Goal: Task Accomplishment & Management: Complete application form

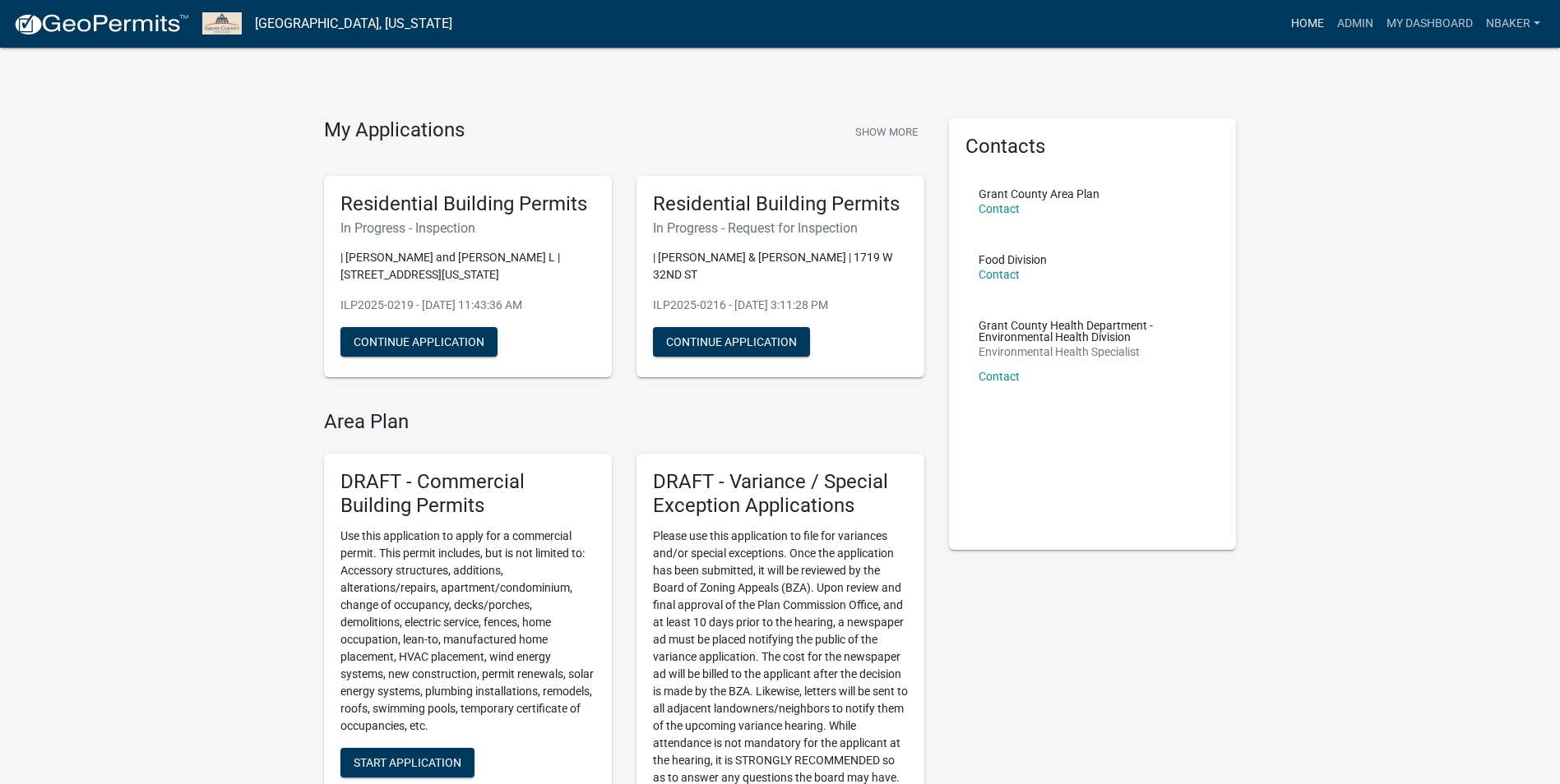
click at [1319, 25] on link "Home" at bounding box center [1307, 24] width 46 height 31
click at [1335, 17] on link "Admin" at bounding box center [1355, 24] width 49 height 31
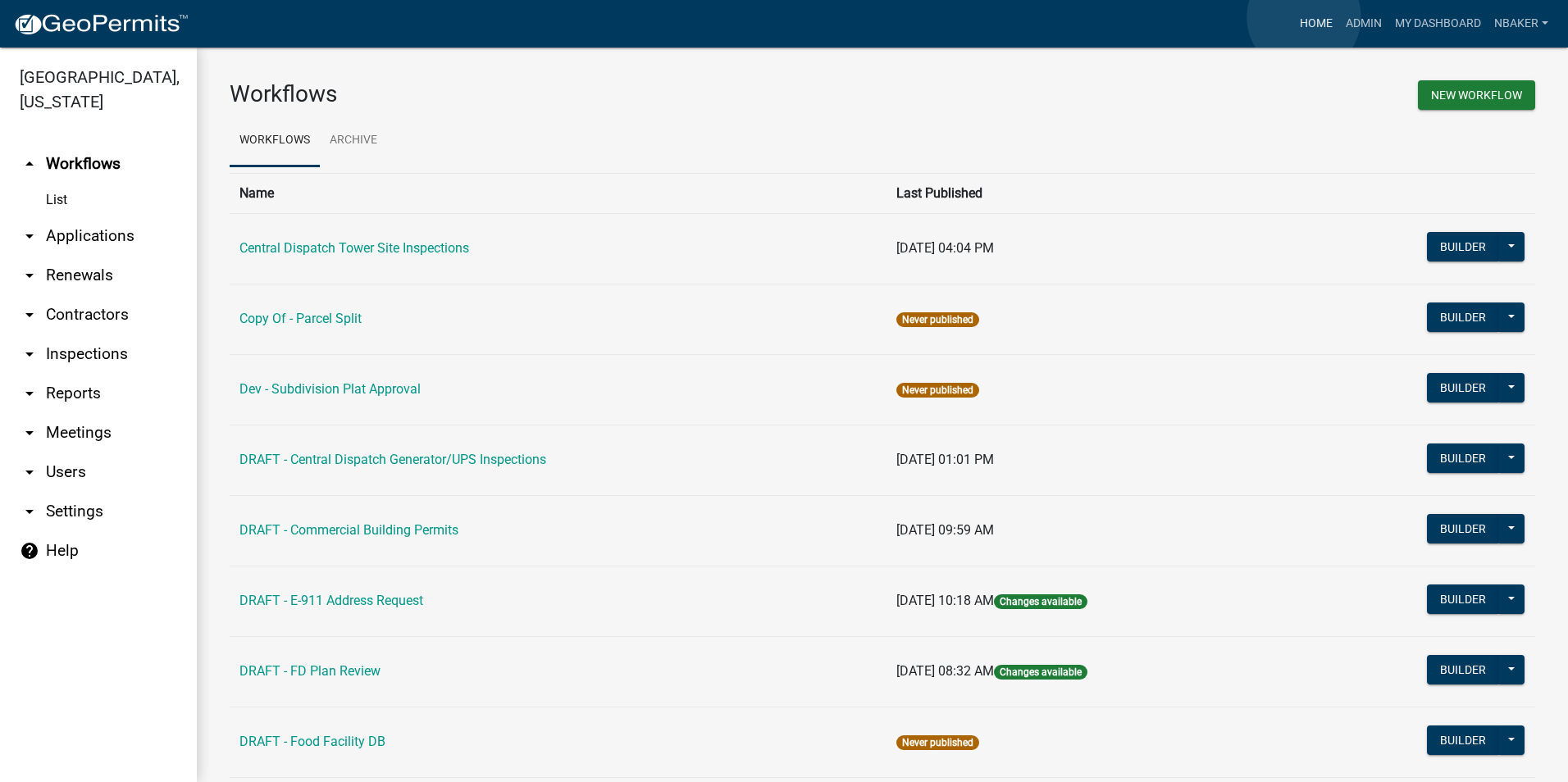
click at [1304, 17] on link "Home" at bounding box center [1316, 24] width 46 height 31
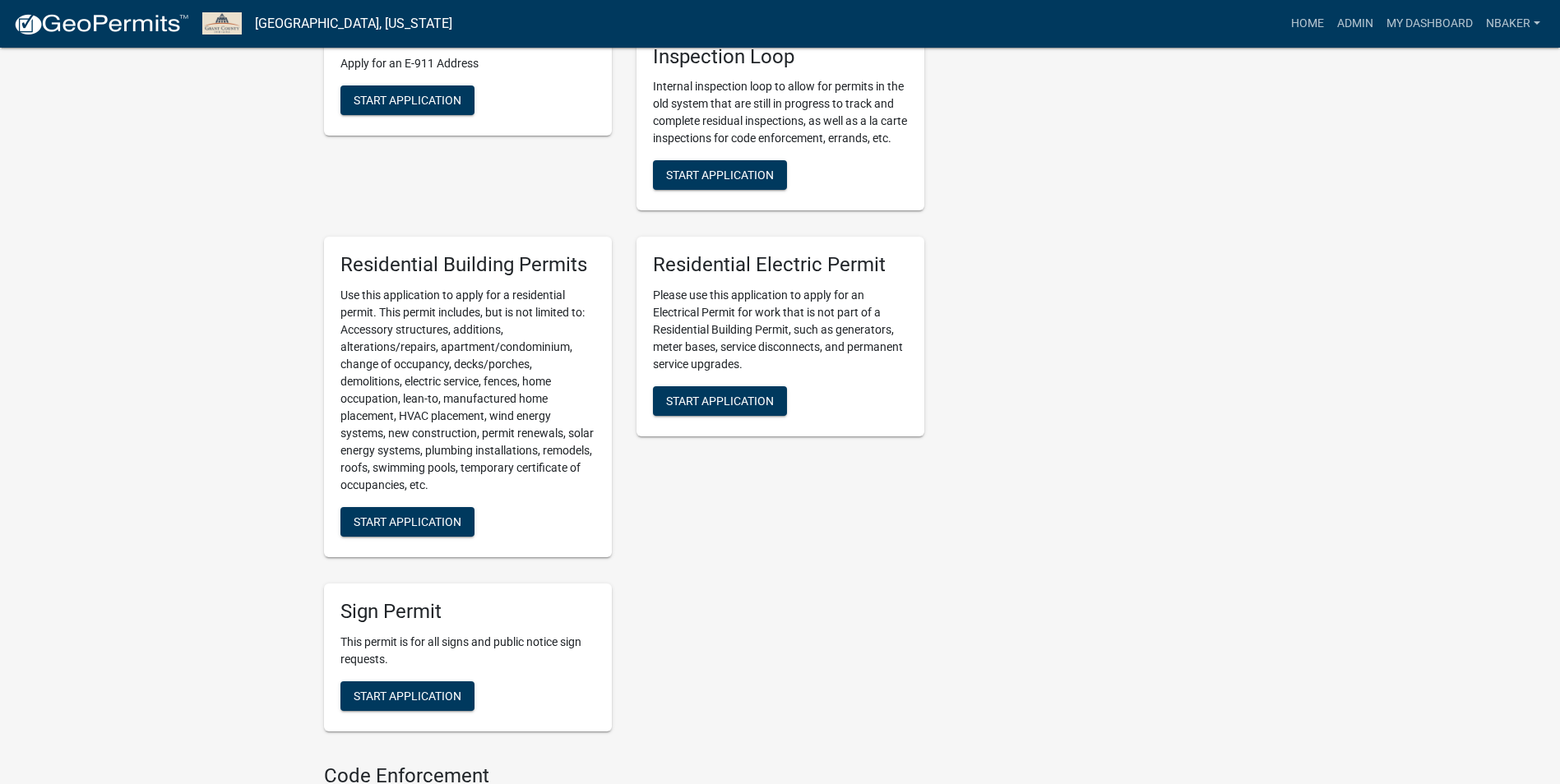
scroll to position [843, 0]
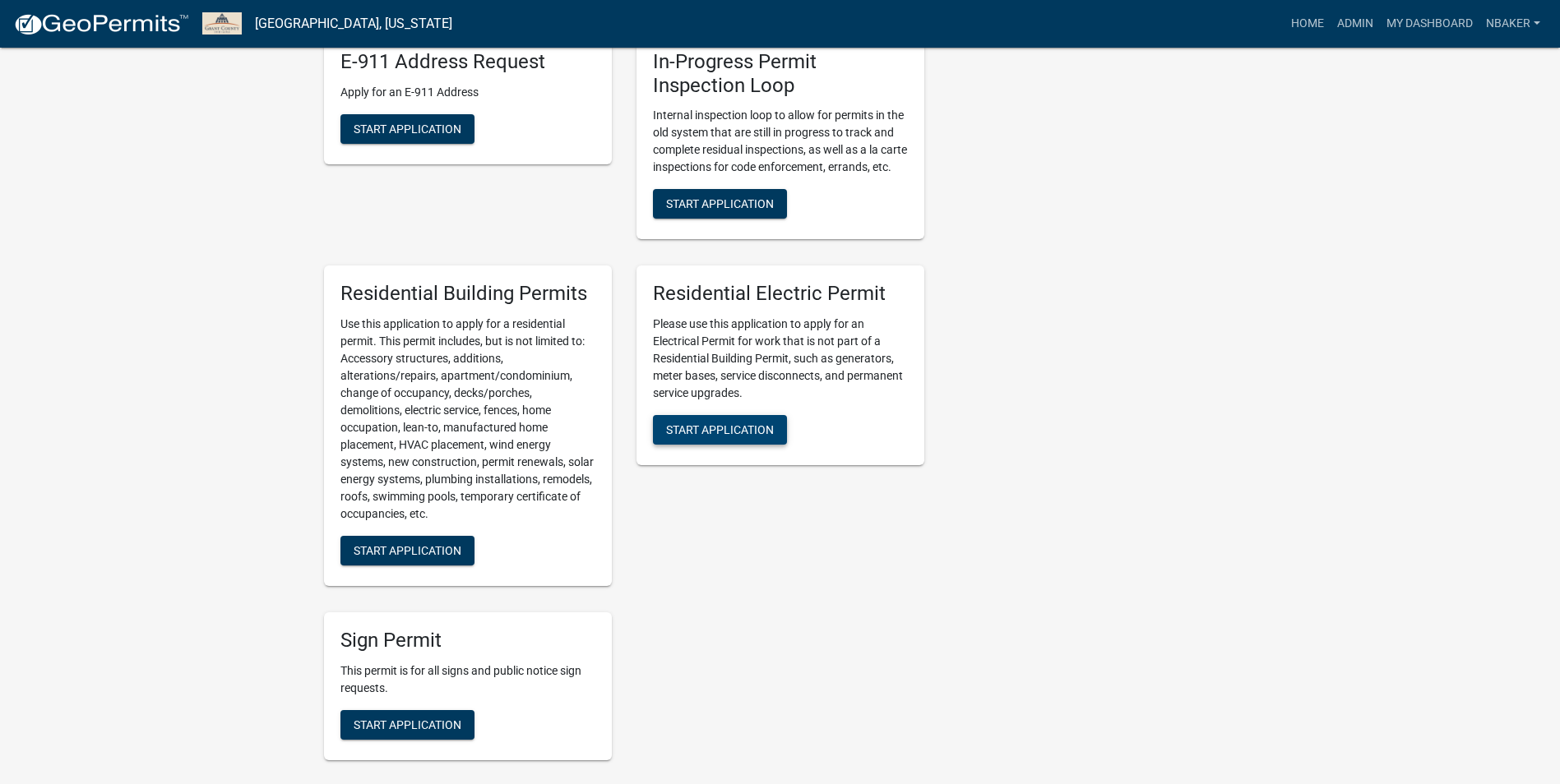
click at [754, 445] on button "Start Application" at bounding box center [720, 430] width 134 height 30
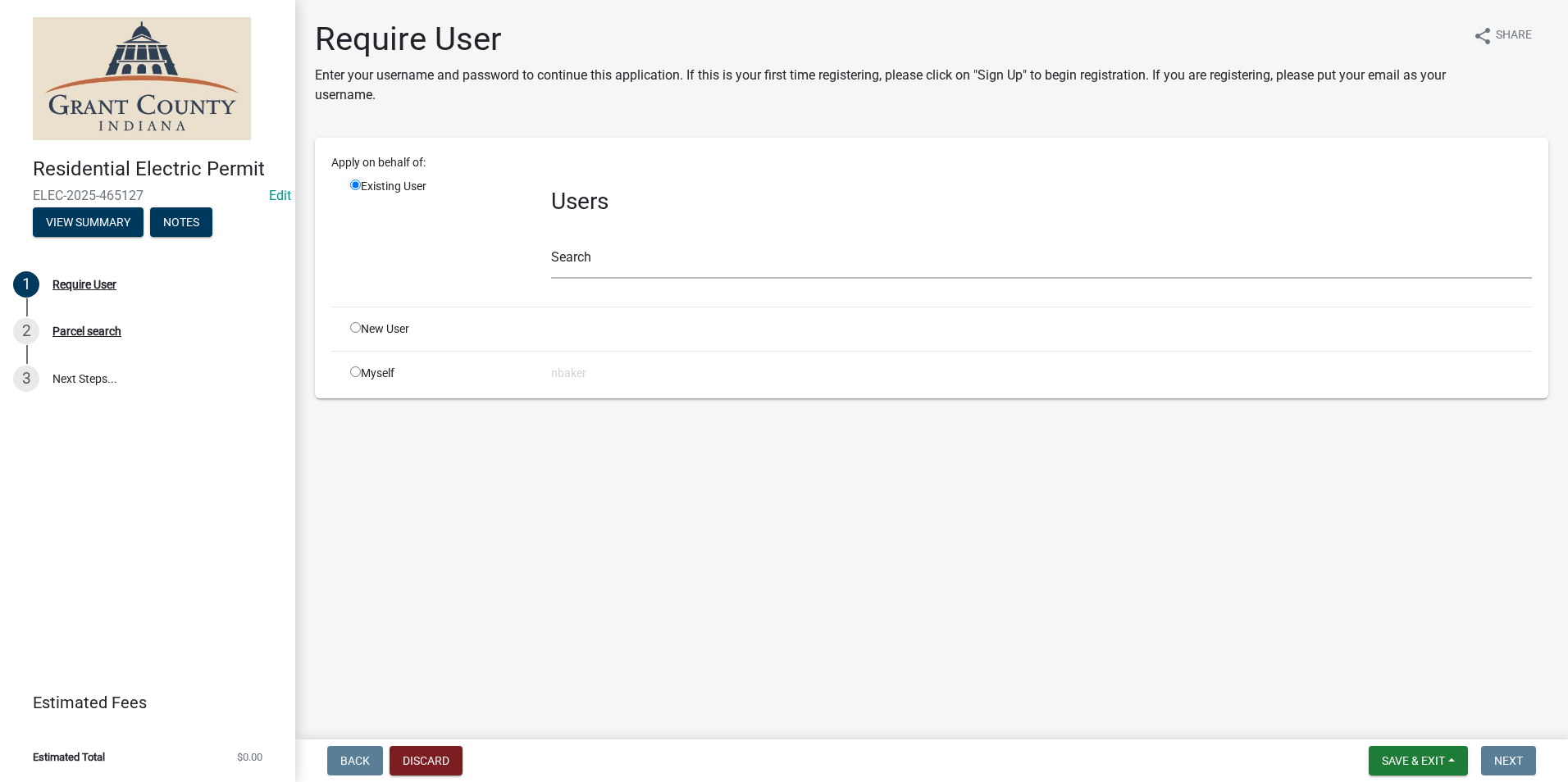
click at [351, 371] on input "radio" at bounding box center [356, 371] width 10 height 10
radio input "true"
radio input "false"
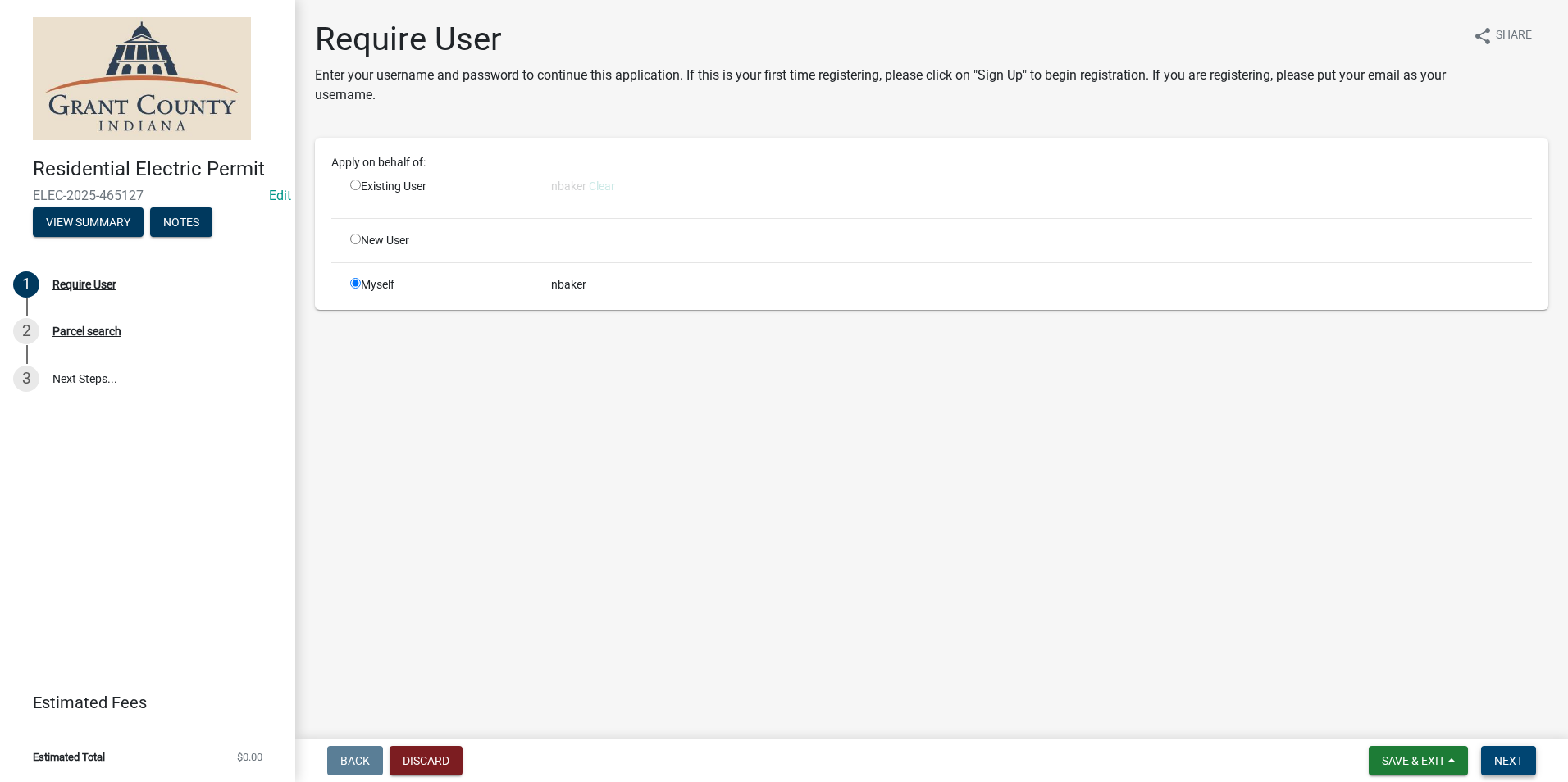
click at [1512, 758] on span "Next" at bounding box center [1509, 760] width 29 height 13
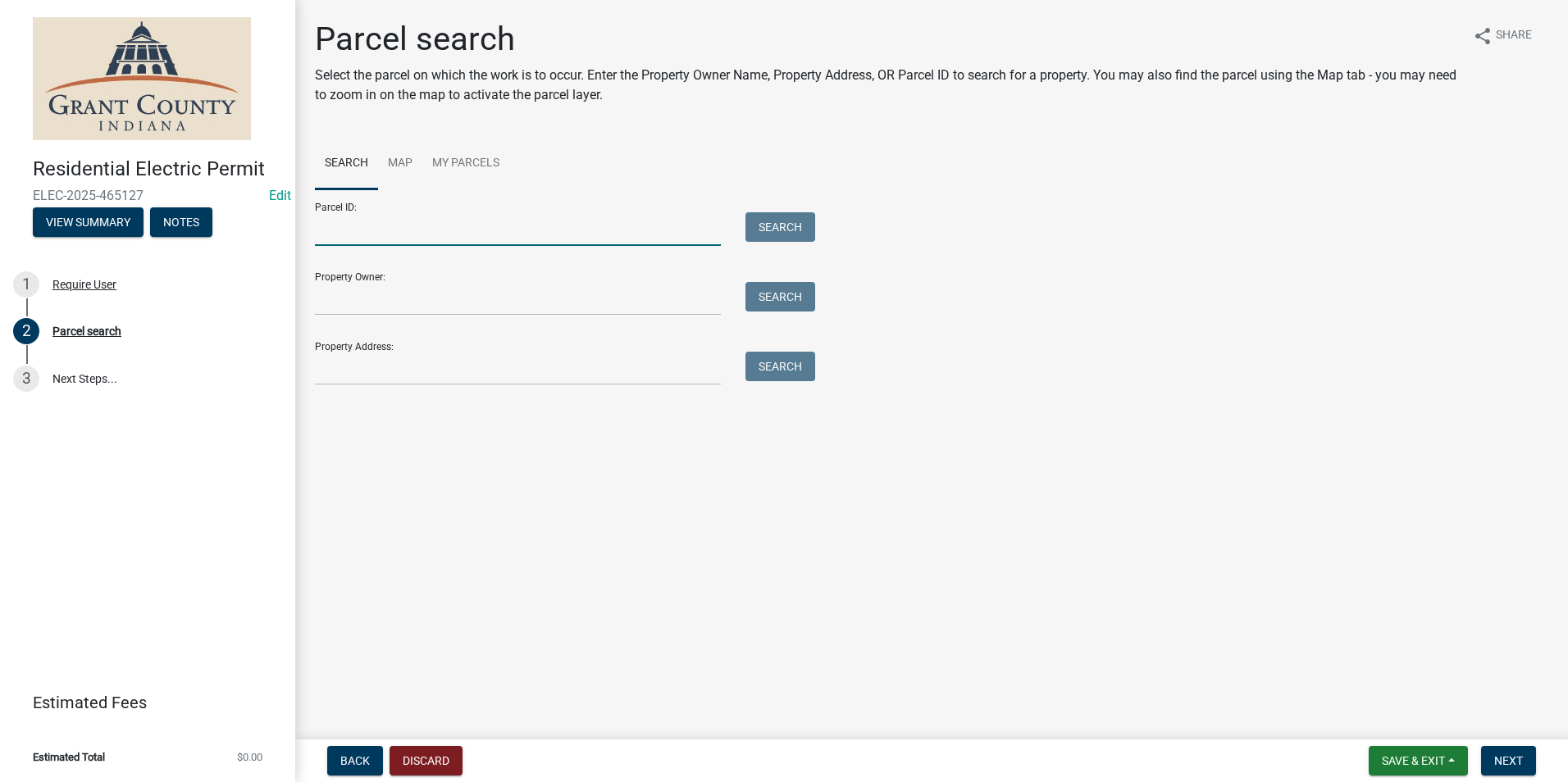
click at [453, 234] on input "Parcel ID:" at bounding box center [518, 229] width 406 height 34
paste input "27-09-03-204-063.000-013"
type input "27-09-03-204-063.000-013"
click at [787, 232] on button "Search" at bounding box center [781, 228] width 70 height 30
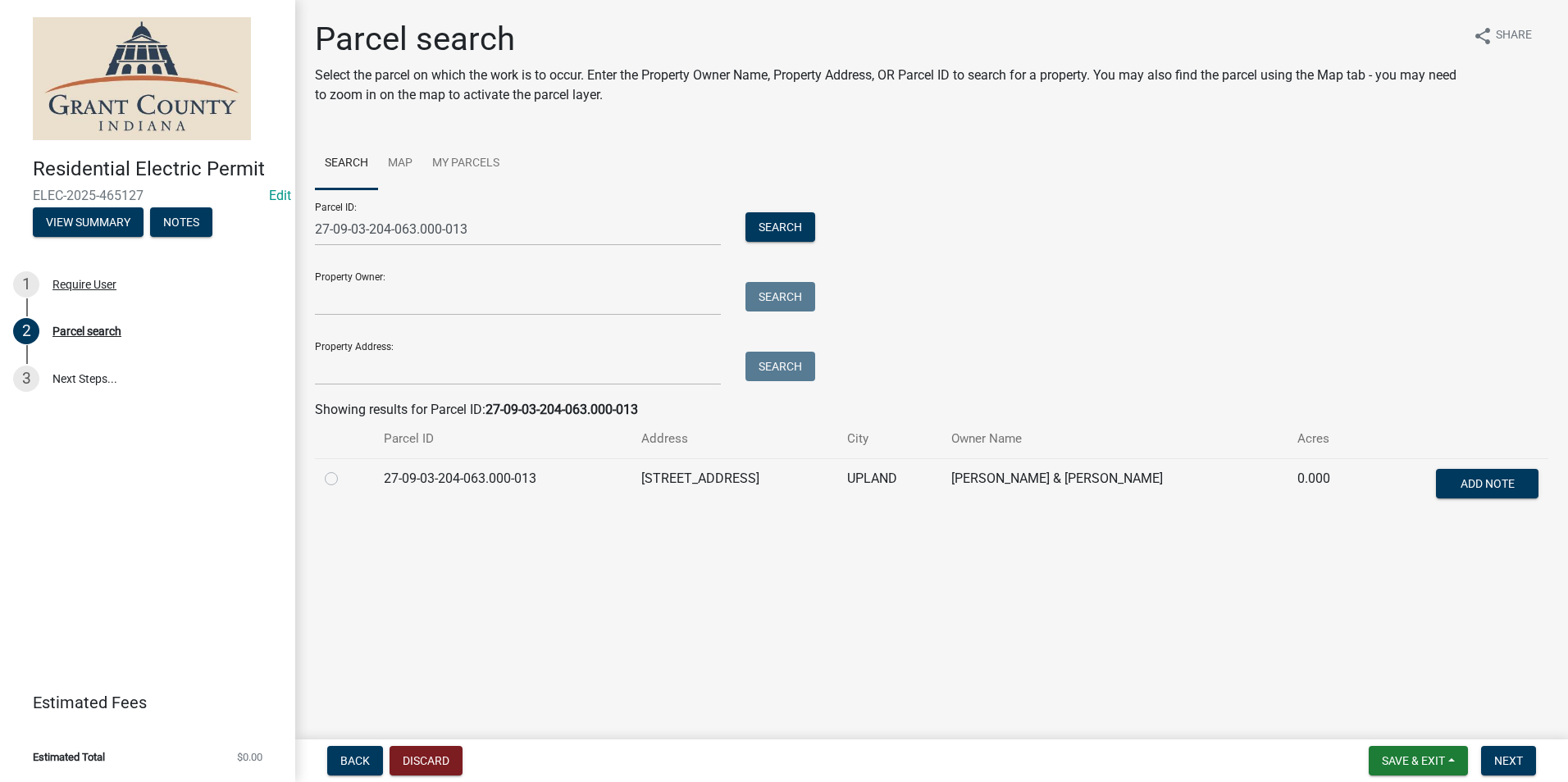
click at [344, 469] on label at bounding box center [344, 469] width 0 height 0
click at [344, 479] on input "radio" at bounding box center [350, 474] width 10 height 10
radio input "true"
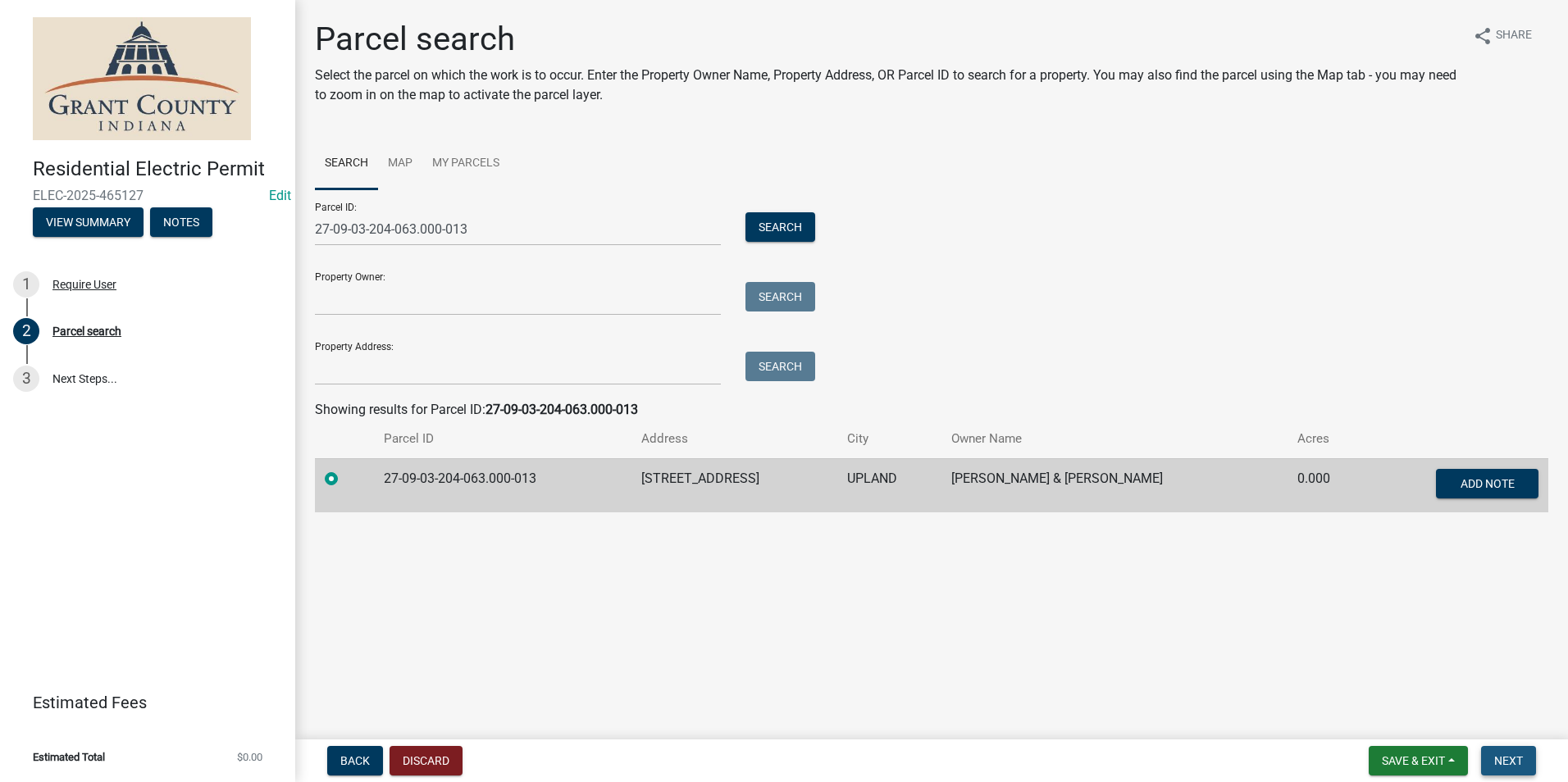
click at [1507, 761] on span "Next" at bounding box center [1509, 760] width 29 height 13
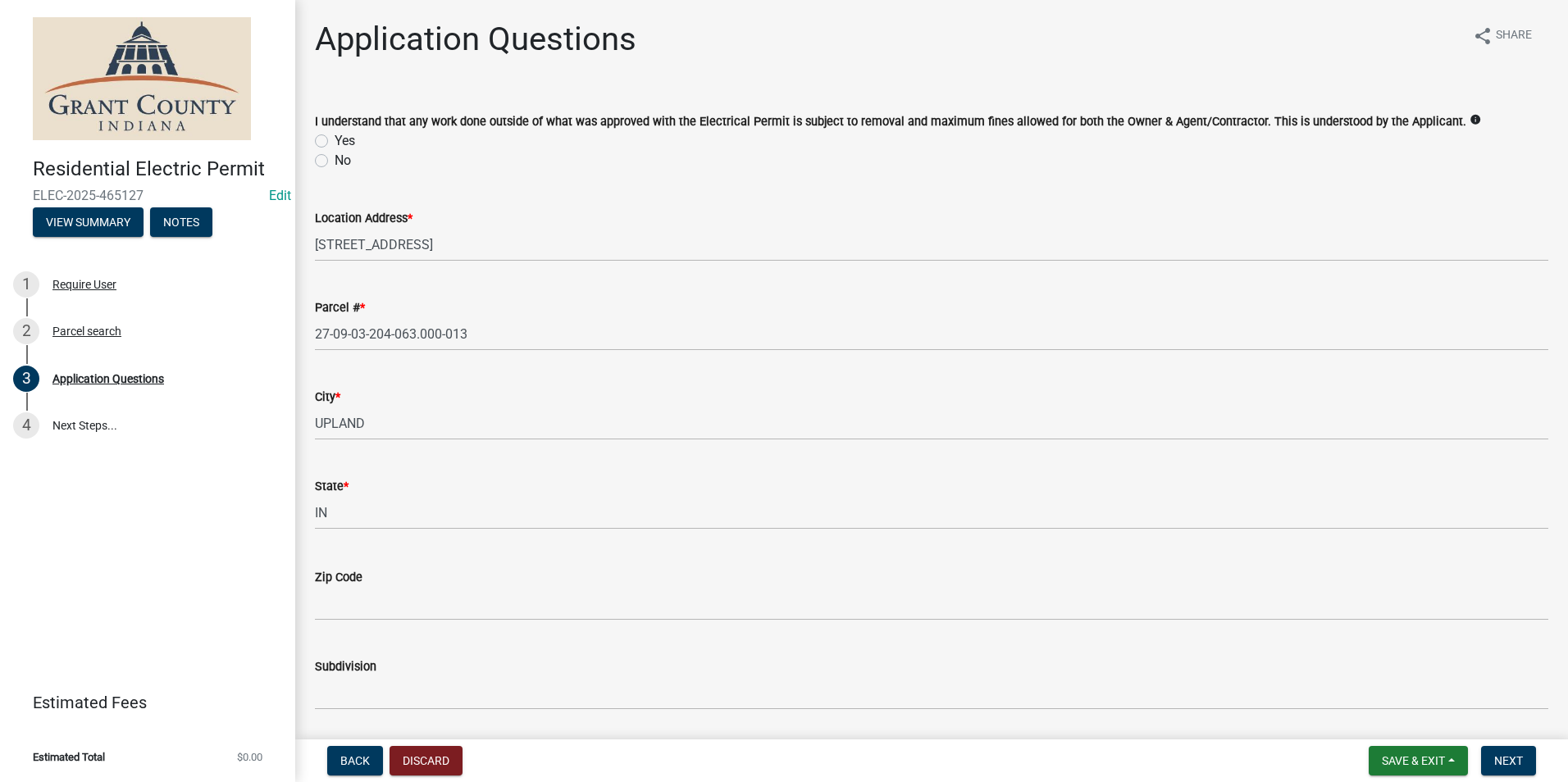
click at [335, 139] on label "Yes" at bounding box center [345, 140] width 21 height 20
click at [335, 139] on input "Yes" at bounding box center [340, 136] width 10 height 10
radio input "true"
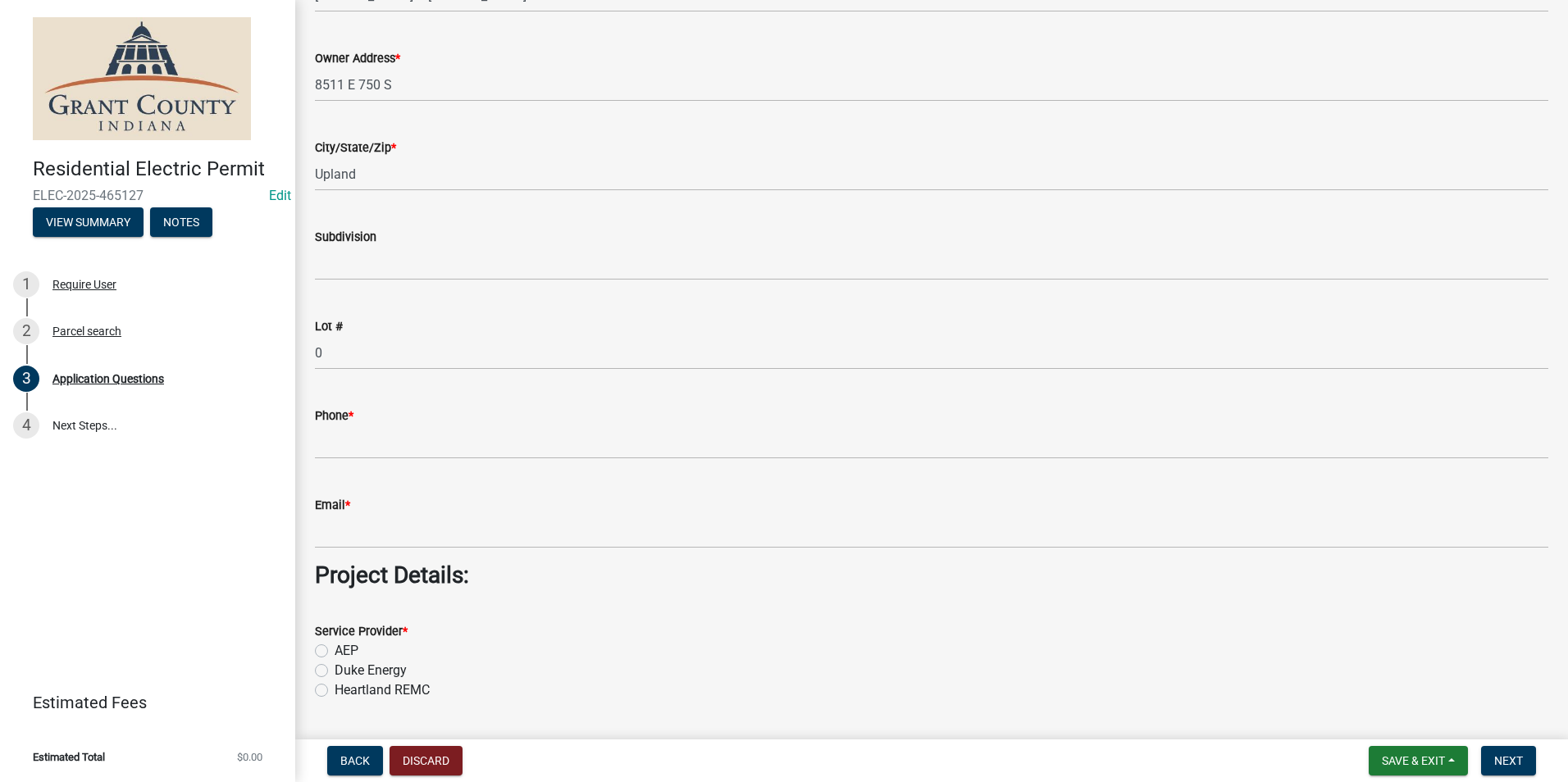
scroll to position [1066, 0]
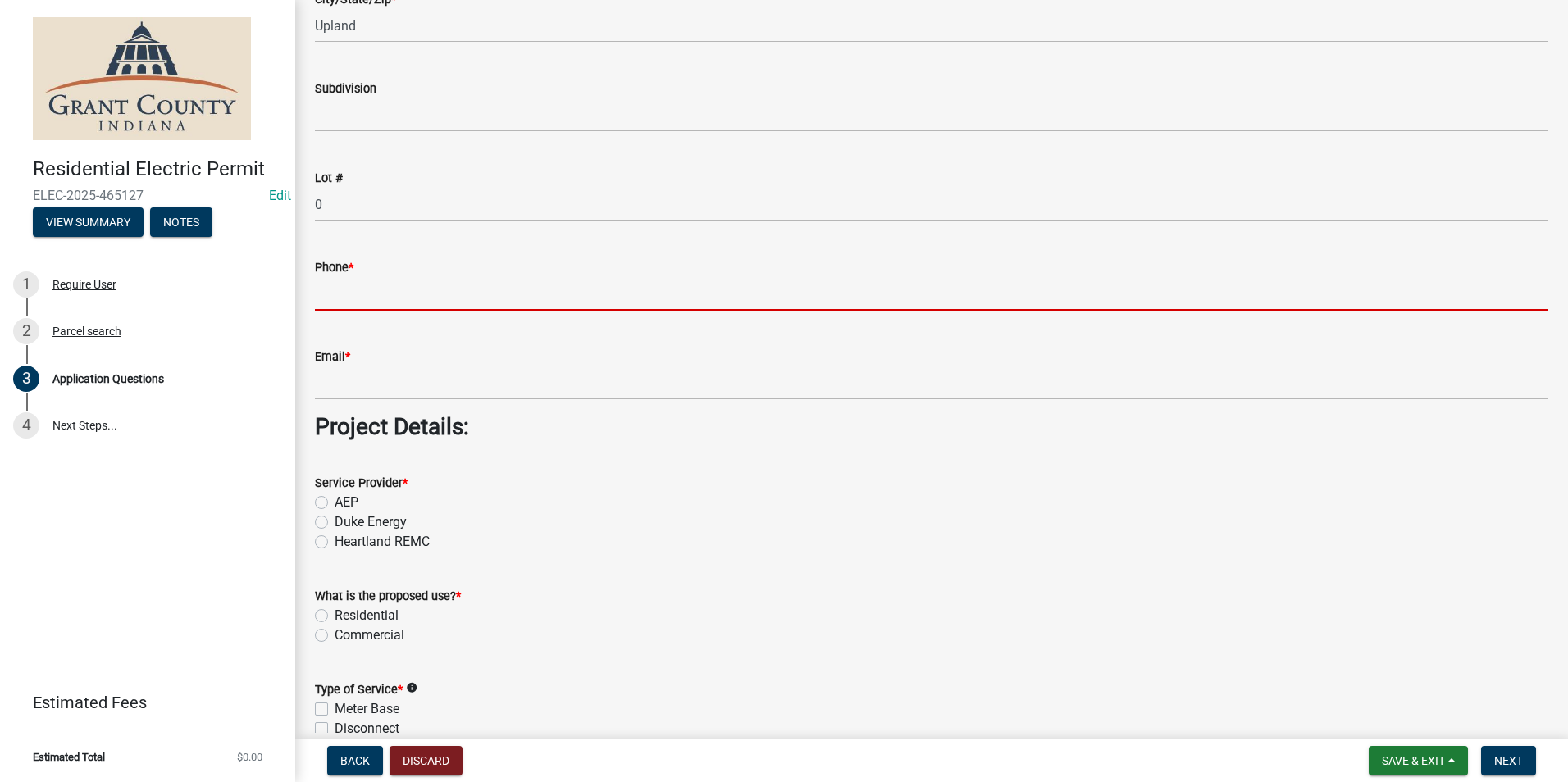
click at [467, 282] on input "Phone *" at bounding box center [931, 294] width 1234 height 34
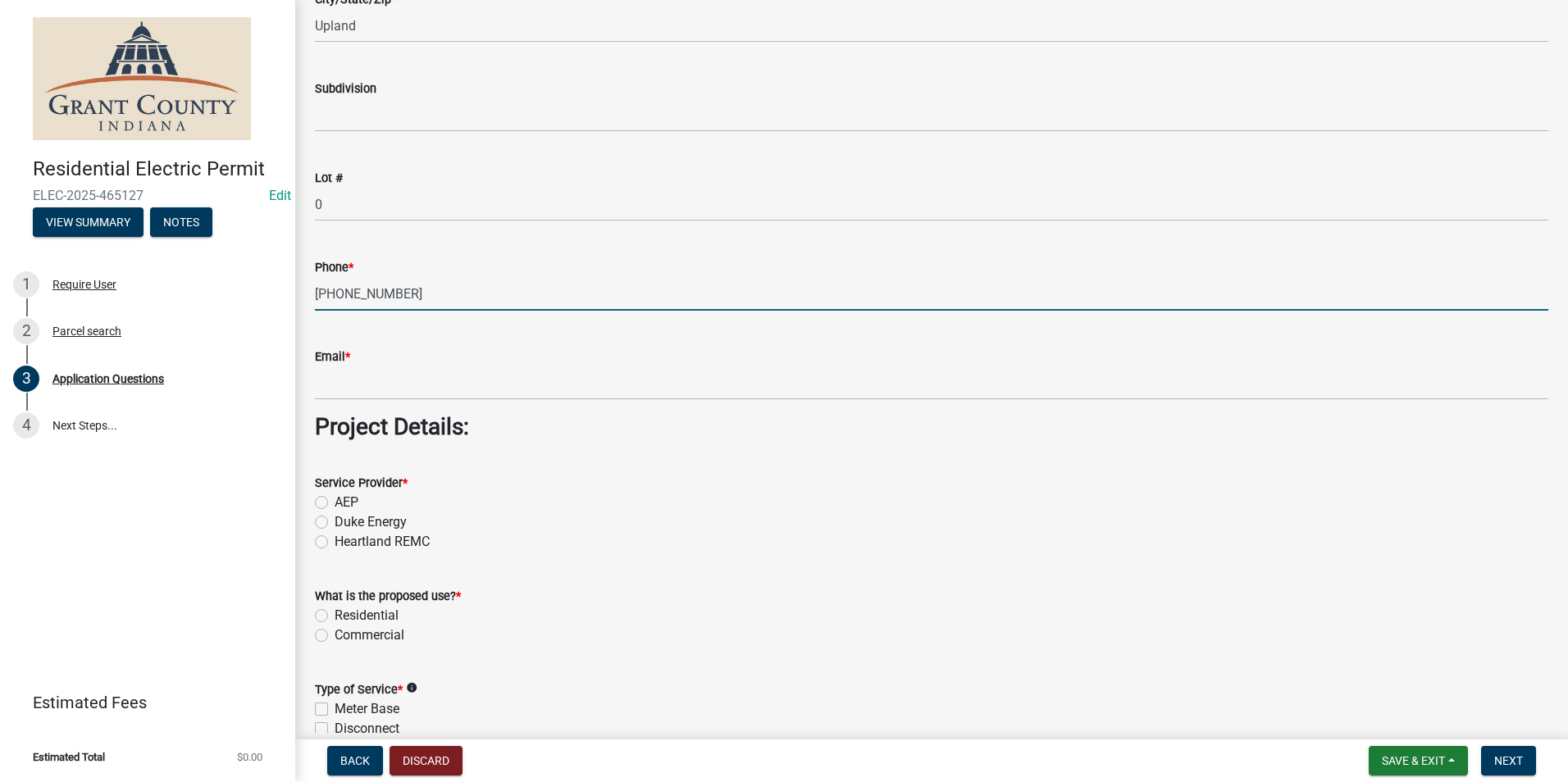
type input "[PHONE_NUMBER]"
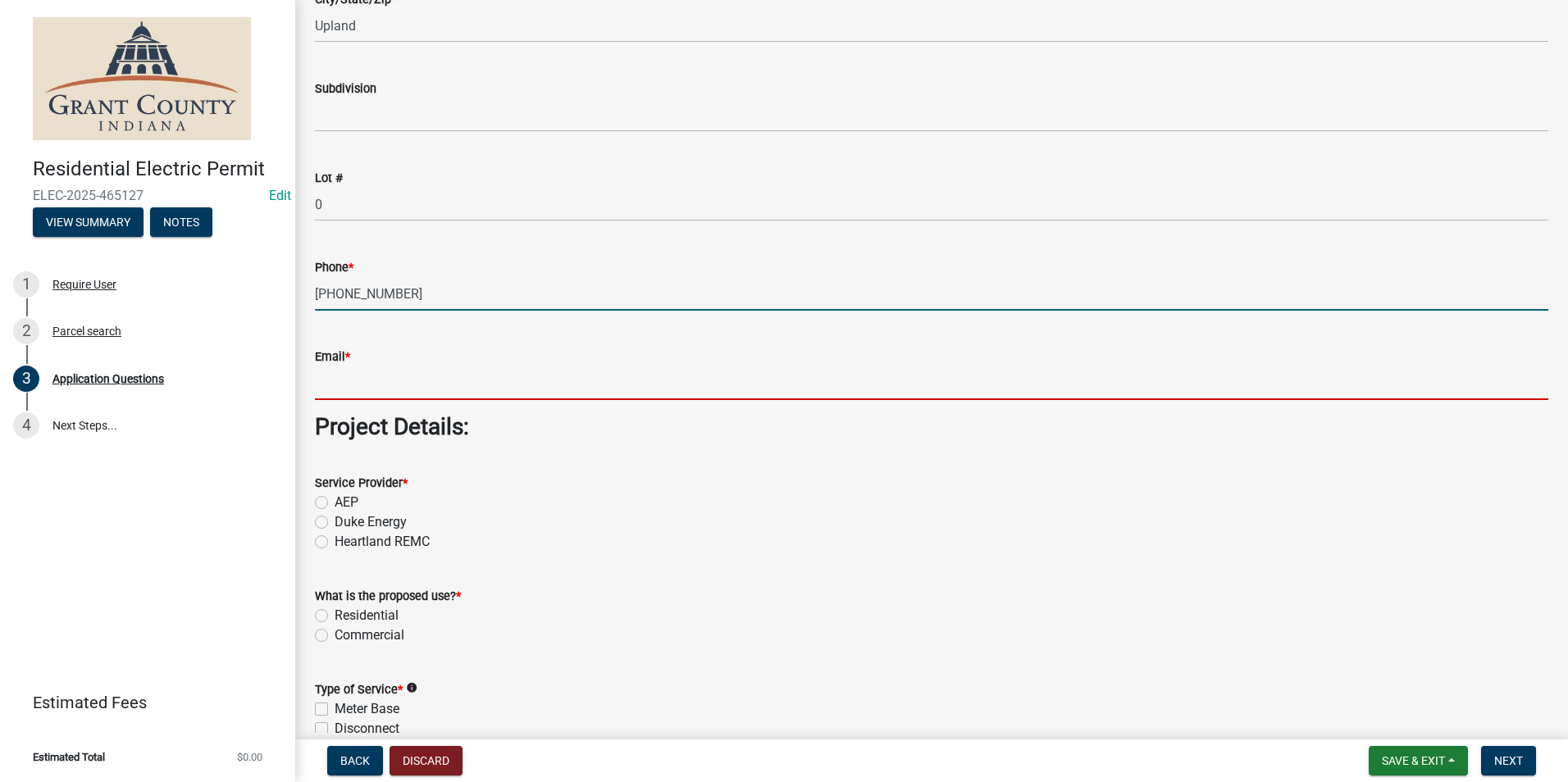
click at [420, 384] on input "Email *" at bounding box center [931, 383] width 1234 height 34
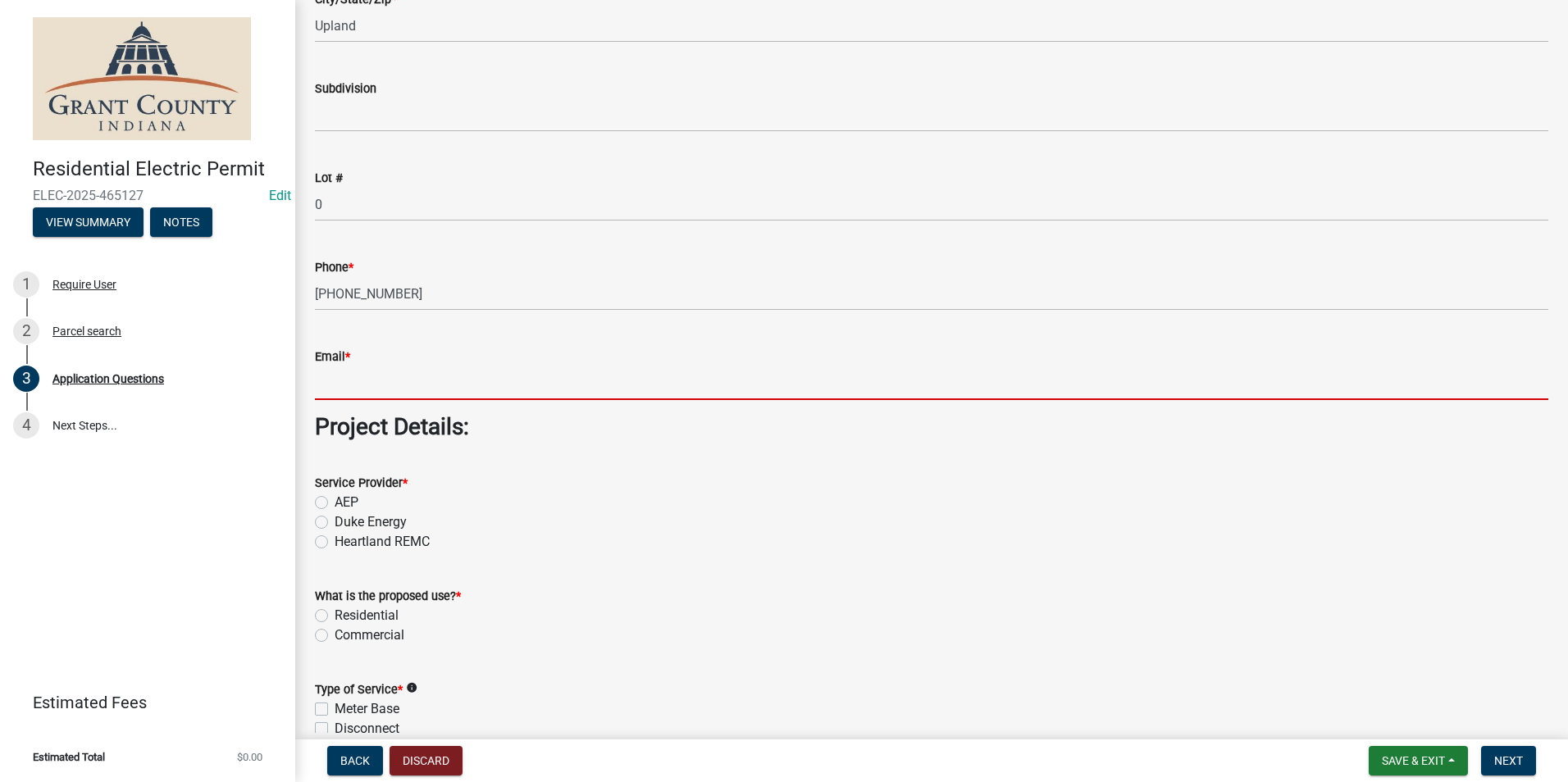
type input "[EMAIL_ADDRESS][DOMAIN_NAME]"
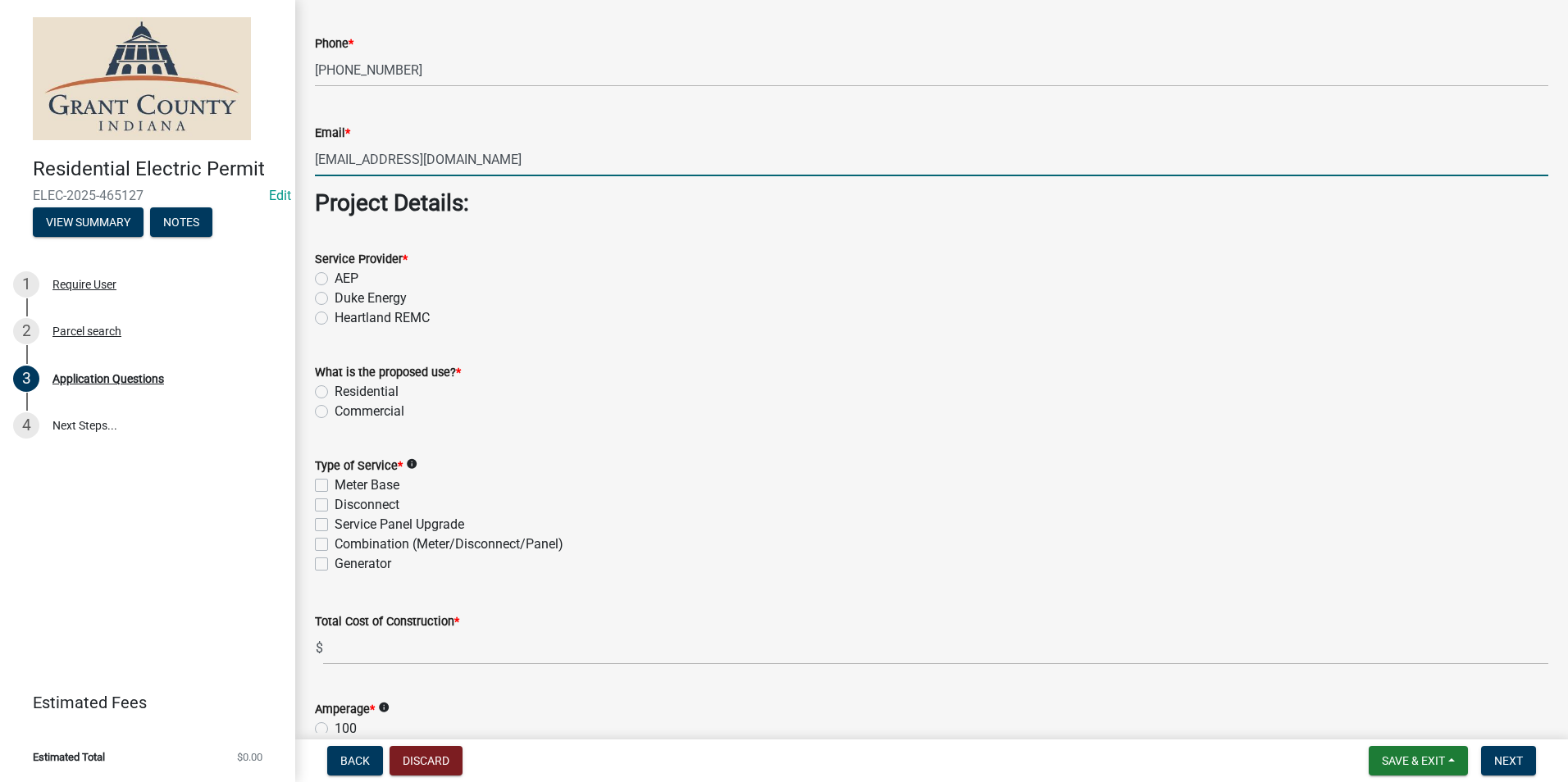
scroll to position [1312, 0]
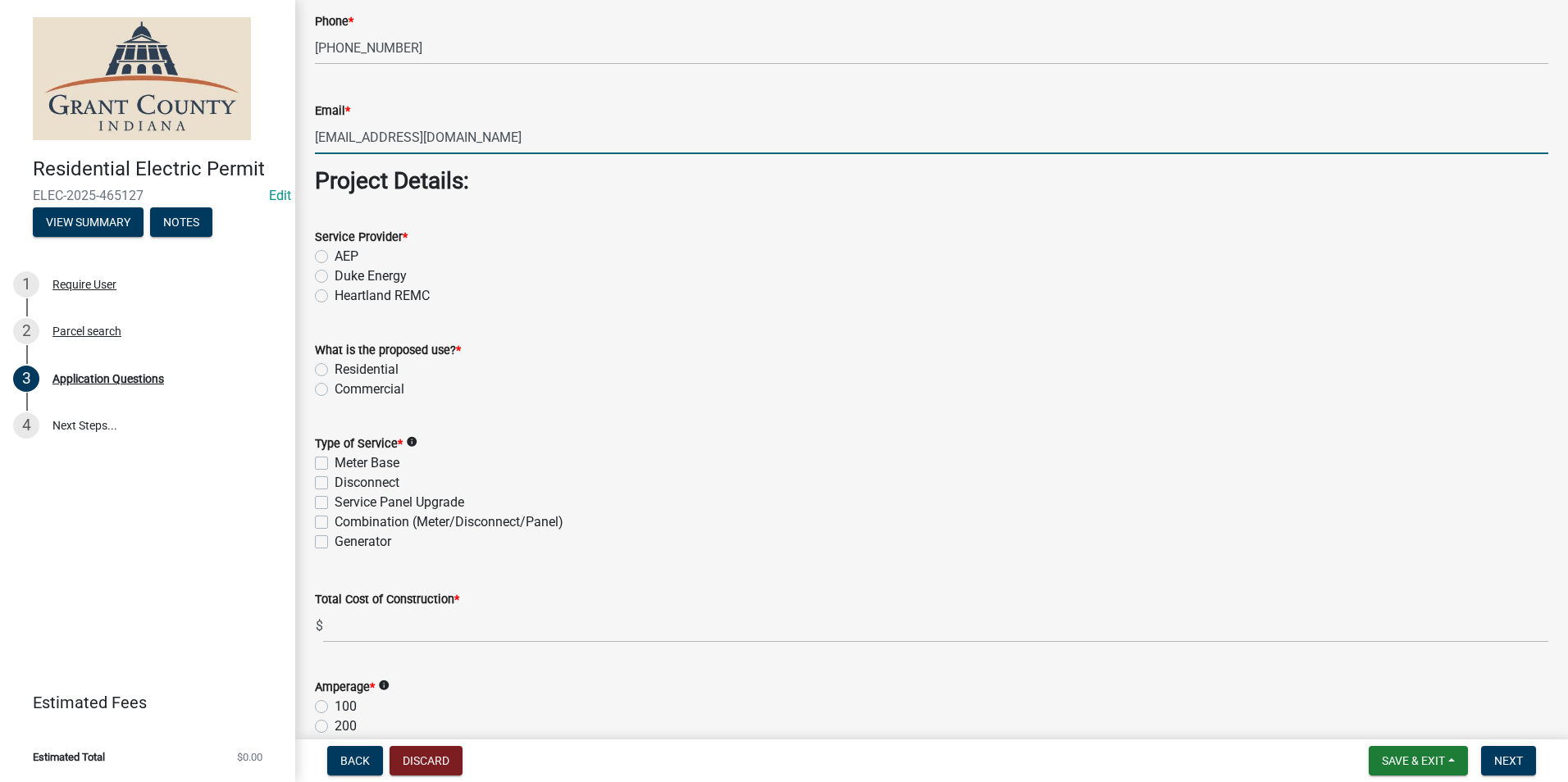
click at [329, 255] on div "AEP" at bounding box center [931, 256] width 1234 height 20
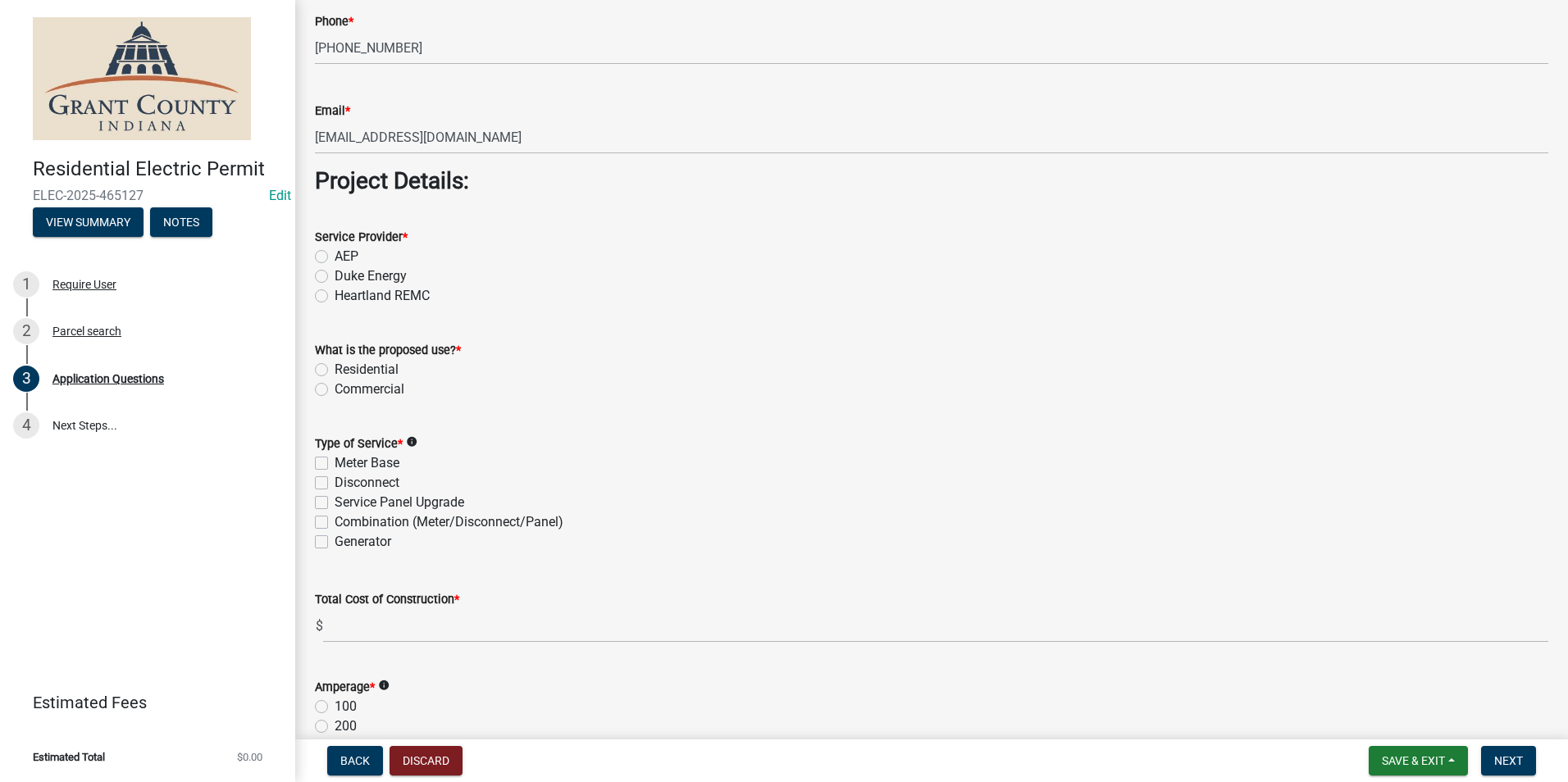
click at [335, 255] on label "AEP" at bounding box center [346, 256] width 24 height 20
click at [335, 255] on input "AEP" at bounding box center [340, 252] width 10 height 10
radio input "true"
click at [335, 369] on label "Residential" at bounding box center [366, 370] width 64 height 20
click at [335, 369] on input "Residential" at bounding box center [340, 365] width 10 height 10
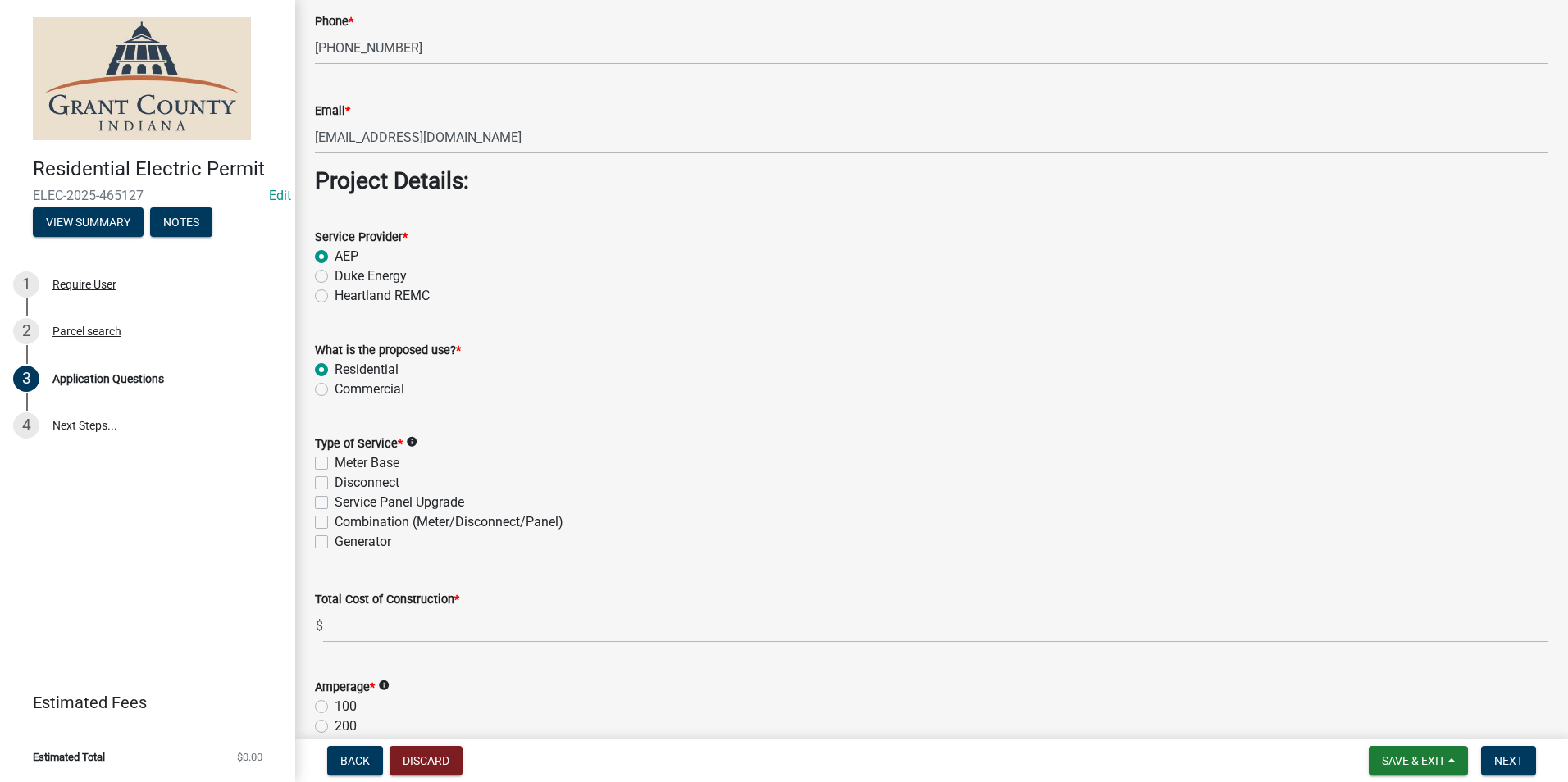
radio input "true"
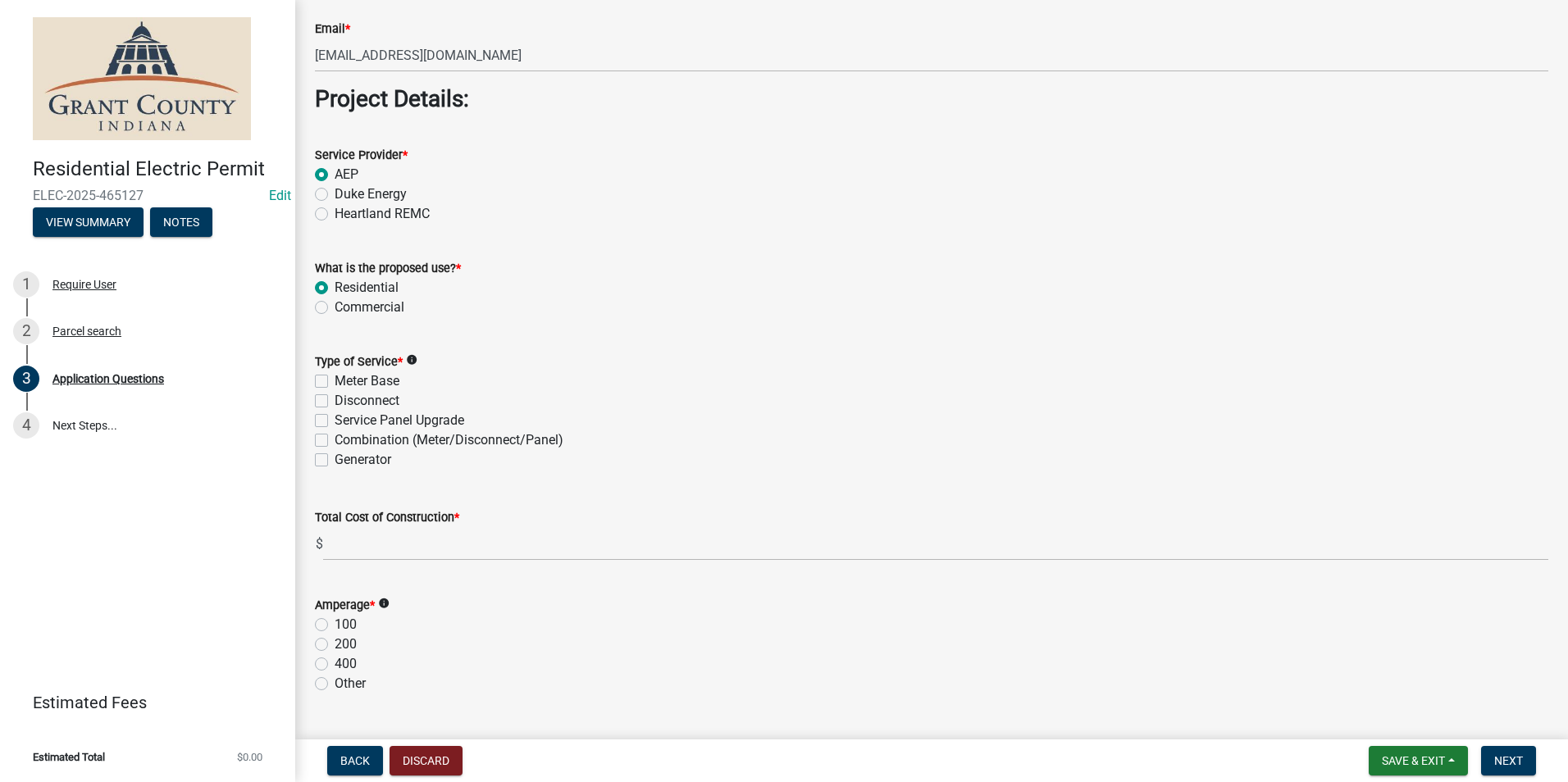
click at [335, 383] on label "Meter Base" at bounding box center [367, 381] width 65 height 20
click at [335, 382] on input "Meter Base" at bounding box center [340, 377] width 10 height 10
checkbox input "true"
checkbox input "false"
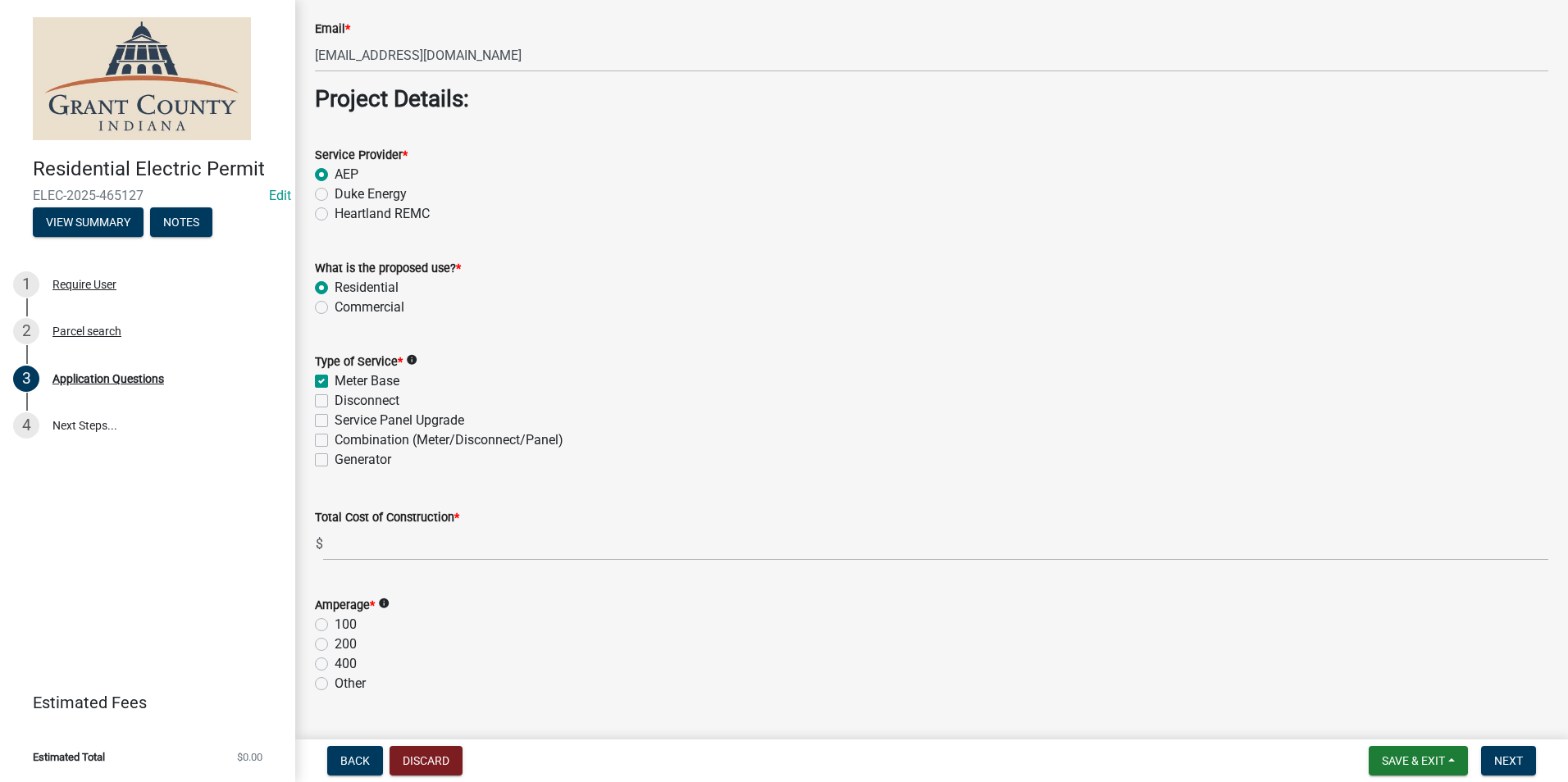
checkbox input "false"
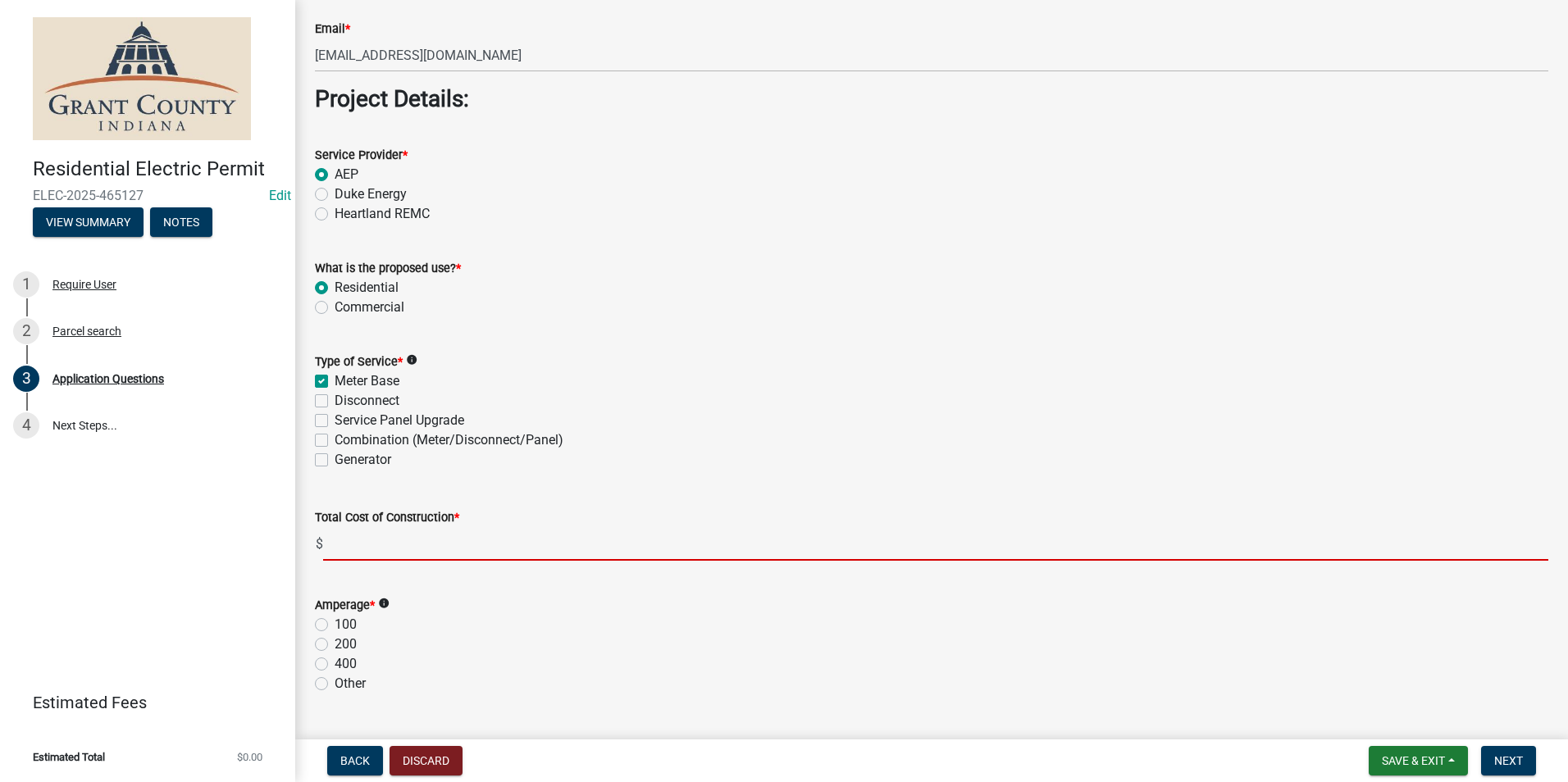
click at [399, 548] on input "text" at bounding box center [936, 544] width 1225 height 34
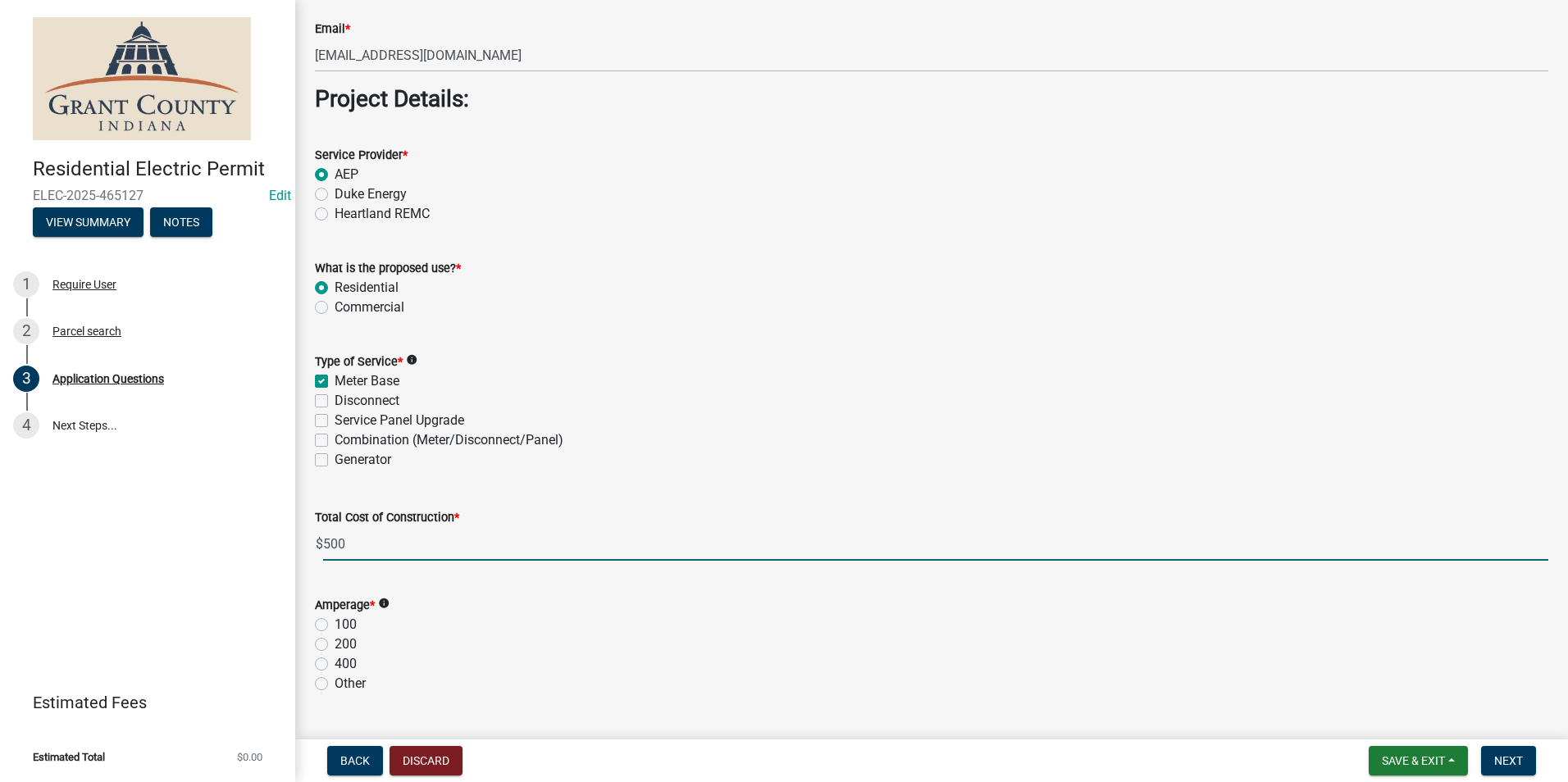
type input "500.00"
click at [703, 338] on form "Type of Service * info Meter Base Disconnect Service Panel Upgrade Combination …" at bounding box center [931, 401] width 1234 height 138
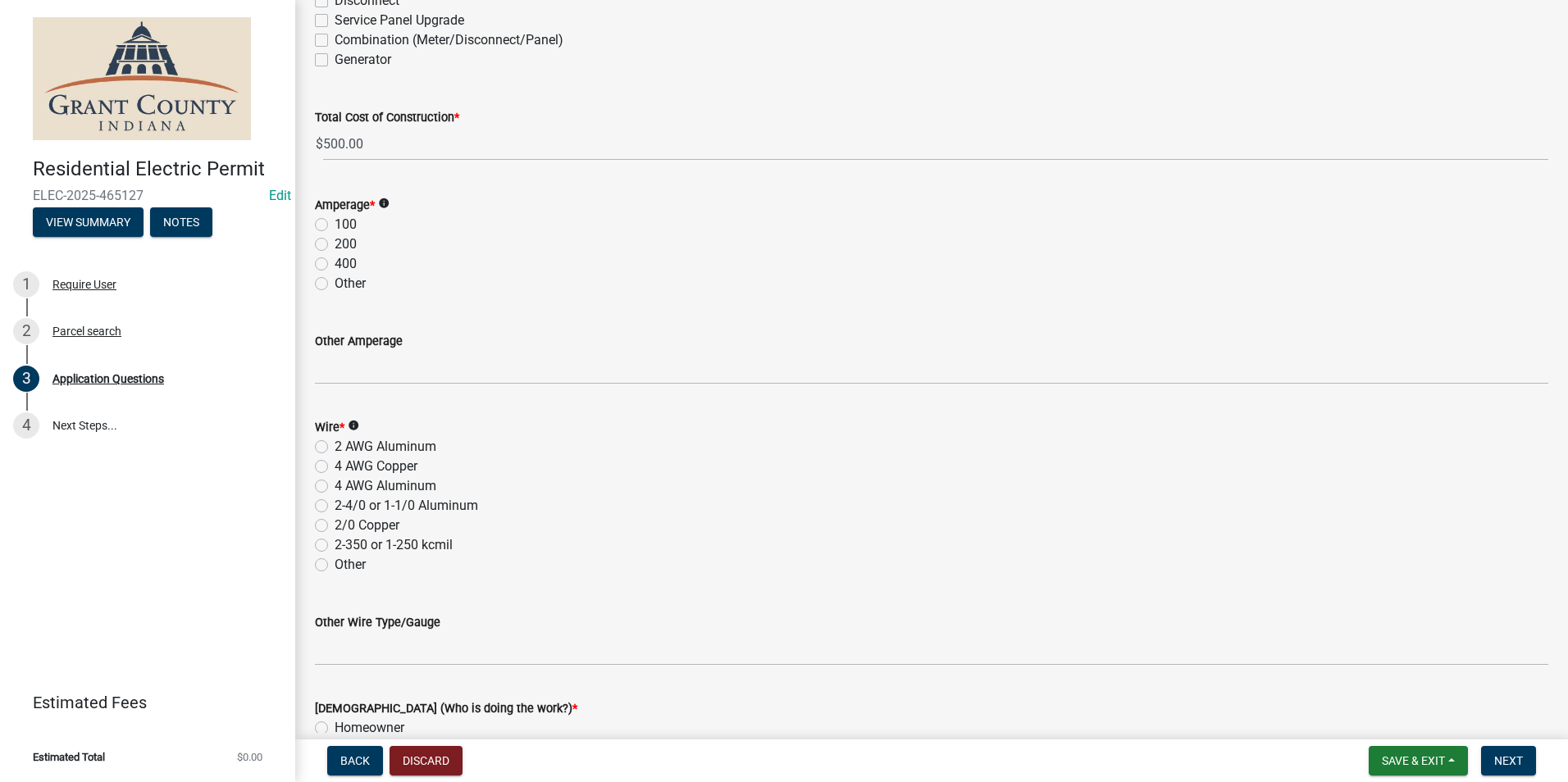
scroll to position [1804, 0]
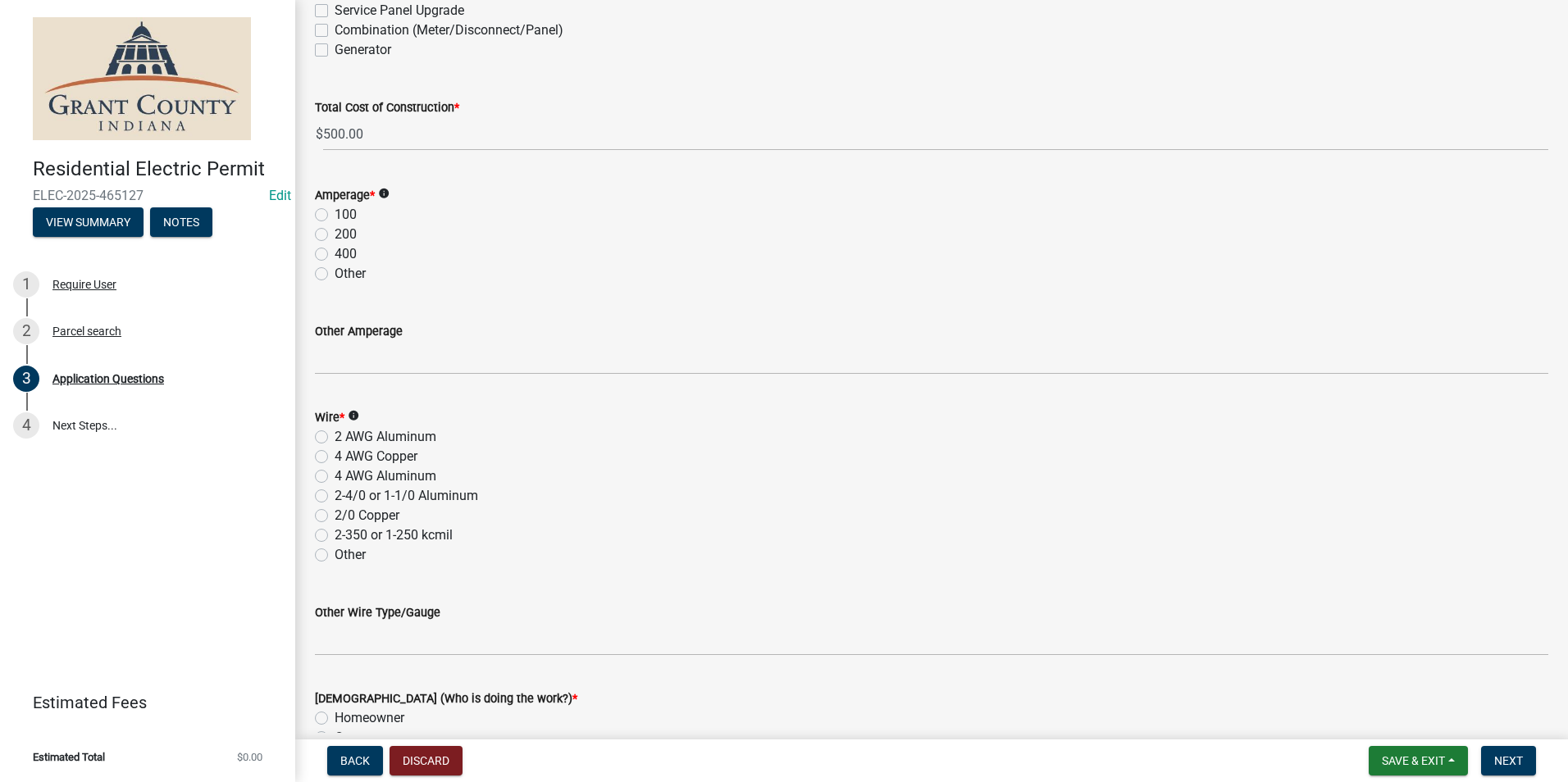
click at [335, 237] on label "200" at bounding box center [345, 235] width 22 height 20
click at [335, 235] on input "200" at bounding box center [340, 230] width 10 height 10
radio input "true"
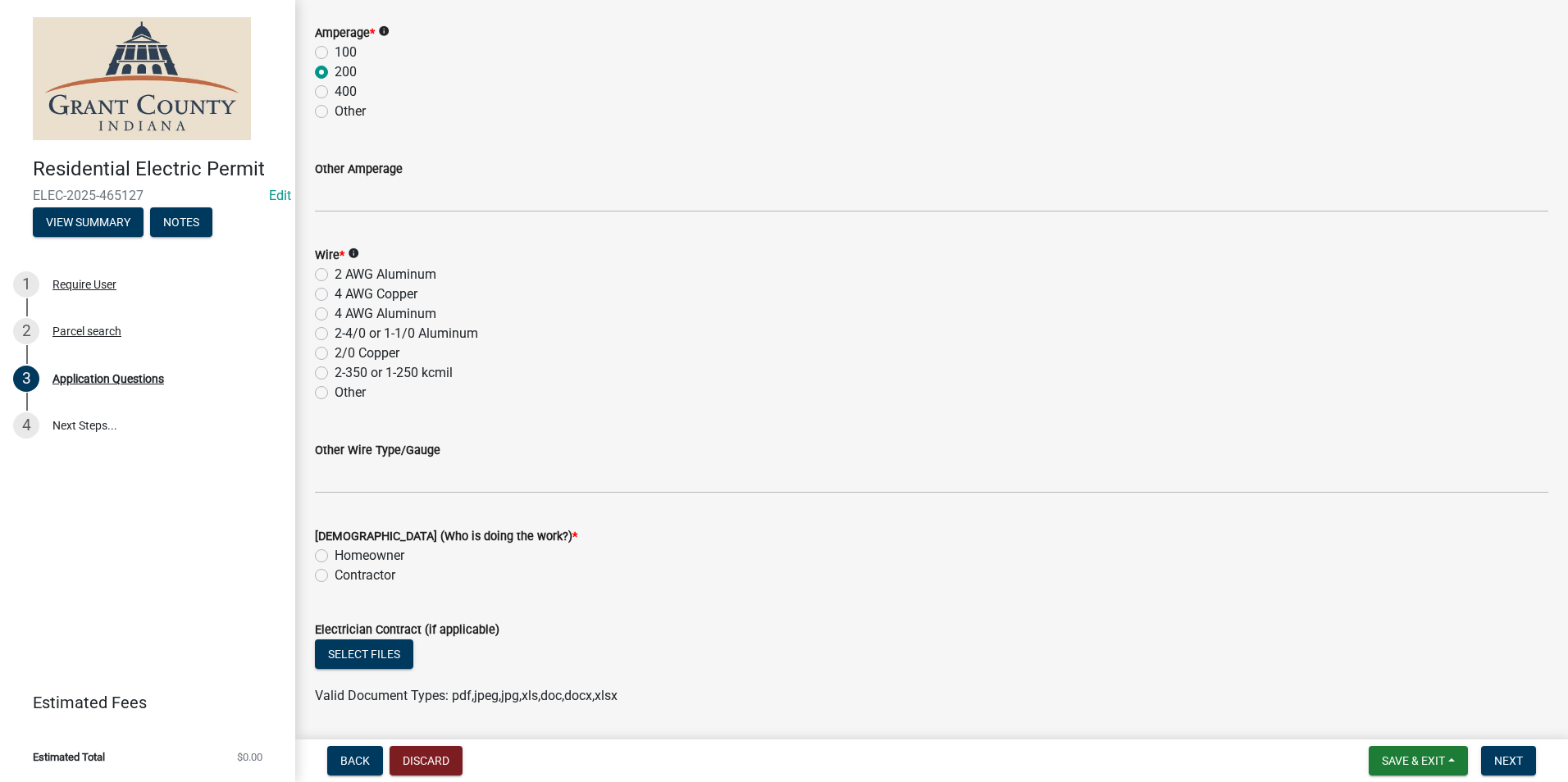
scroll to position [1968, 0]
click at [335, 310] on label "4 AWG Aluminum" at bounding box center [385, 312] width 102 height 20
click at [335, 310] on input "4 AWG Aluminum" at bounding box center [340, 308] width 10 height 10
radio input "true"
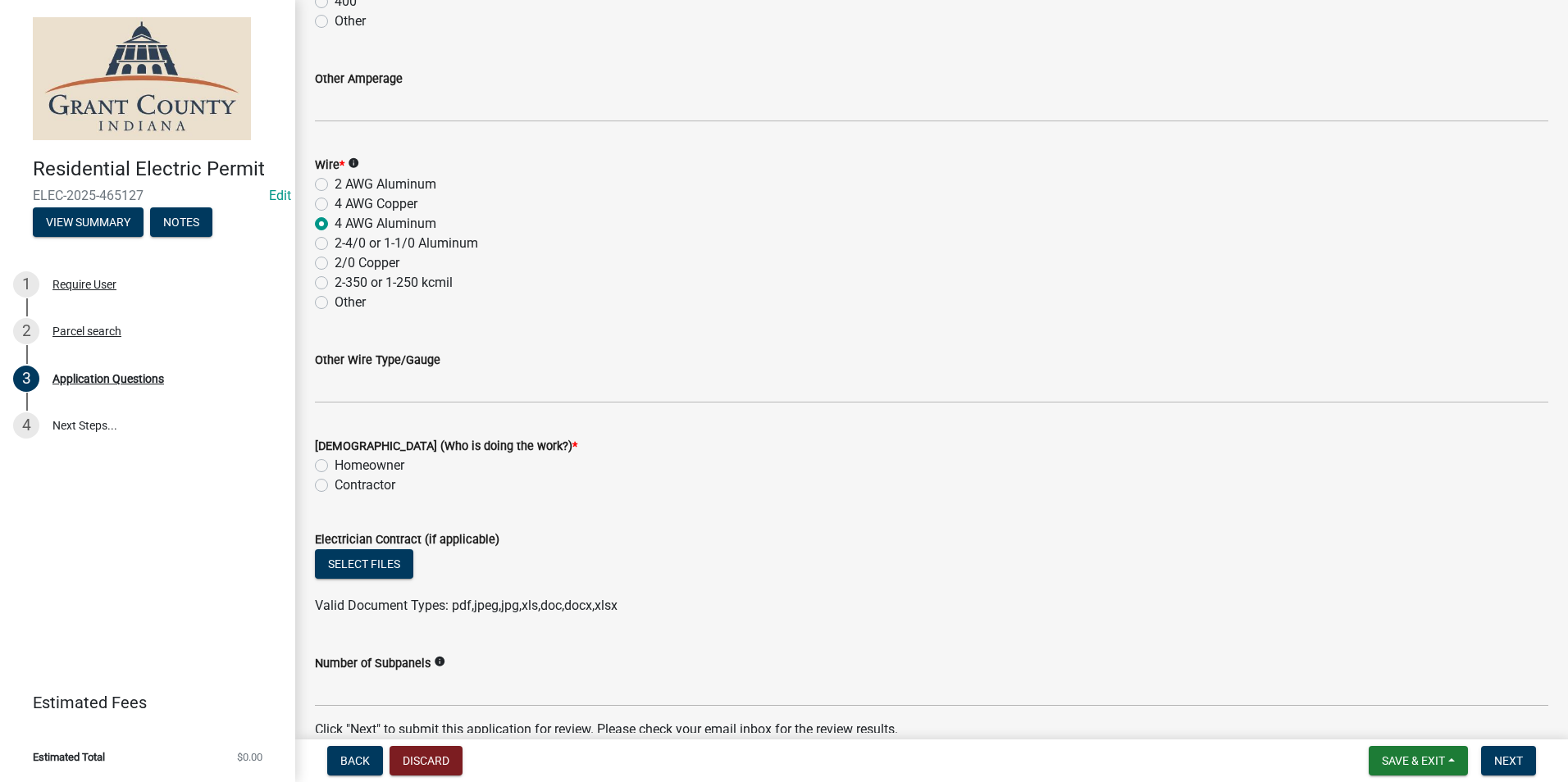
scroll to position [2140, 0]
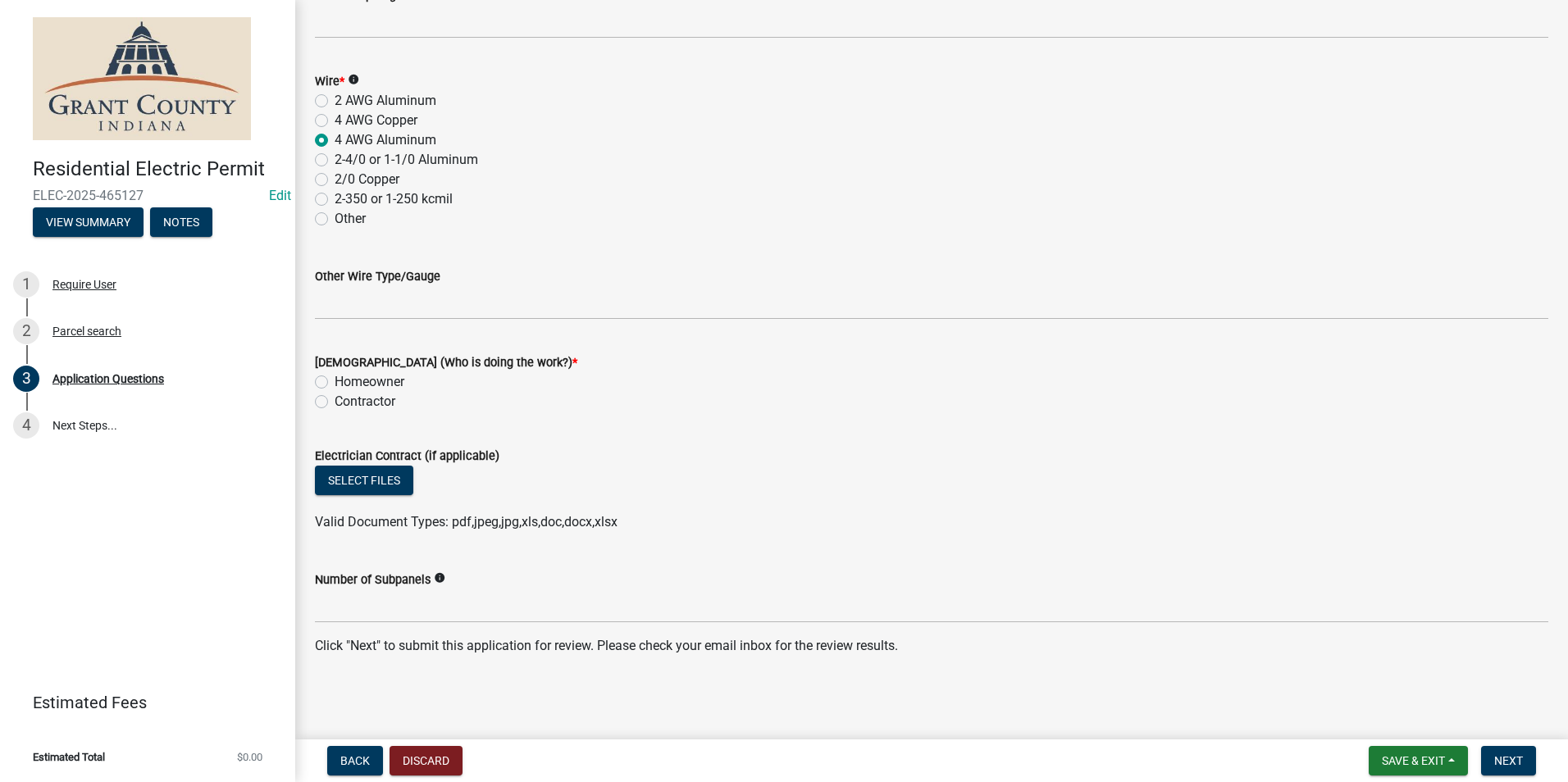
click at [335, 381] on label "Homeowner" at bounding box center [370, 382] width 70 height 20
click at [335, 381] on input "Homeowner" at bounding box center [340, 377] width 10 height 10
radio input "true"
click at [1524, 754] on span "Next" at bounding box center [1509, 760] width 29 height 13
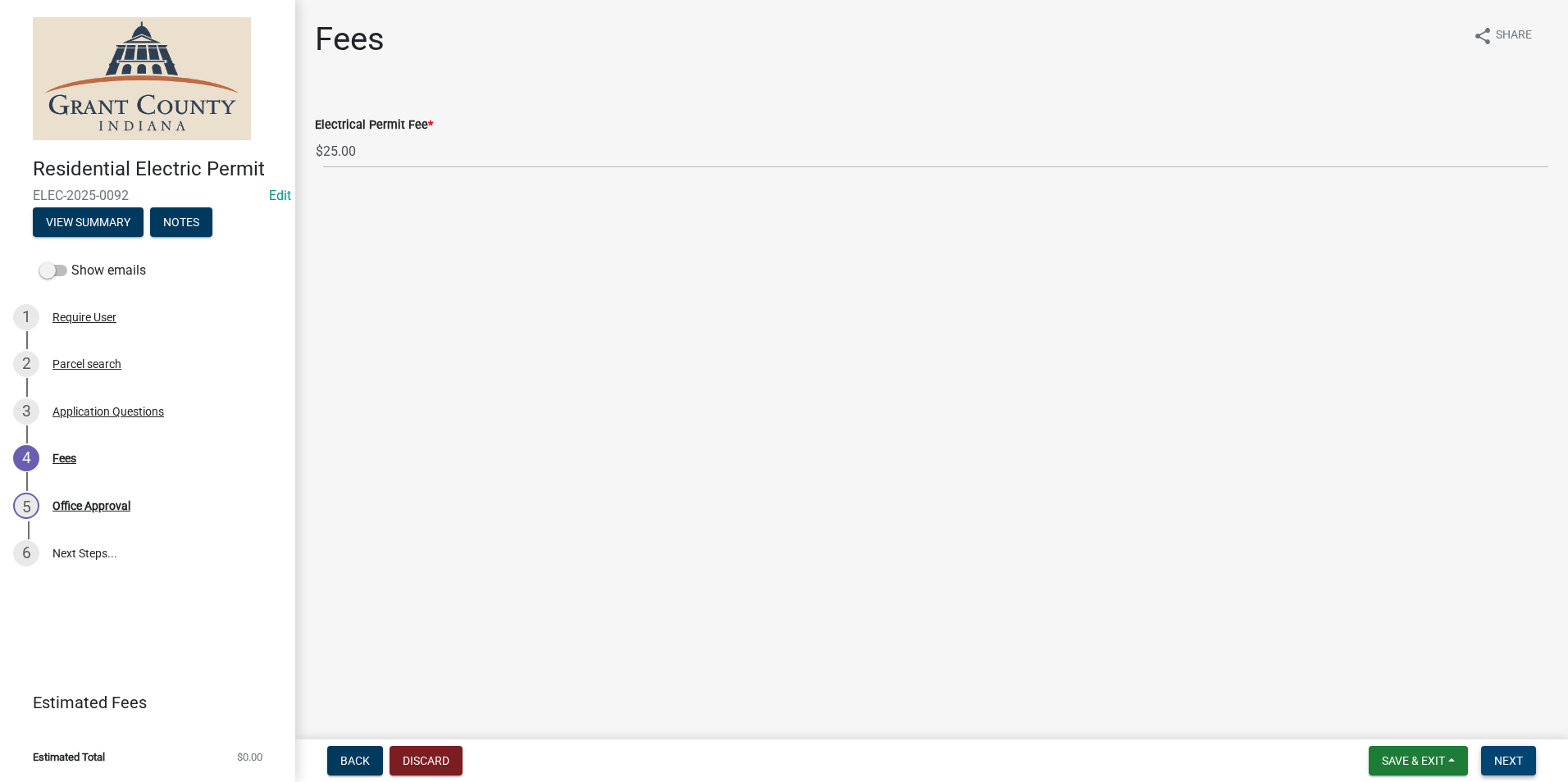
click at [1524, 755] on span "Next" at bounding box center [1509, 760] width 29 height 13
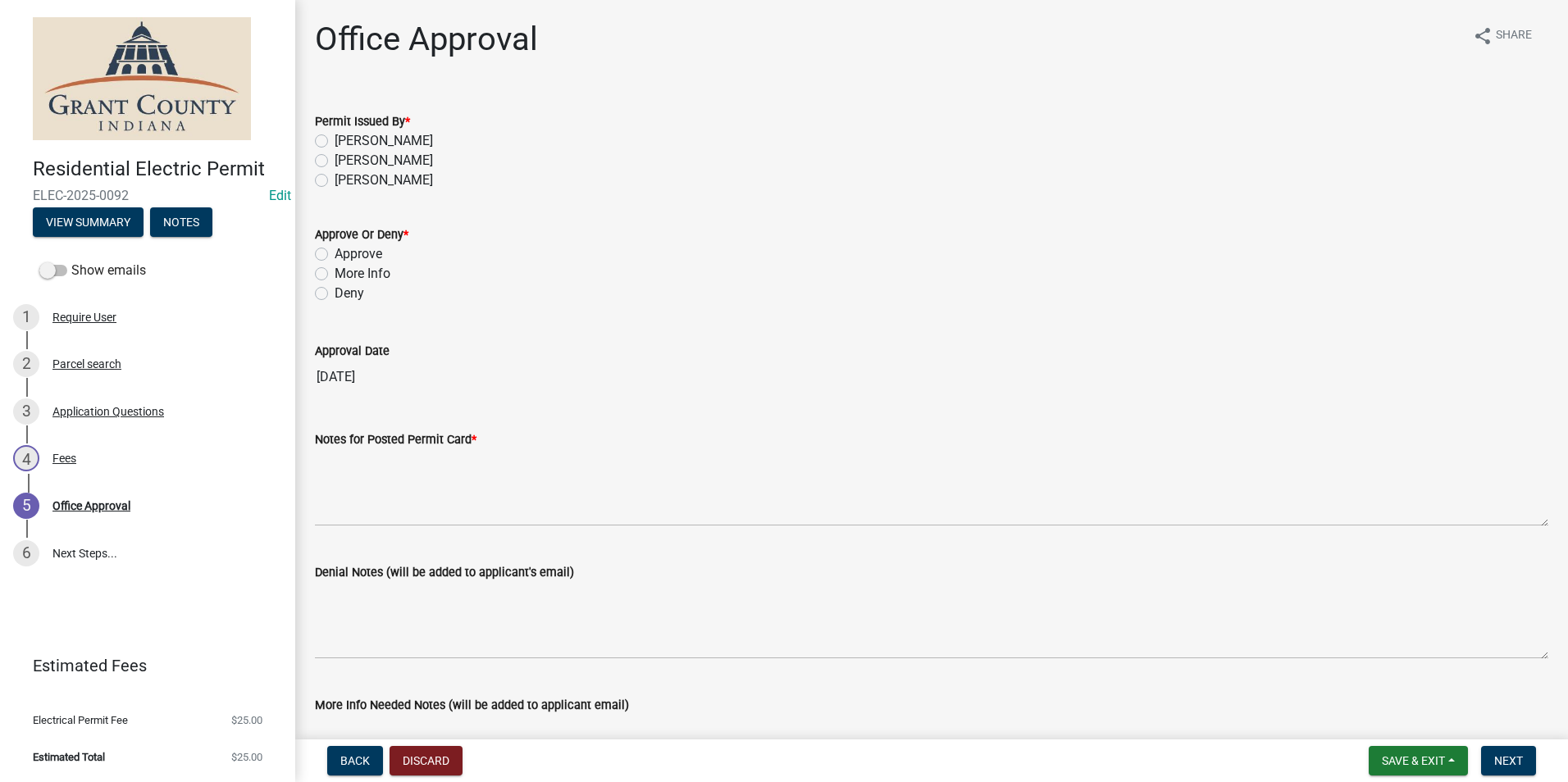
click at [335, 140] on label "[PERSON_NAME]" at bounding box center [384, 140] width 99 height 20
click at [335, 140] on input "[PERSON_NAME]" at bounding box center [340, 136] width 10 height 10
radio input "true"
click at [335, 249] on label "Approve" at bounding box center [358, 254] width 48 height 20
click at [335, 249] on input "Approve" at bounding box center [340, 249] width 10 height 10
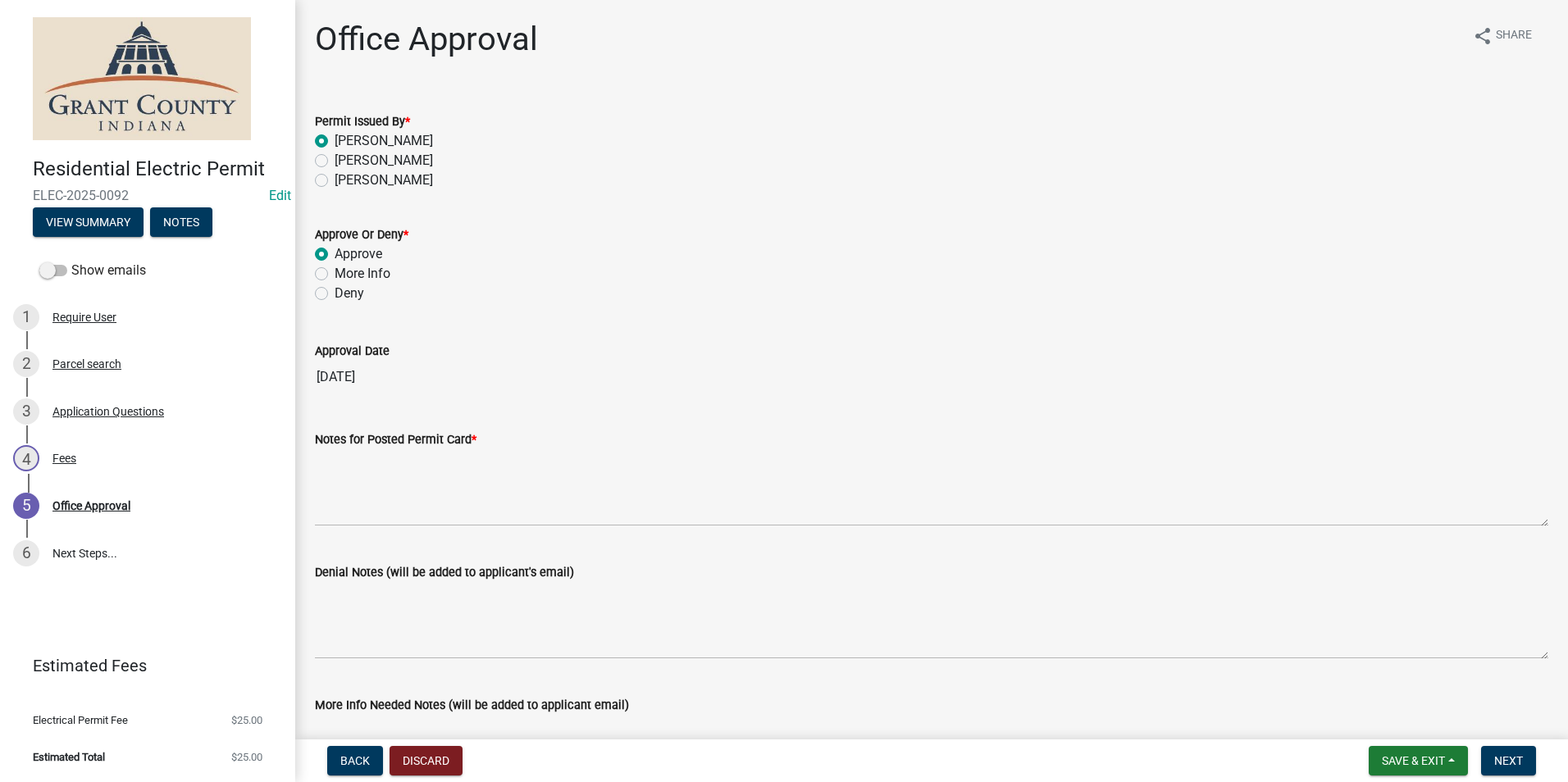
radio input "true"
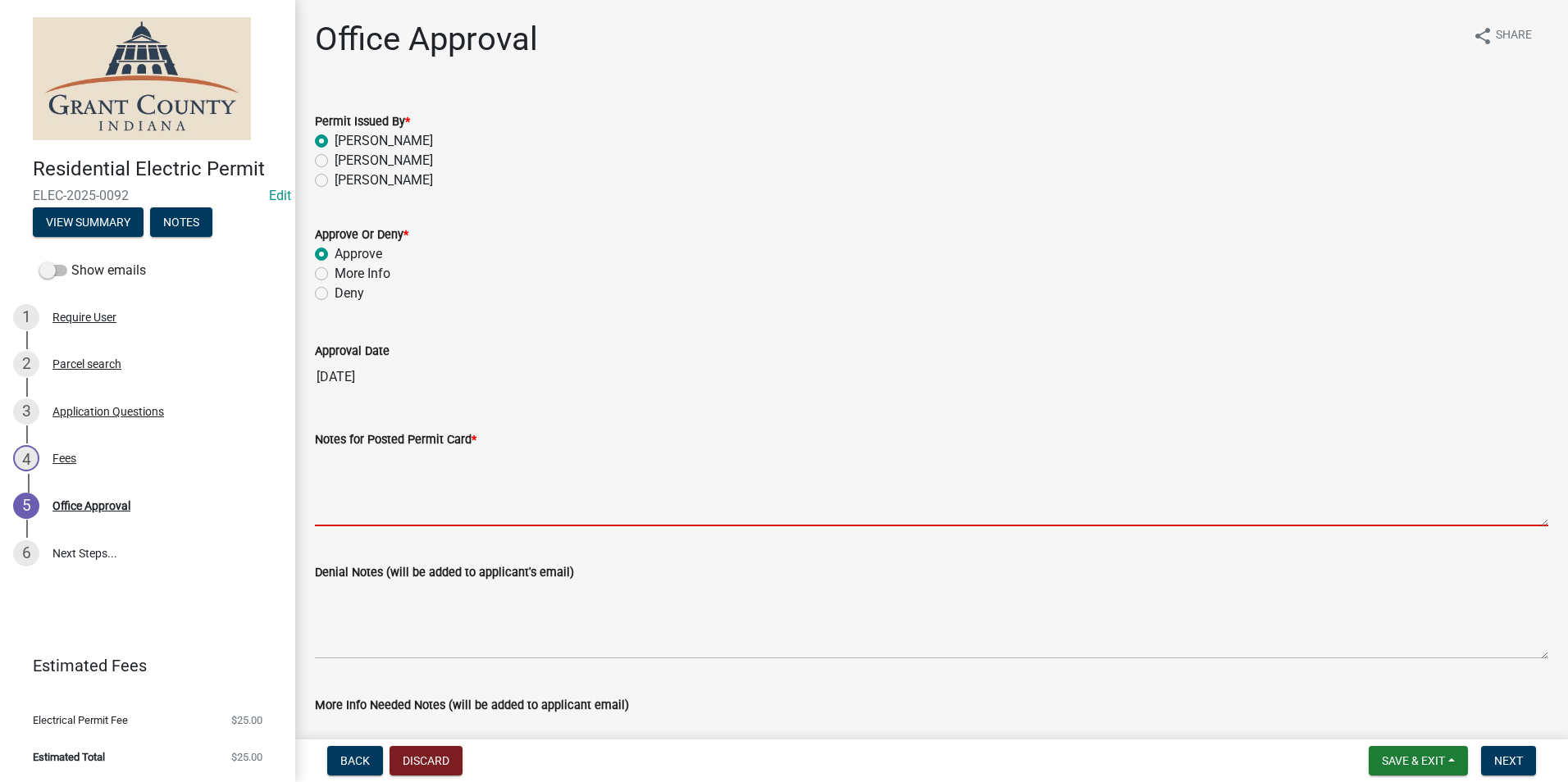
click at [503, 456] on textarea "Notes for Posted Permit Card *" at bounding box center [931, 487] width 1234 height 77
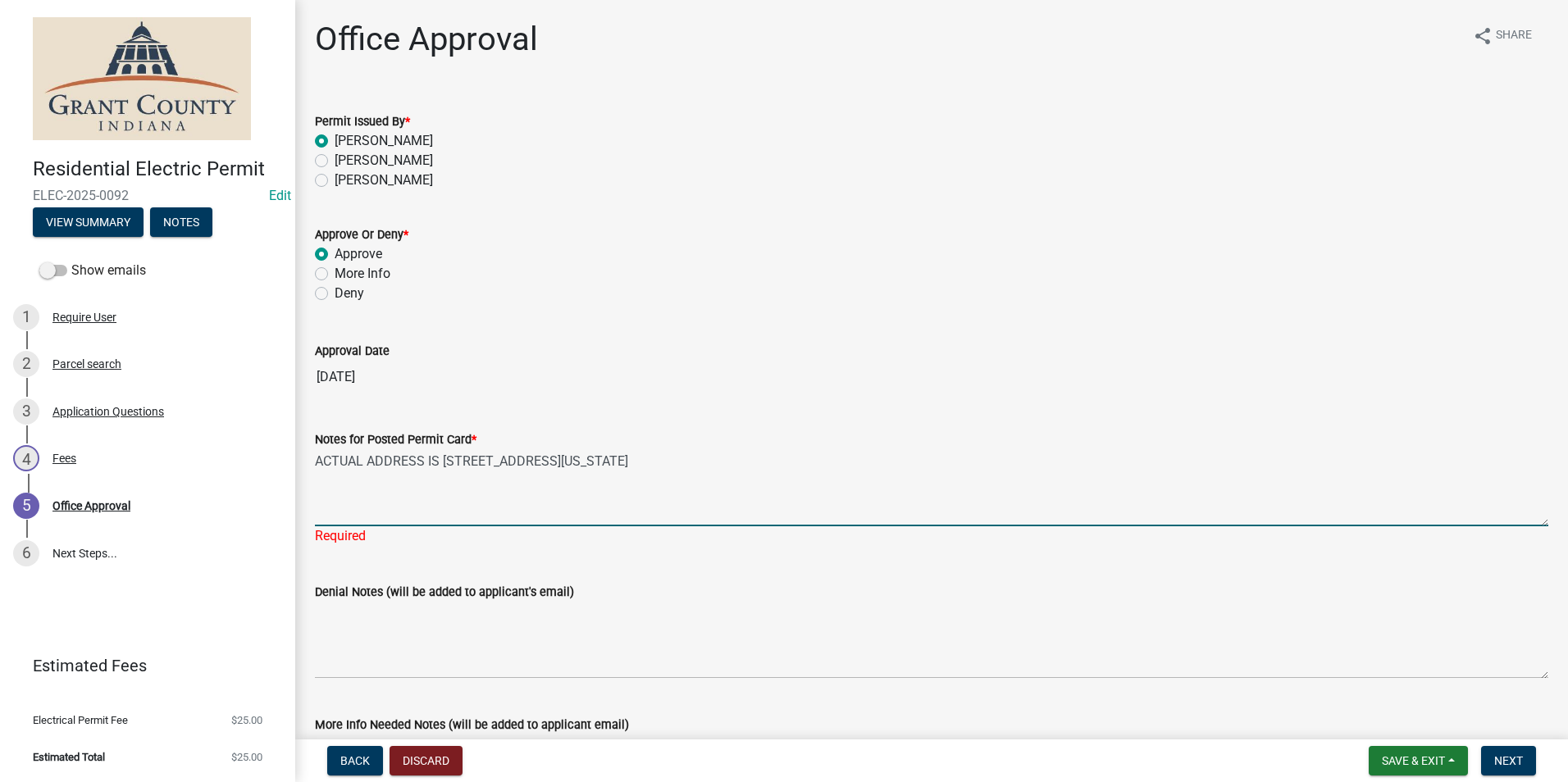
type textarea "ACTUAL ADDRESS IS [STREET_ADDRESS][US_STATE]"
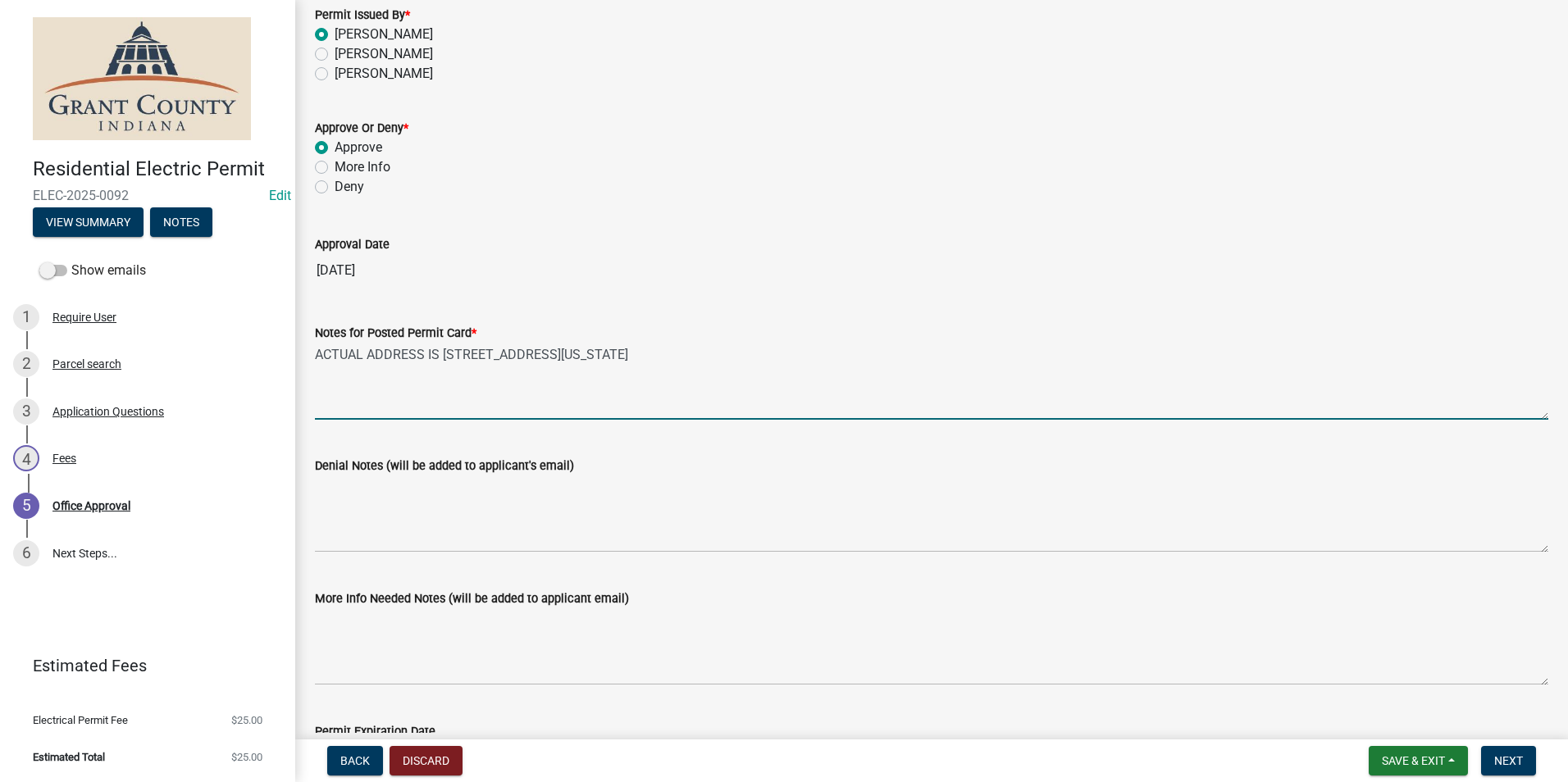
scroll to position [228, 0]
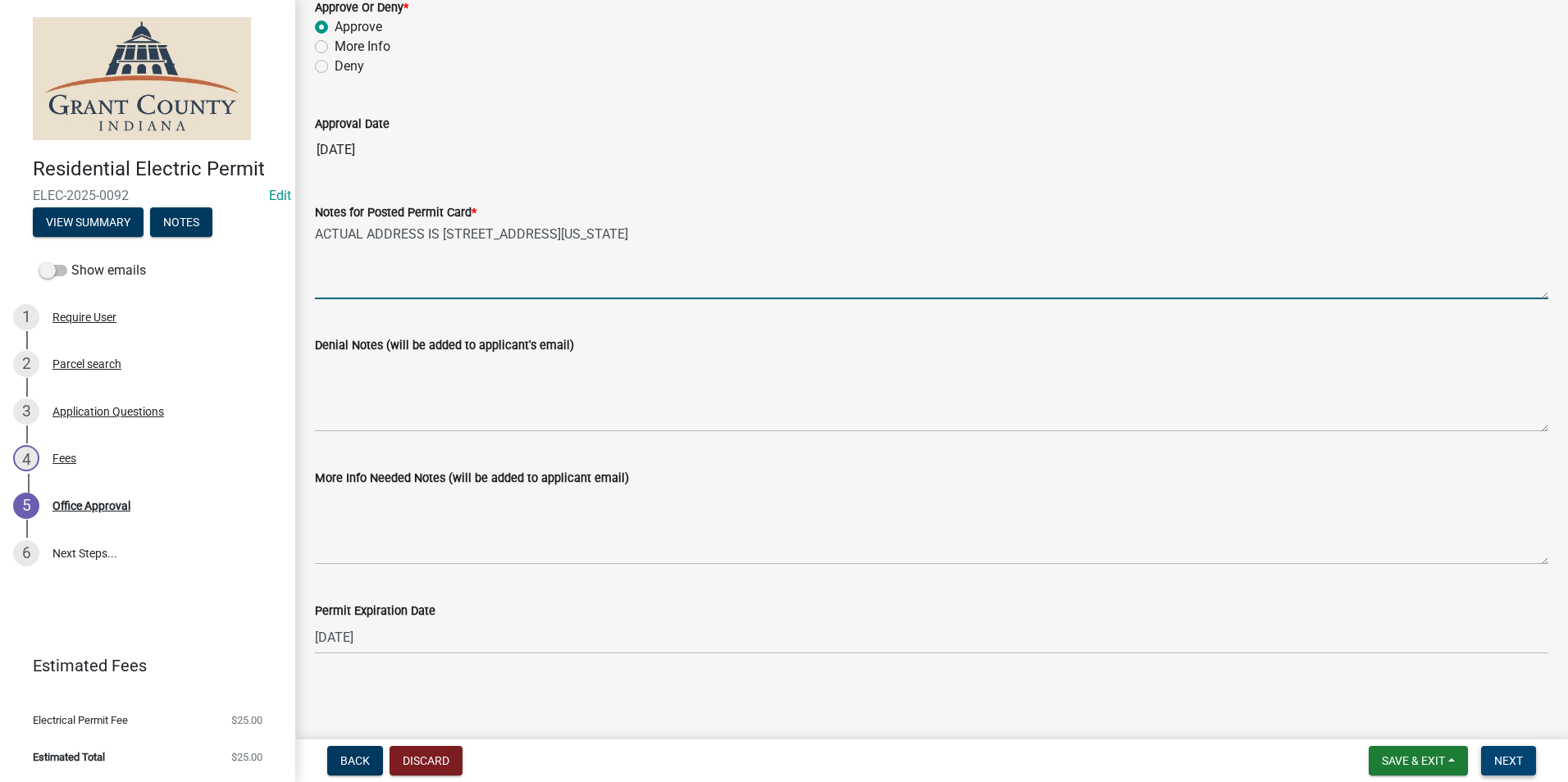
click at [1496, 750] on button "Next" at bounding box center [1509, 761] width 55 height 30
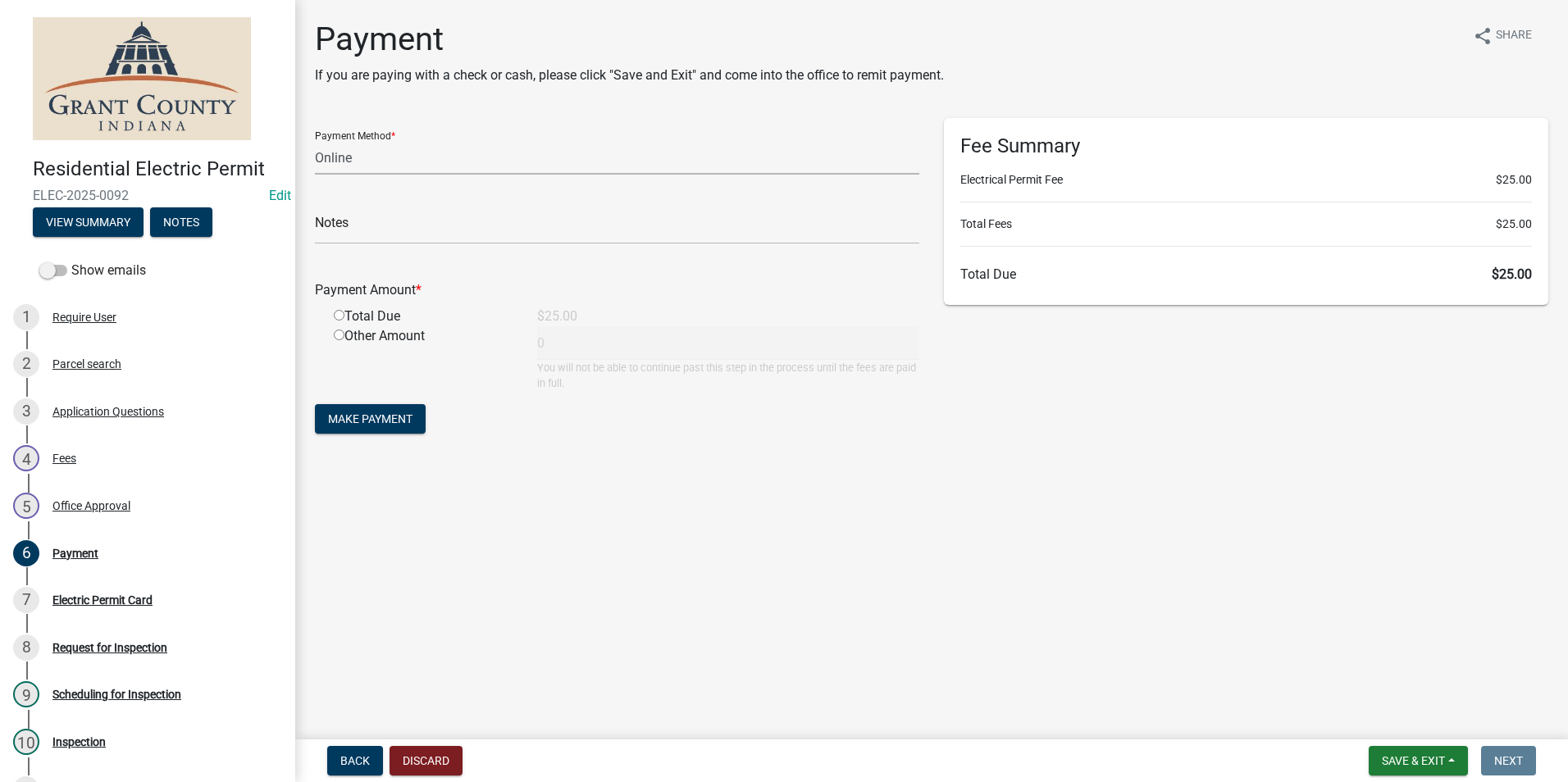
click at [352, 156] on select "Credit Card POS Check Cash Online" at bounding box center [617, 158] width 604 height 34
select select "1: 0"
click at [315, 141] on select "Credit Card POS Check Cash Online" at bounding box center [617, 158] width 604 height 34
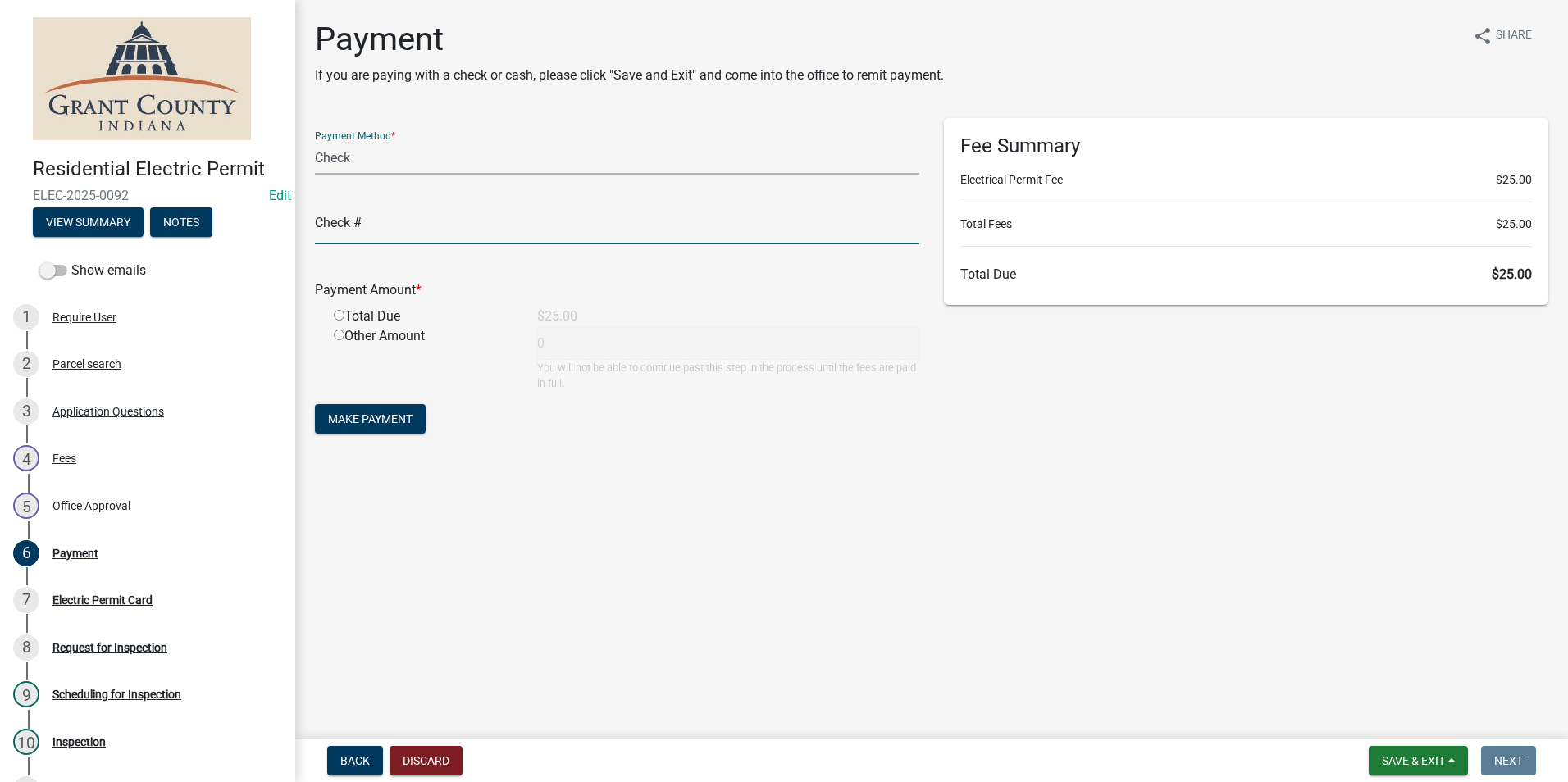
click at [403, 232] on input "text" at bounding box center [617, 228] width 604 height 34
type input "7579"
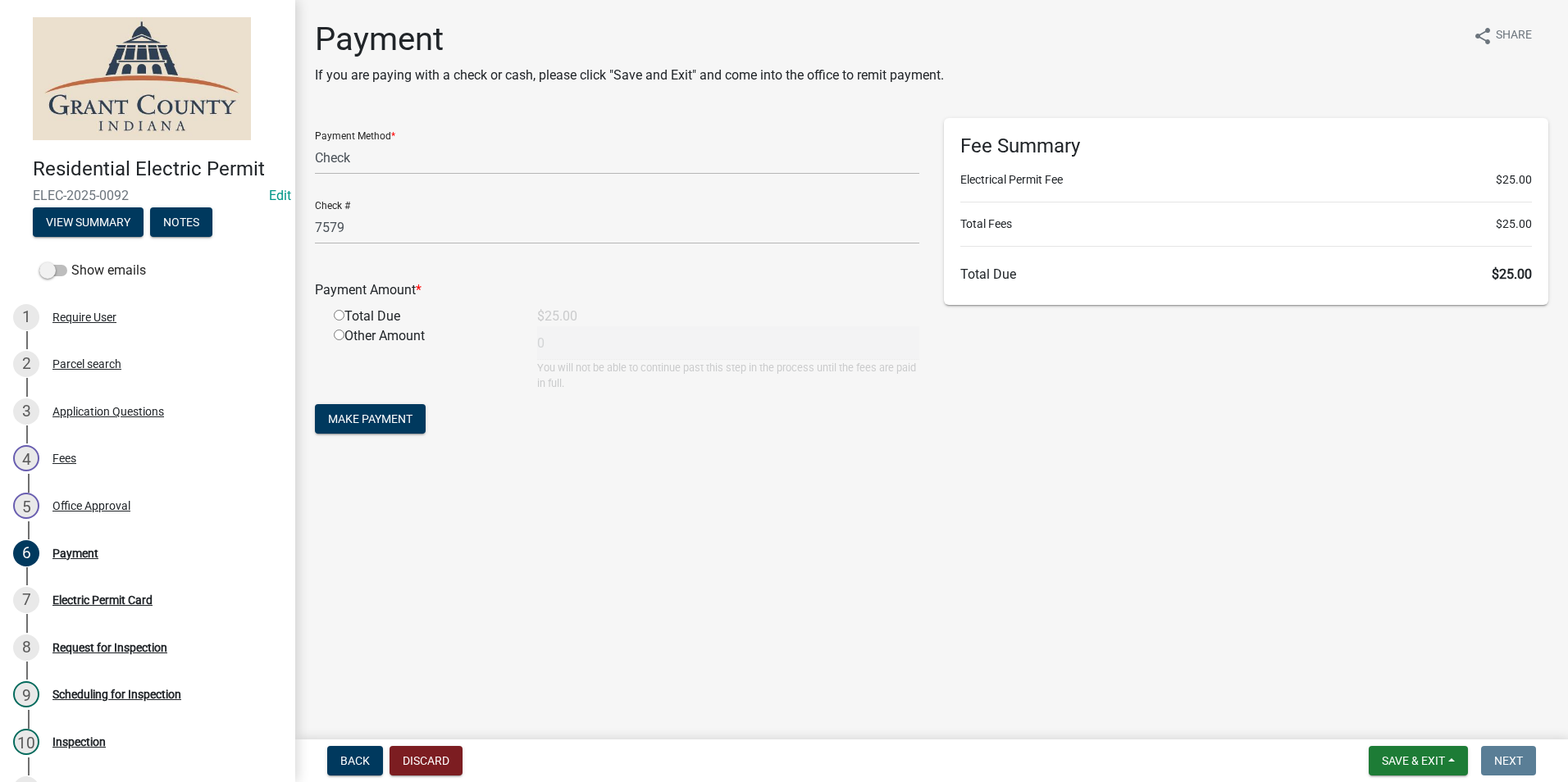
click at [338, 319] on input "radio" at bounding box center [339, 316] width 10 height 10
radio input "true"
type input "25"
click at [355, 411] on button "Make Payment" at bounding box center [370, 419] width 111 height 30
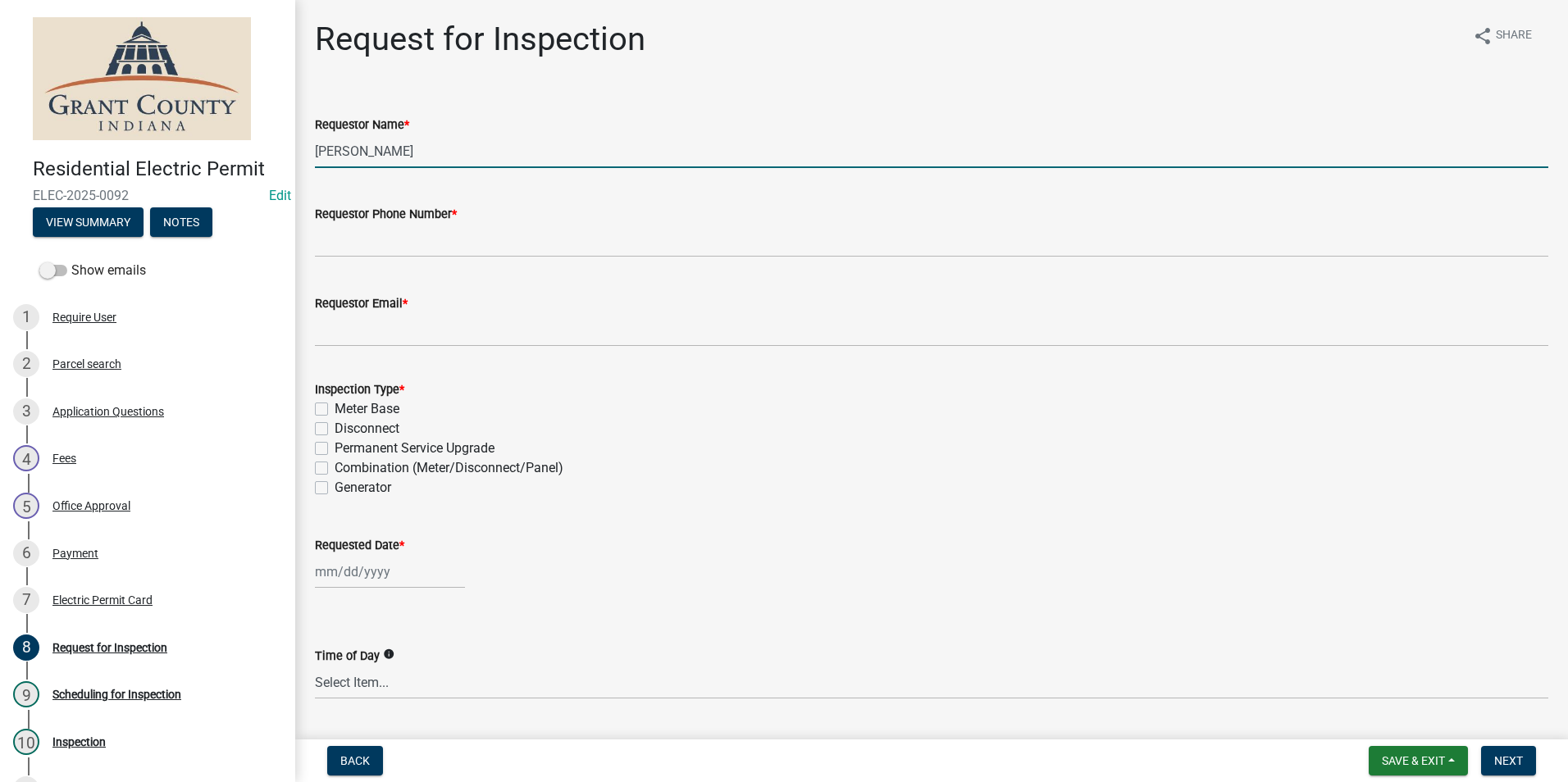
drag, startPoint x: 434, startPoint y: 150, endPoint x: 288, endPoint y: 136, distance: 146.7
click at [288, 136] on div "Residential Electric Permit ELEC-2025-0092 Edit View Summary Notes Show emails …" at bounding box center [784, 391] width 1568 height 782
type input "b"
type input "[PERSON_NAME]"
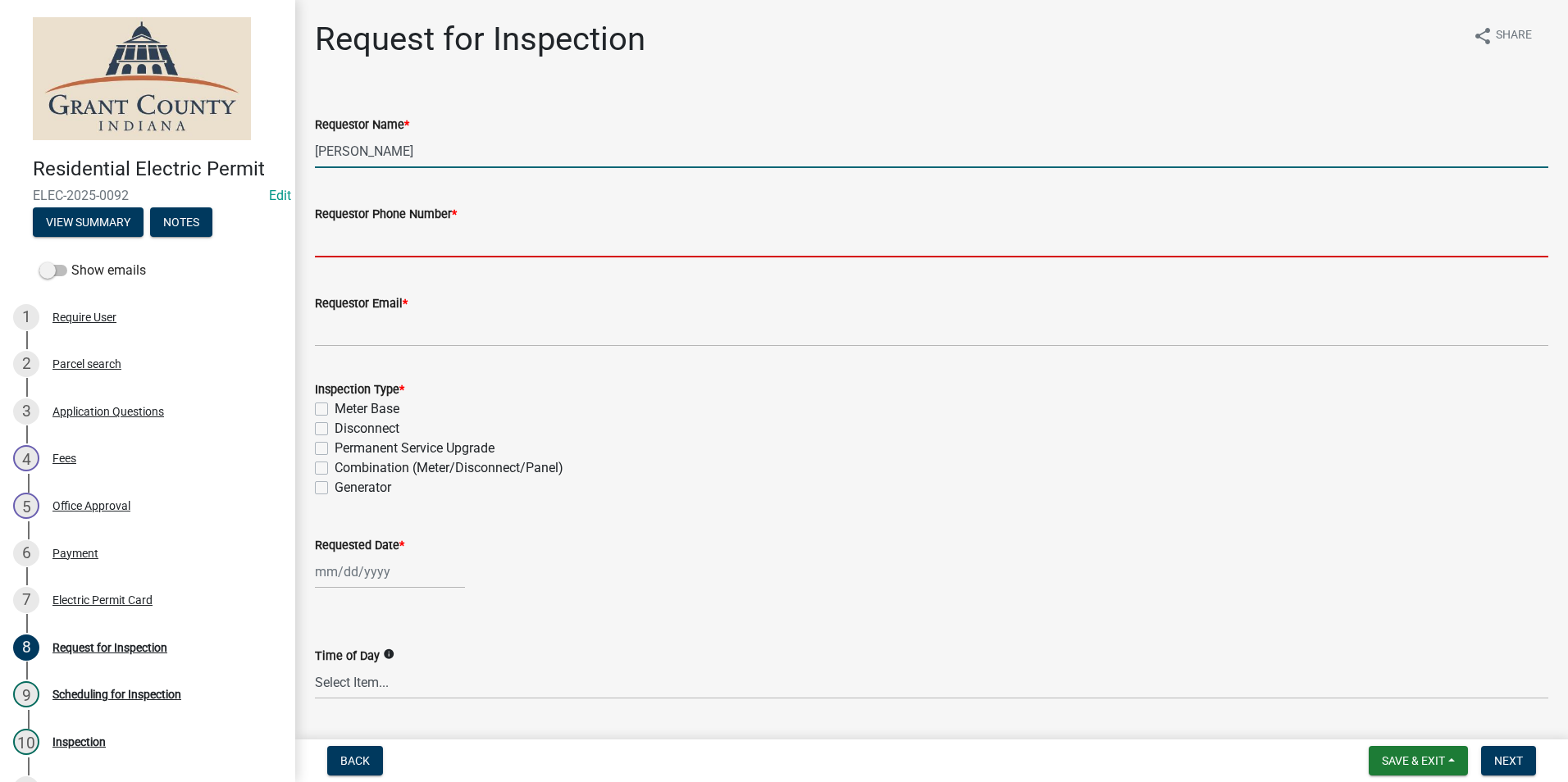
click at [389, 228] on input "Requestor Phone Number *" at bounding box center [931, 241] width 1234 height 34
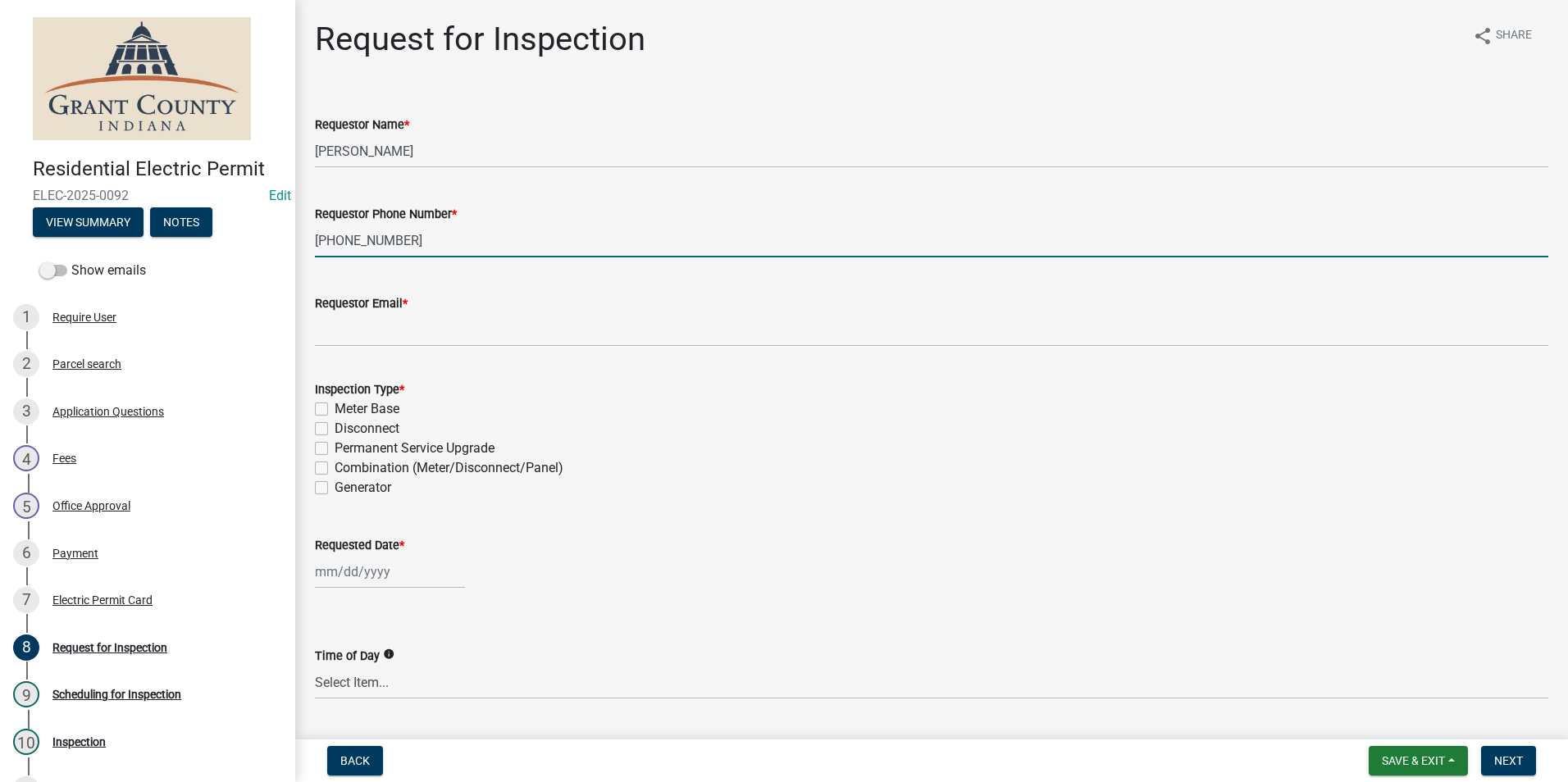
type input "[PHONE_NUMBER]"
click at [364, 348] on wm-data-entity-input "Requestor Email *" at bounding box center [931, 315] width 1234 height 90
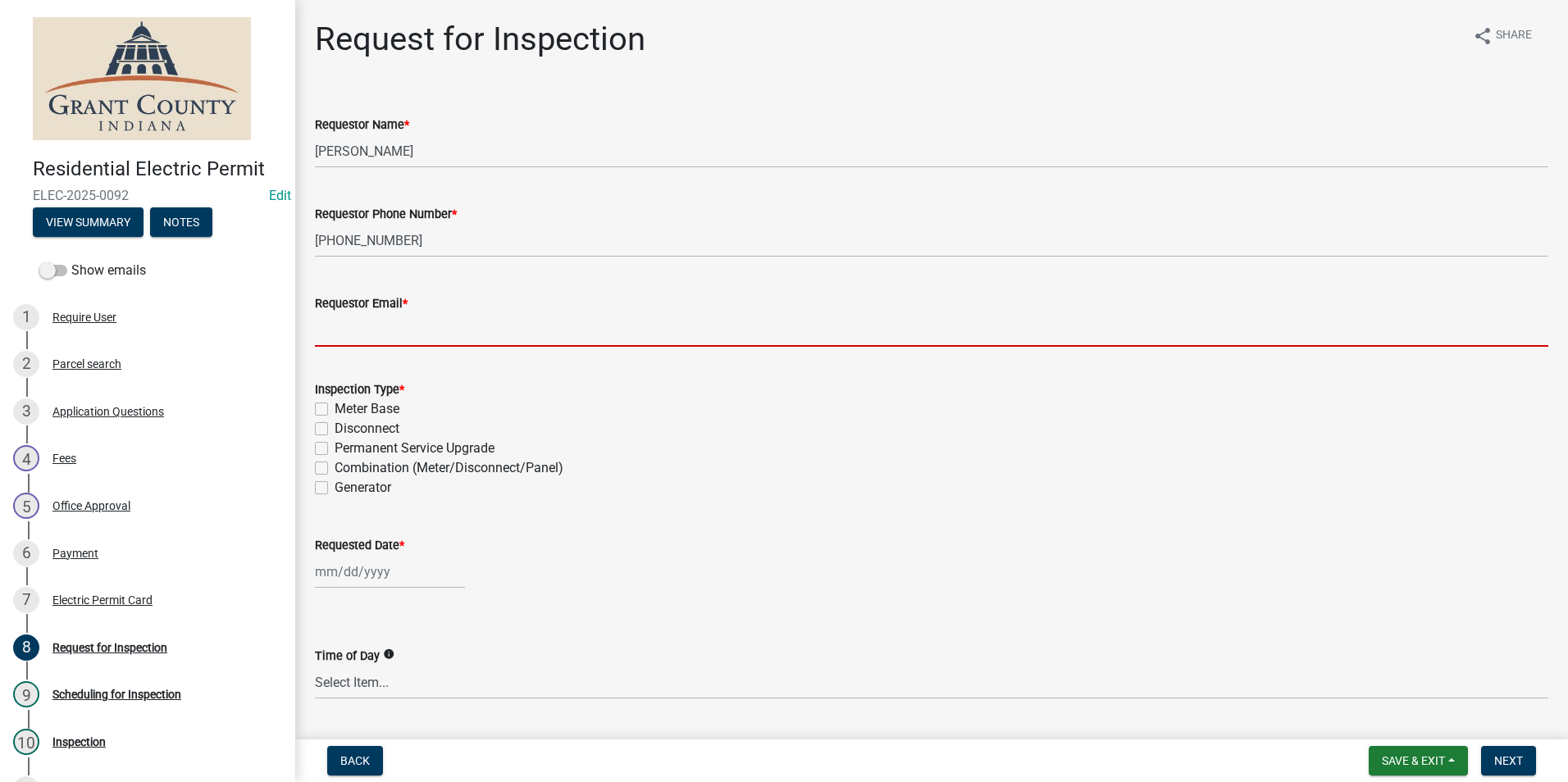
click at [365, 338] on input "Requestor Email *" at bounding box center [931, 330] width 1234 height 34
type input "[EMAIL_ADDRESS][DOMAIN_NAME]"
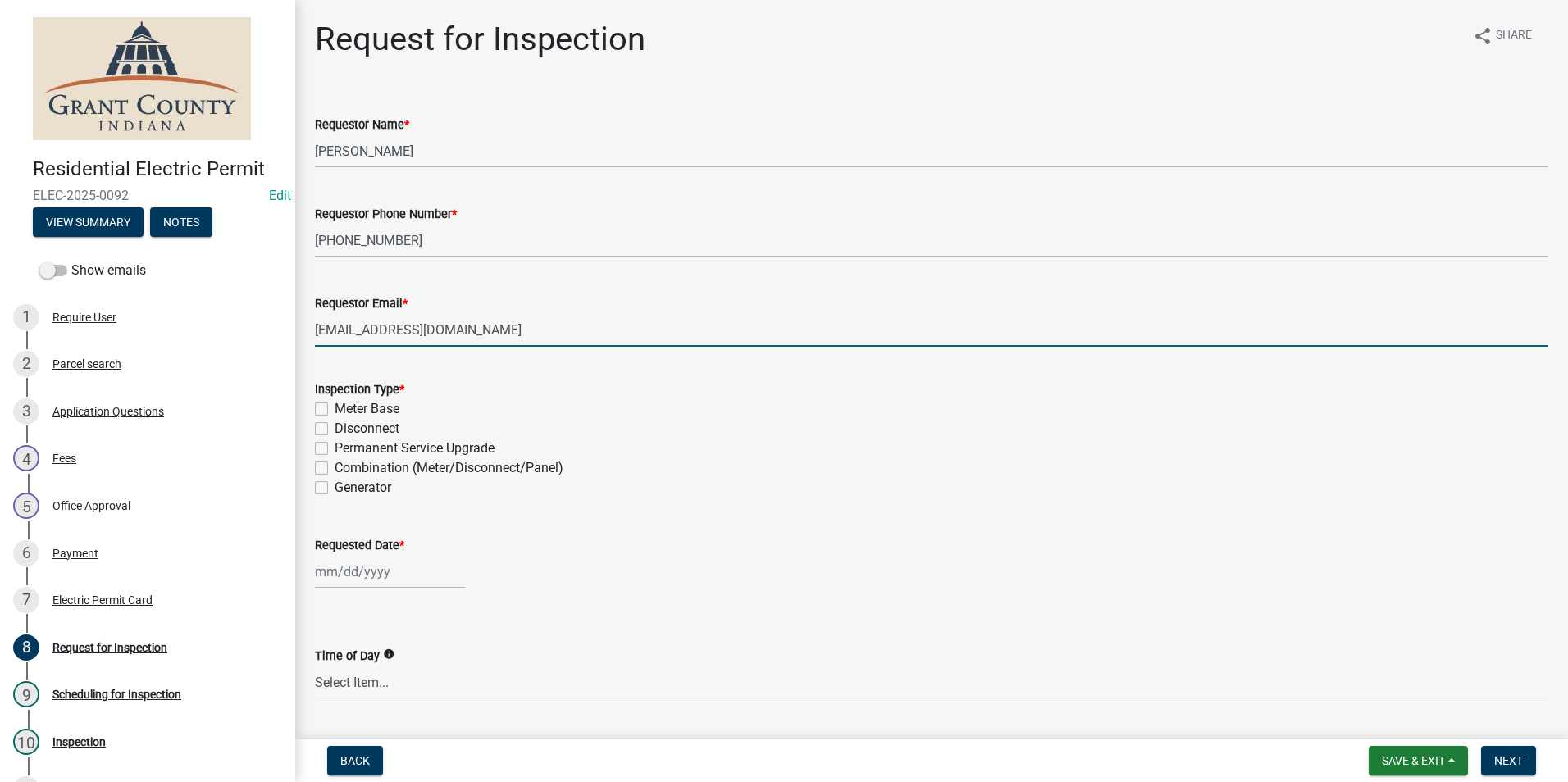
select select "8"
select select "2025"
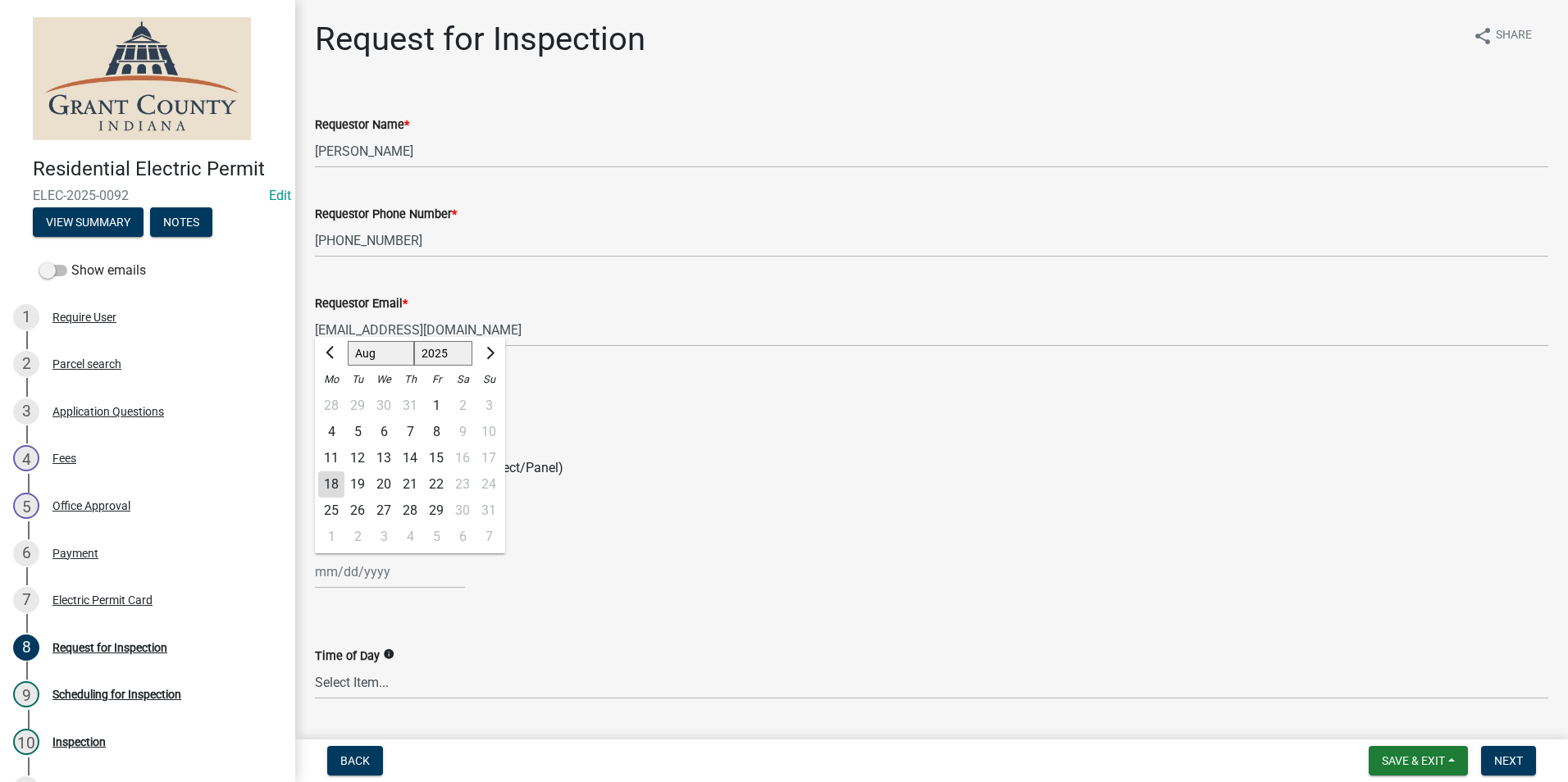
click at [356, 479] on div "19" at bounding box center [358, 485] width 26 height 26
type input "[DATE]"
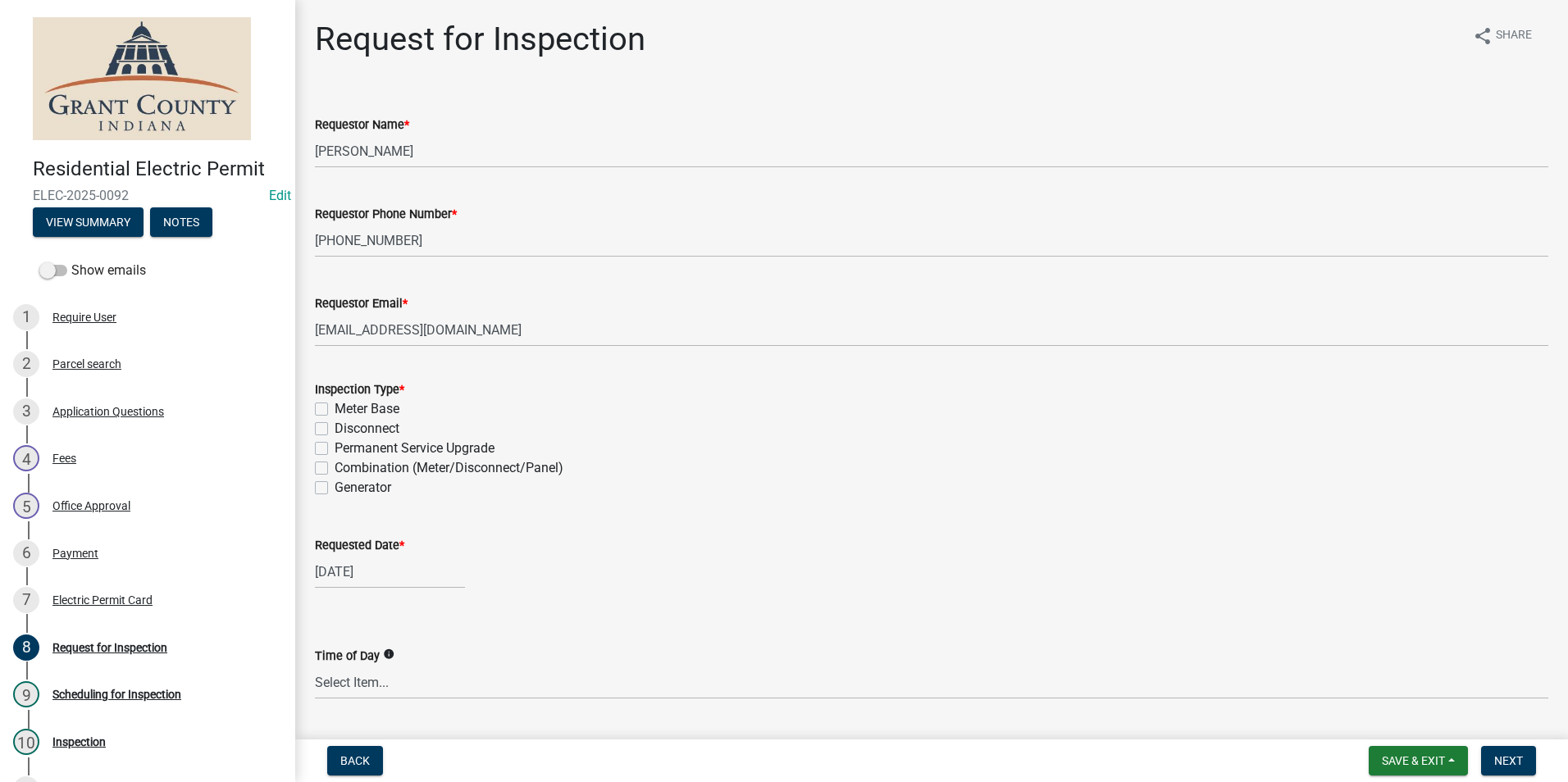
click at [335, 412] on label "Meter Base" at bounding box center [367, 409] width 65 height 20
click at [335, 410] on input "Meter Base" at bounding box center [340, 405] width 10 height 10
checkbox input "true"
checkbox input "false"
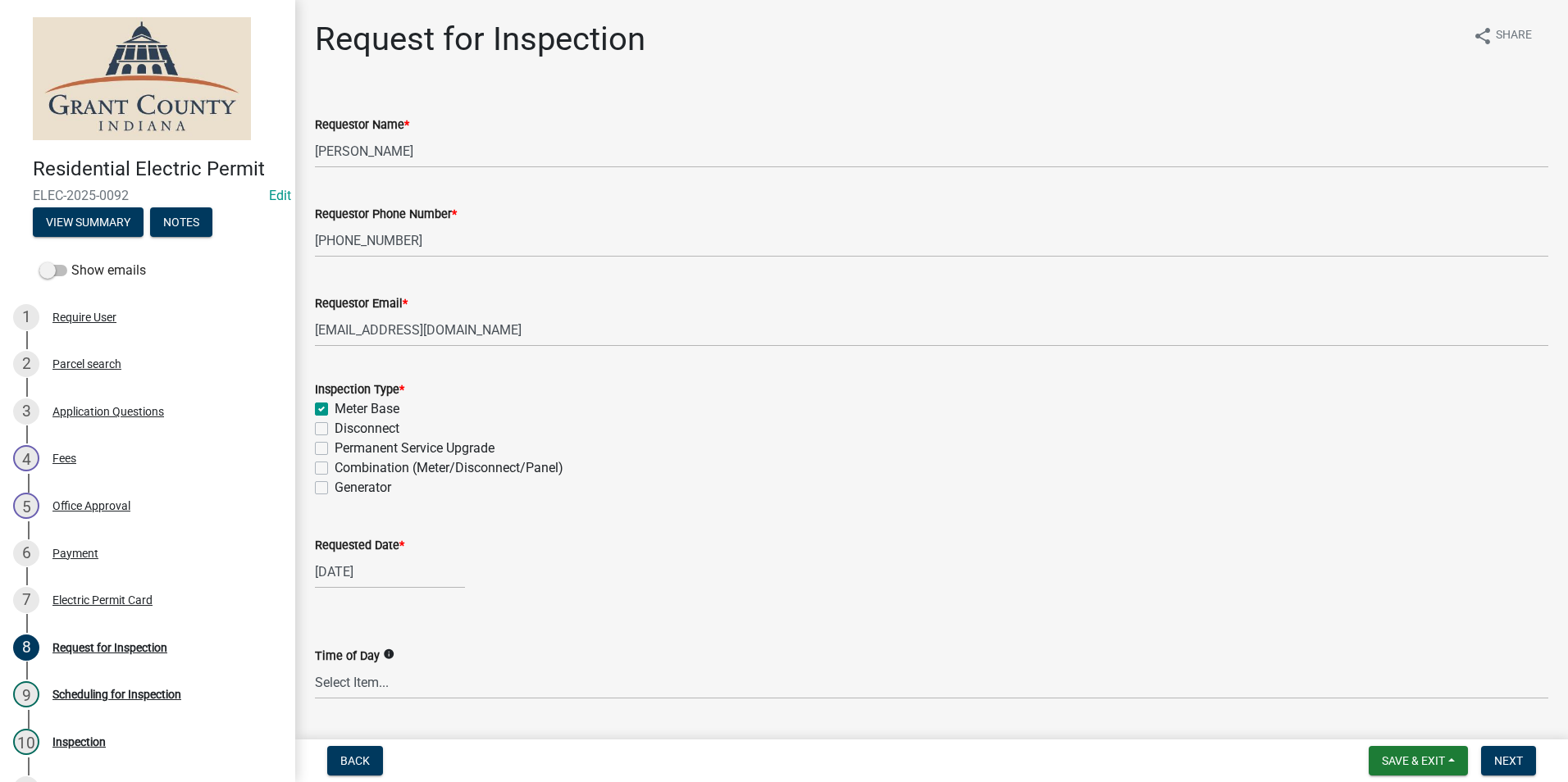
checkbox input "false"
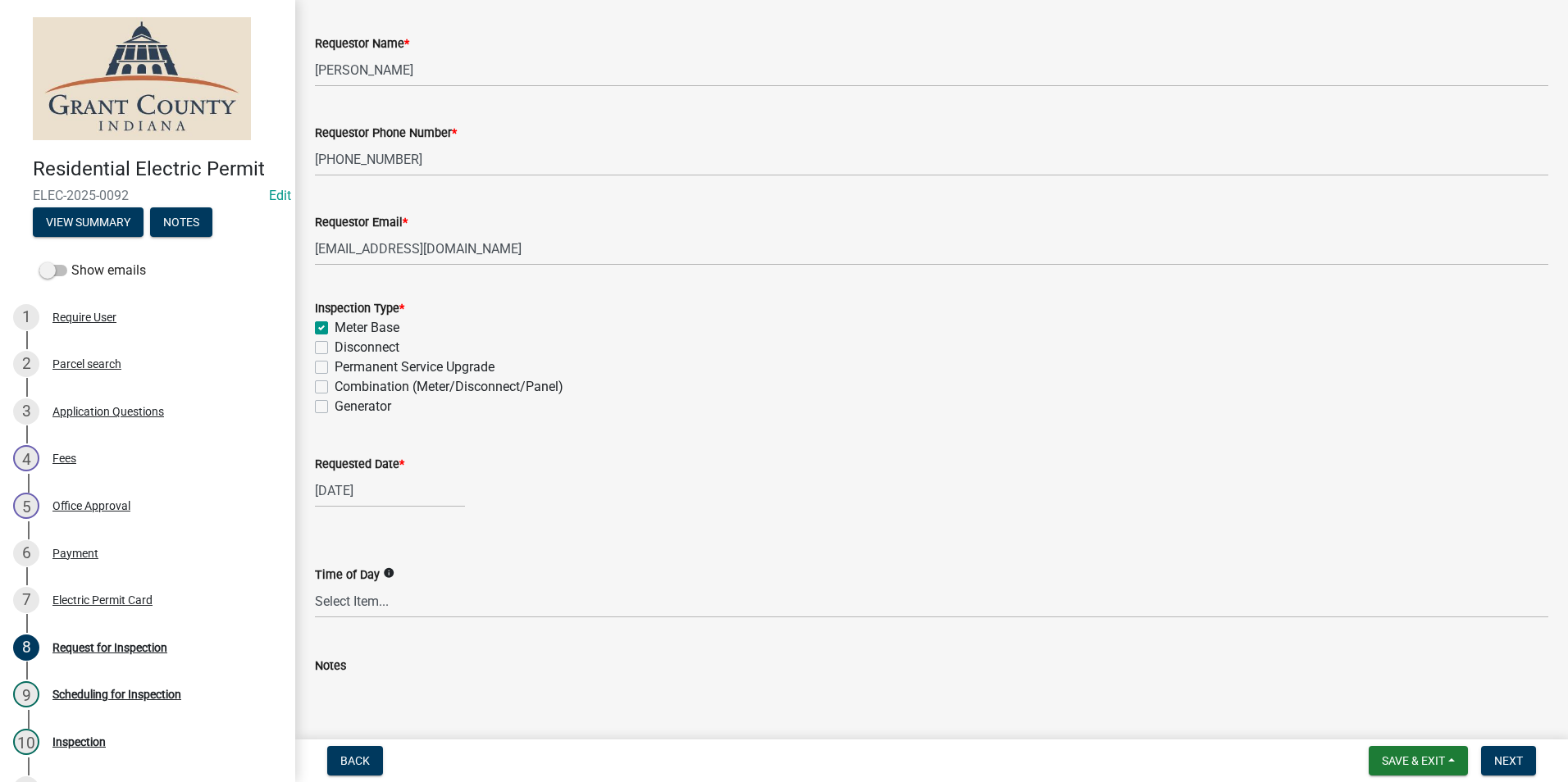
scroll to position [178, 0]
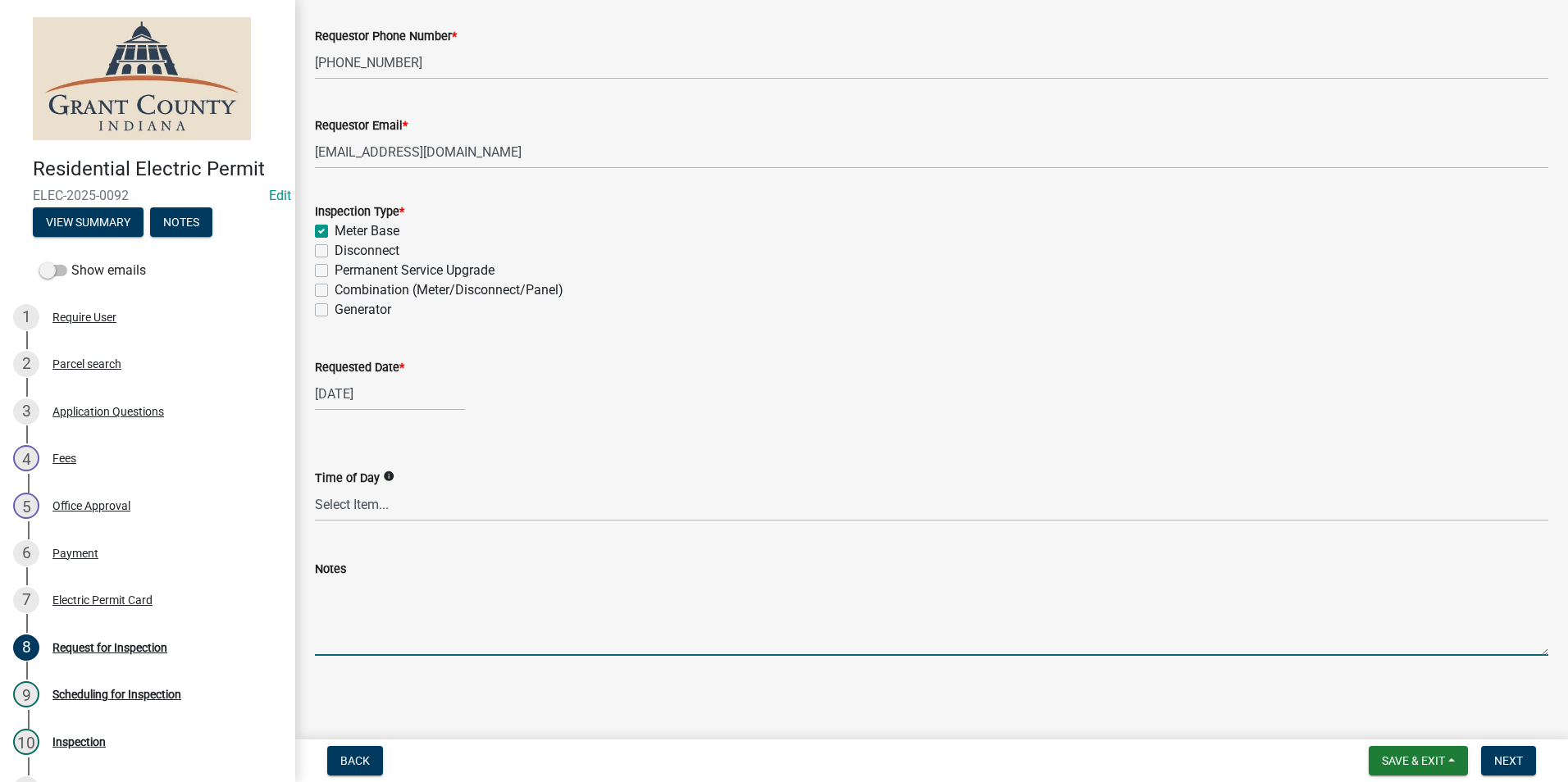
click at [579, 595] on textarea "Notes" at bounding box center [931, 617] width 1234 height 77
type textarea "WORK ALREADY DONE; READY FOR INSPECTION"
click at [1503, 757] on span "Next" at bounding box center [1509, 760] width 29 height 13
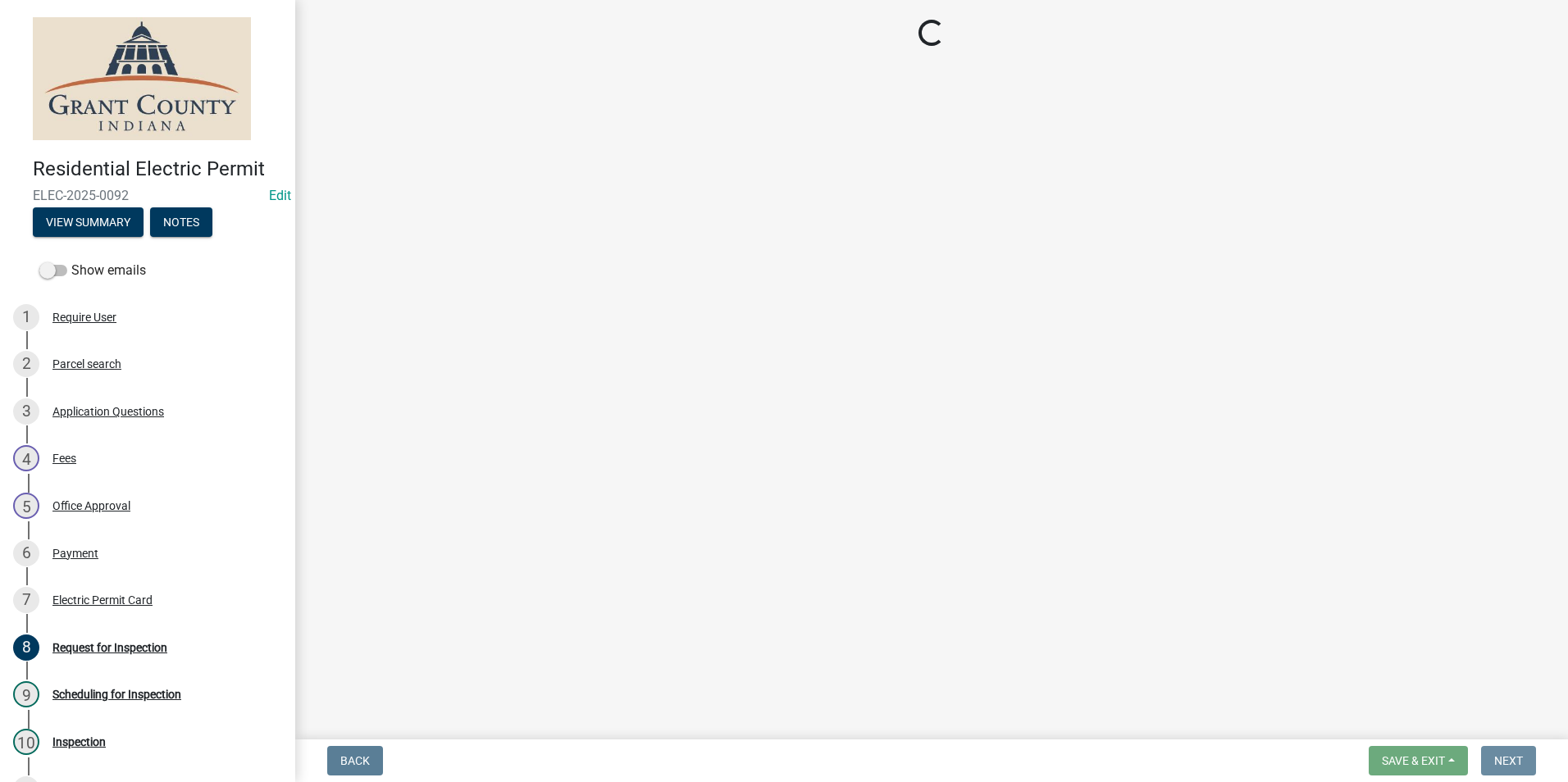
scroll to position [0, 0]
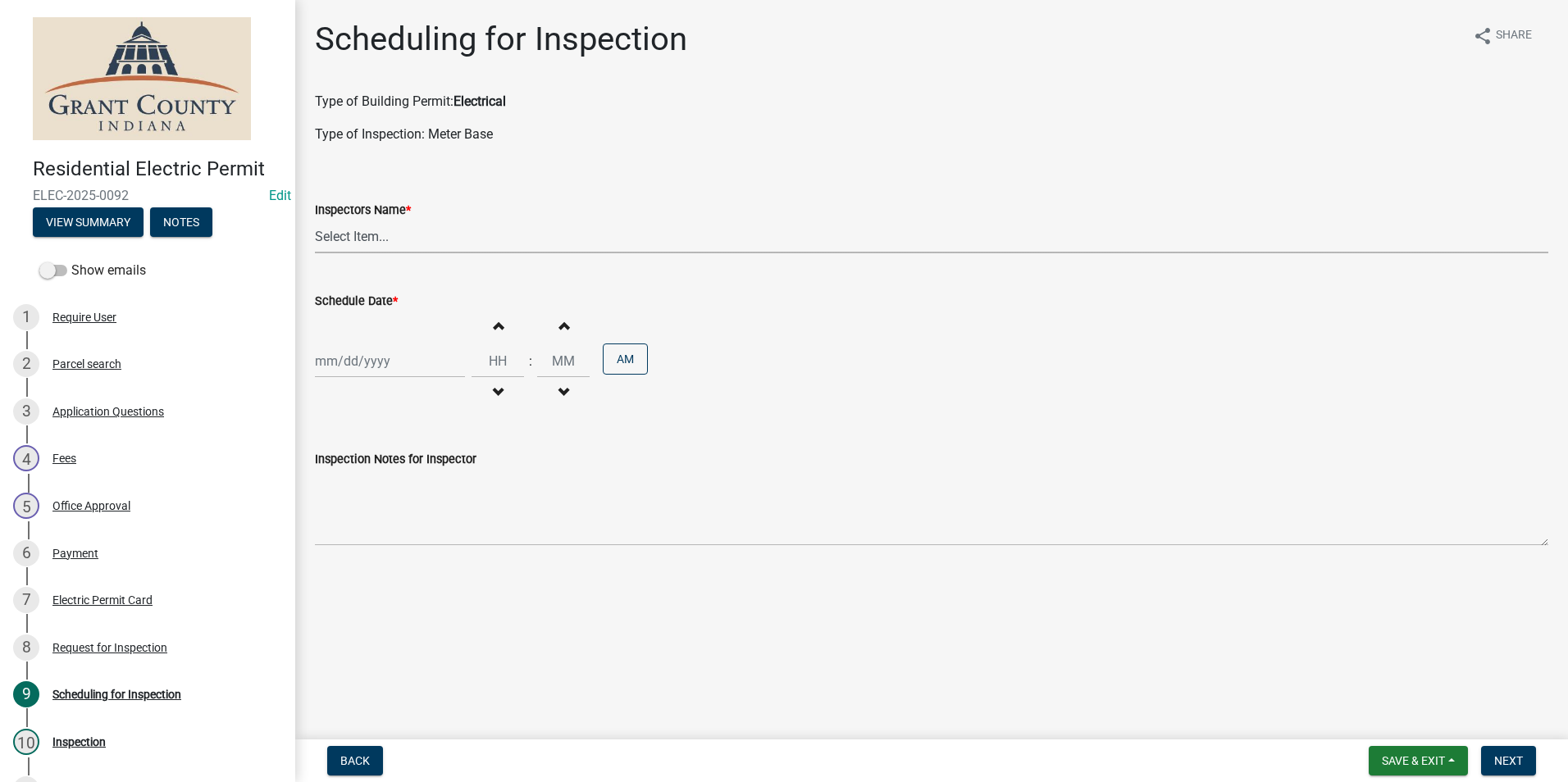
click at [503, 238] on select "Select Item... rberryhill ([PERSON_NAME]) [PERSON_NAME] ([PERSON_NAME]) BBenefi…" at bounding box center [931, 236] width 1234 height 34
select select "d7f9a44a-d2ea-4d3c-83b3-1aa71c950bd5"
click at [315, 220] on select "Select Item... rberryhill ([PERSON_NAME]) [PERSON_NAME] ([PERSON_NAME]) BBenefi…" at bounding box center [931, 236] width 1234 height 34
click at [405, 370] on div at bounding box center [390, 361] width 150 height 34
select select "8"
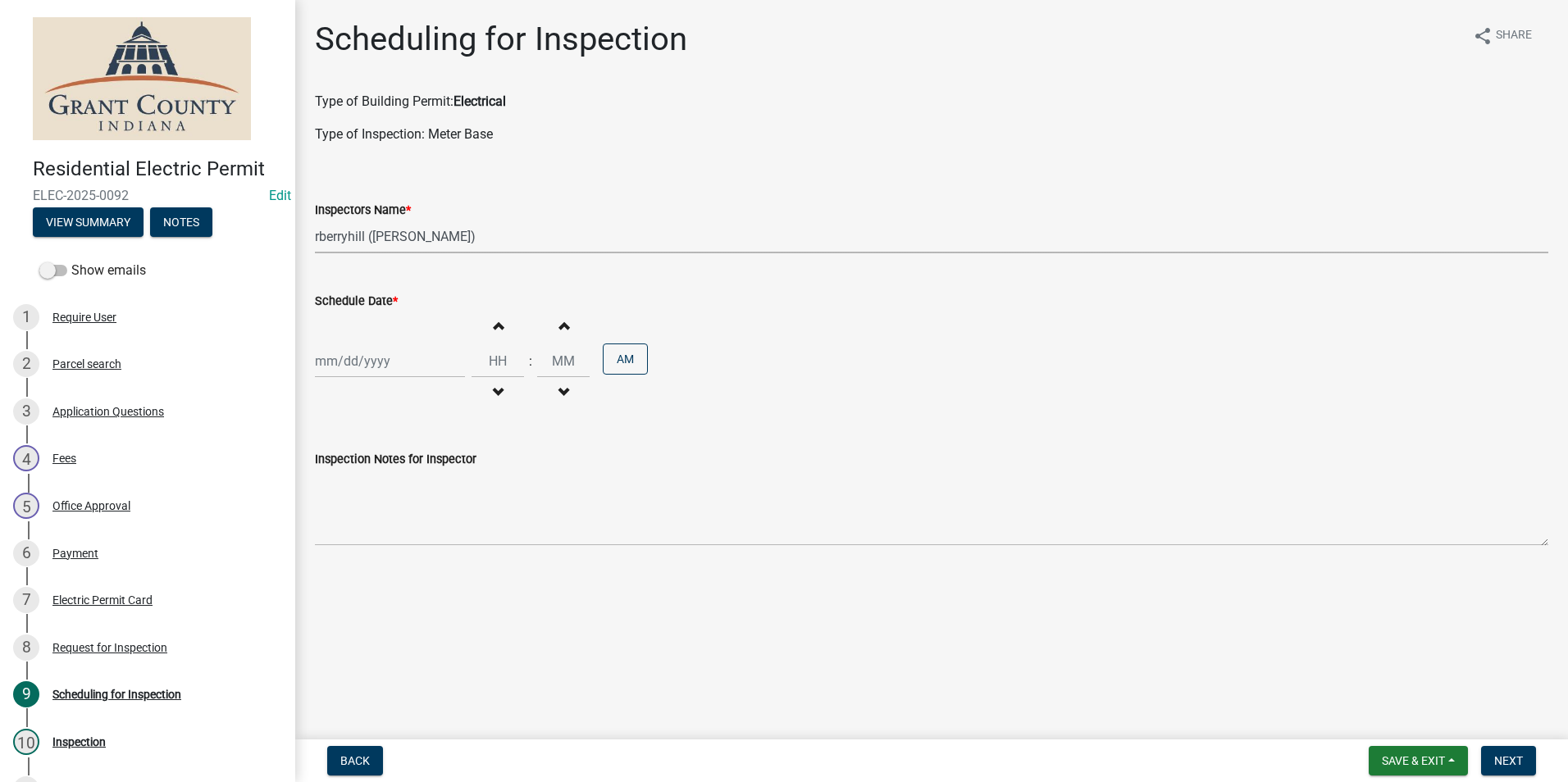
select select "2025"
click at [358, 522] on div "19" at bounding box center [358, 527] width 26 height 26
type input "[DATE]"
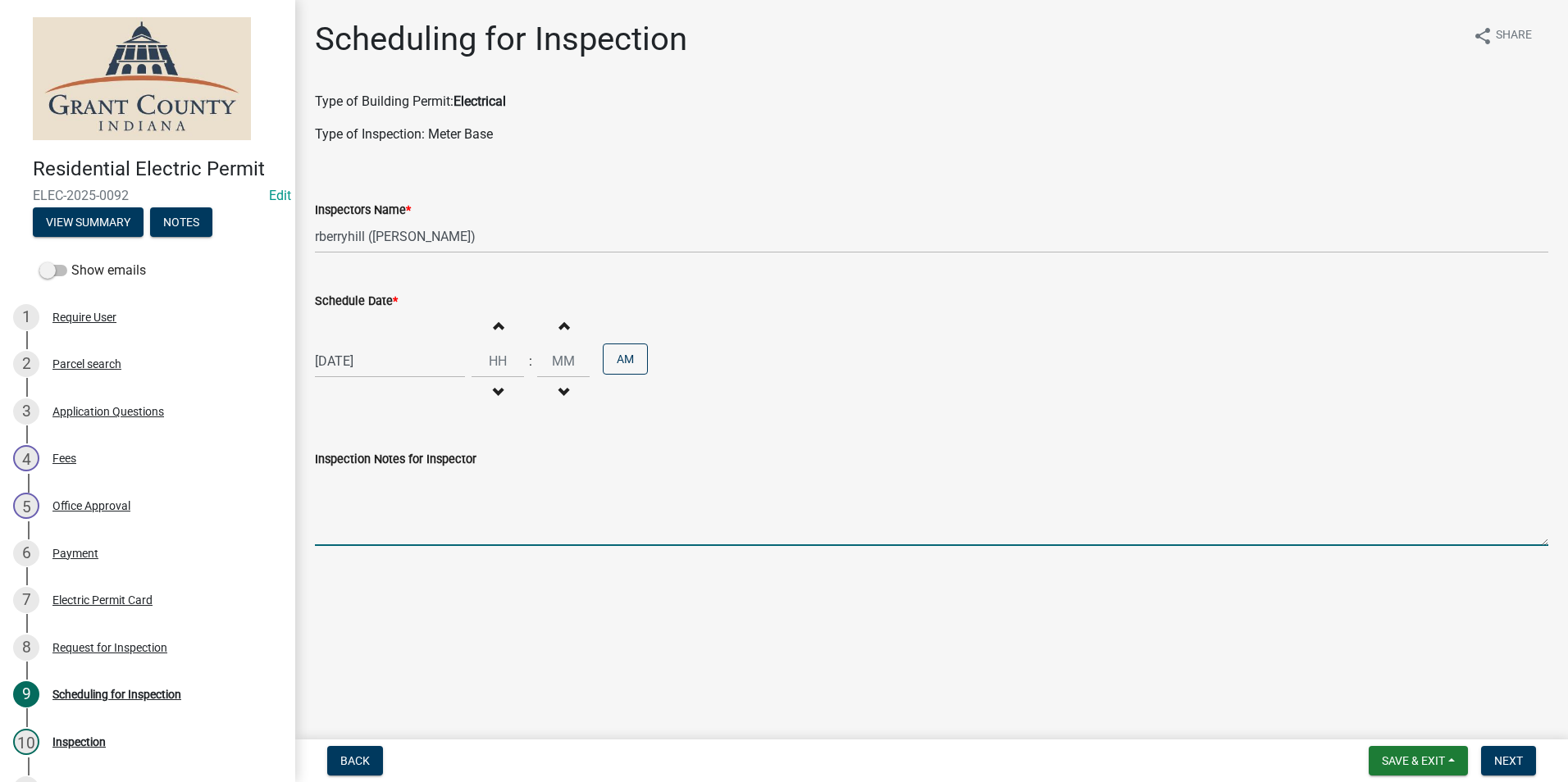
click at [450, 492] on textarea "Inspection Notes for Inspector" at bounding box center [931, 507] width 1234 height 77
type textarea "WORK ALREADY DONE; READY FOR INSPECTION"
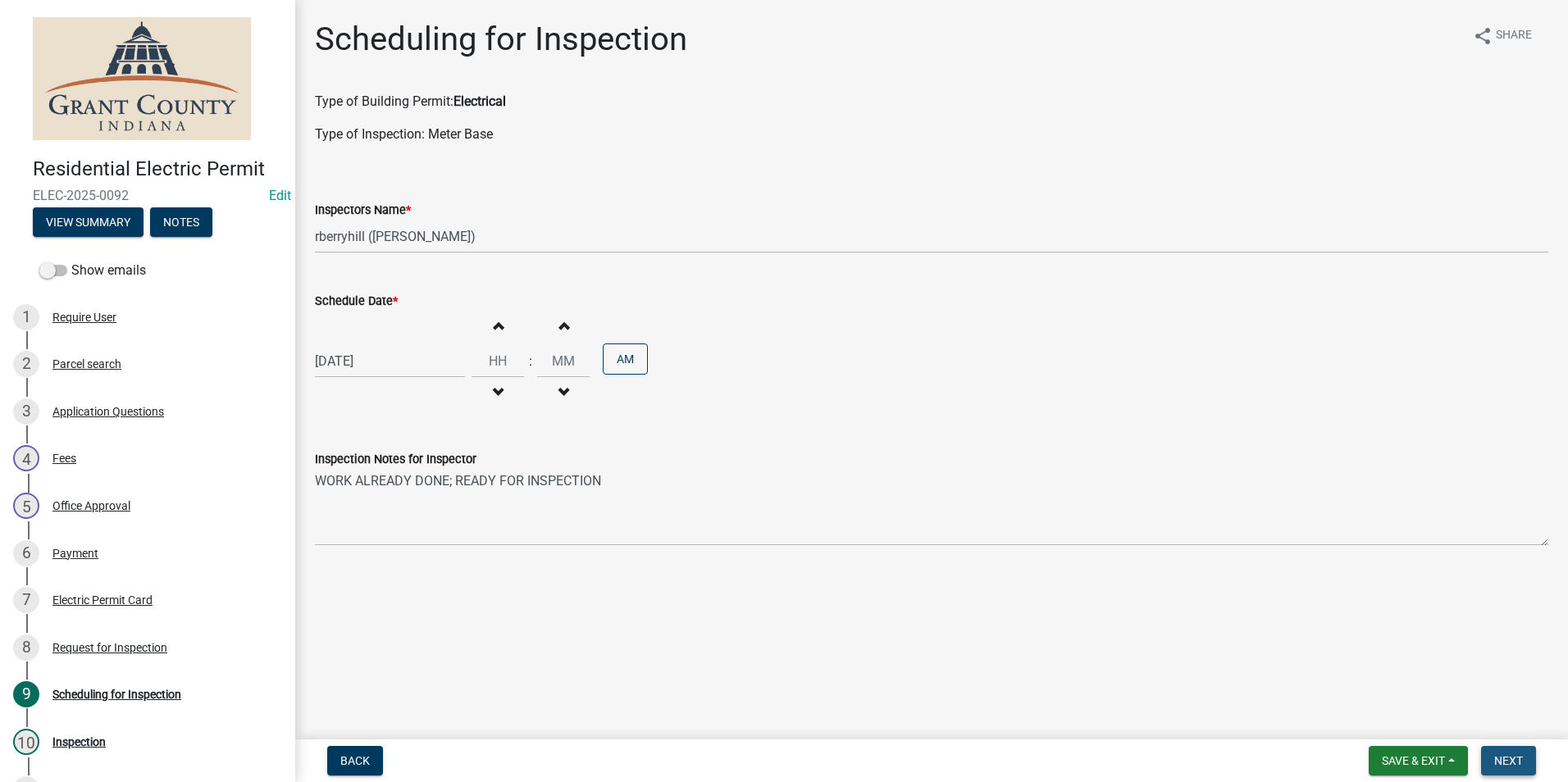
click at [1524, 762] on span "Next" at bounding box center [1509, 760] width 29 height 13
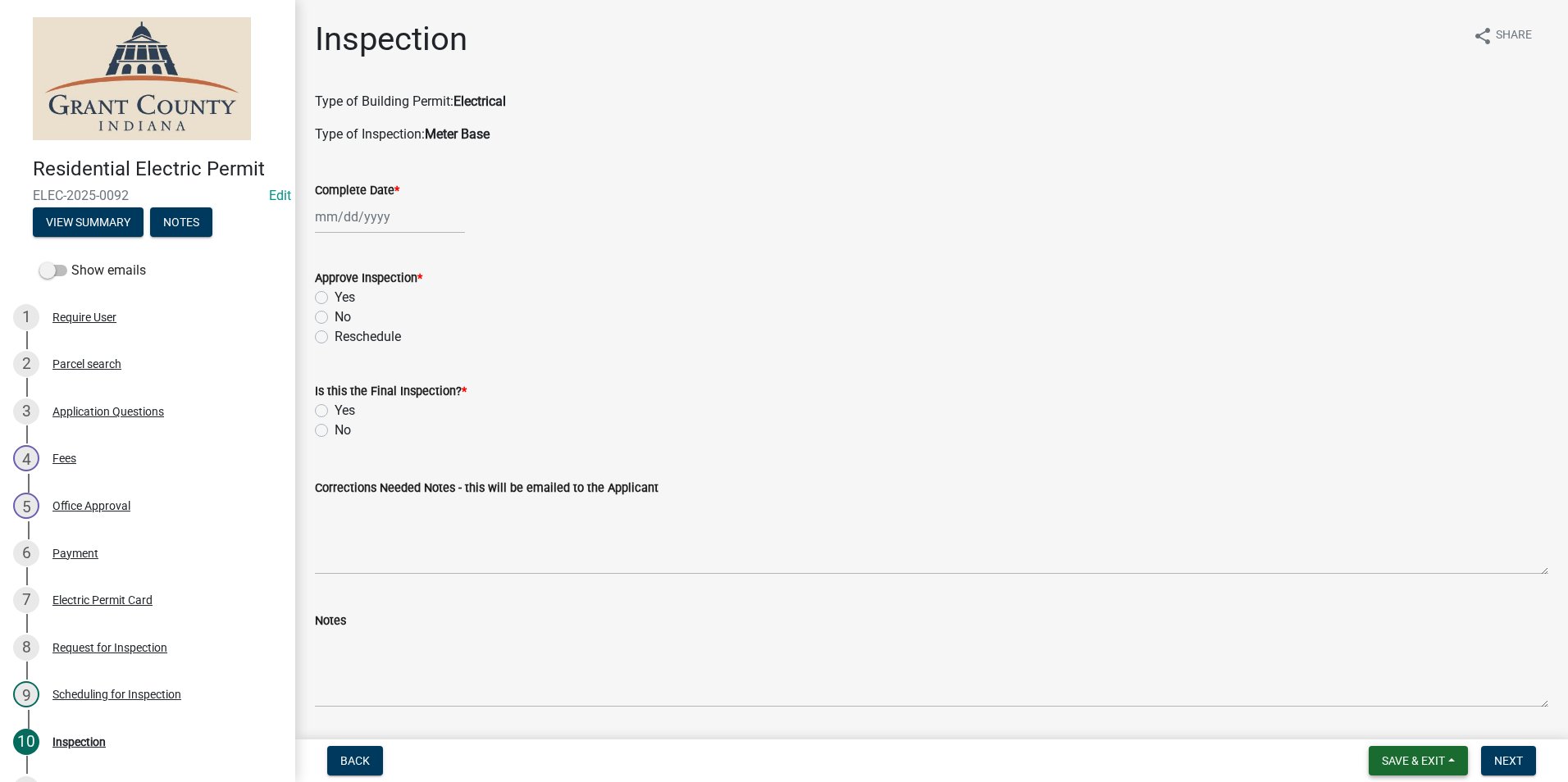
click at [1425, 756] on span "Save & Exit" at bounding box center [1414, 760] width 63 height 13
click at [121, 600] on div "Electric Permit Card" at bounding box center [102, 600] width 100 height 11
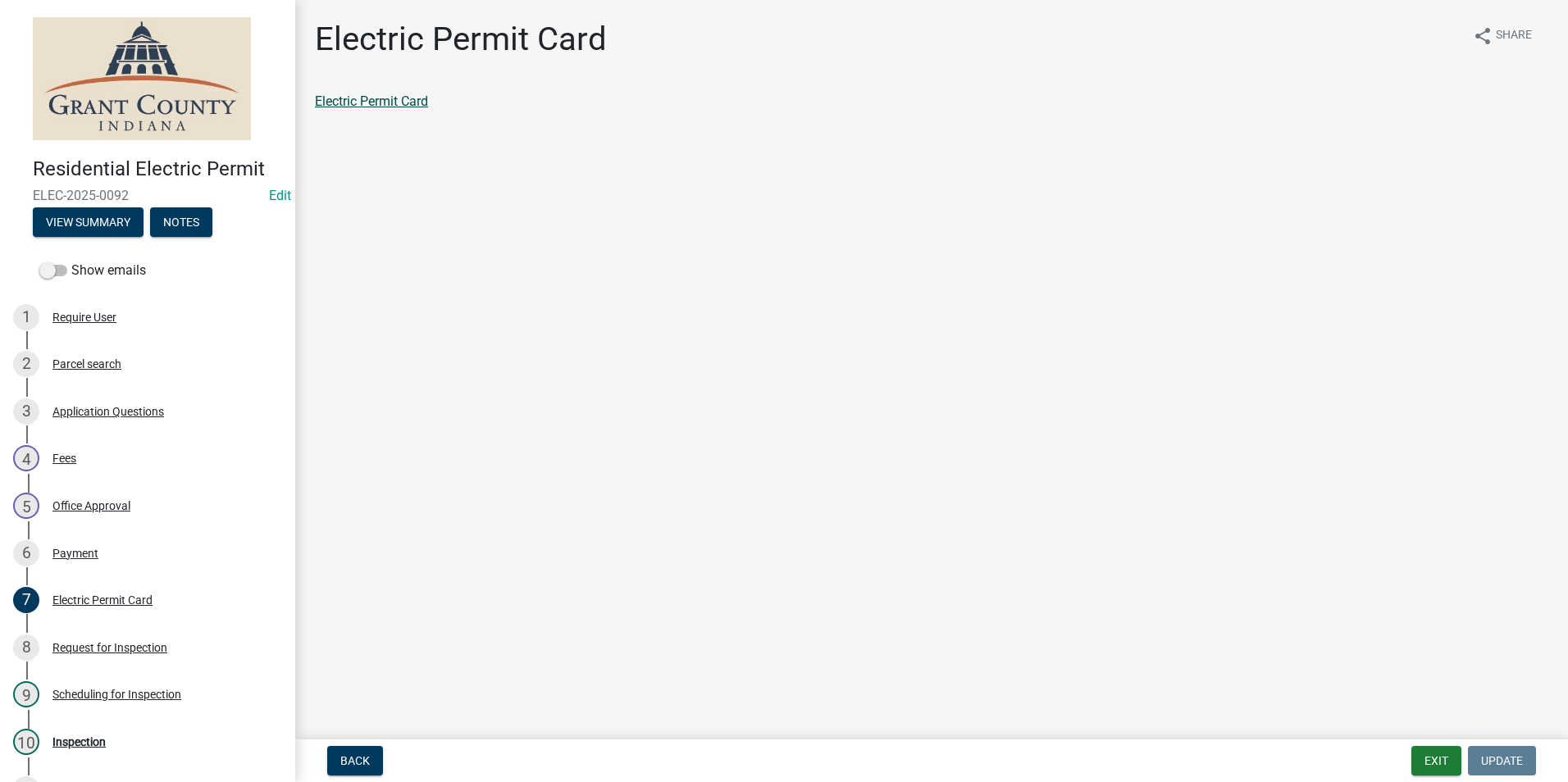
click at [352, 106] on link "Electric Permit Card" at bounding box center [372, 101] width 113 height 16
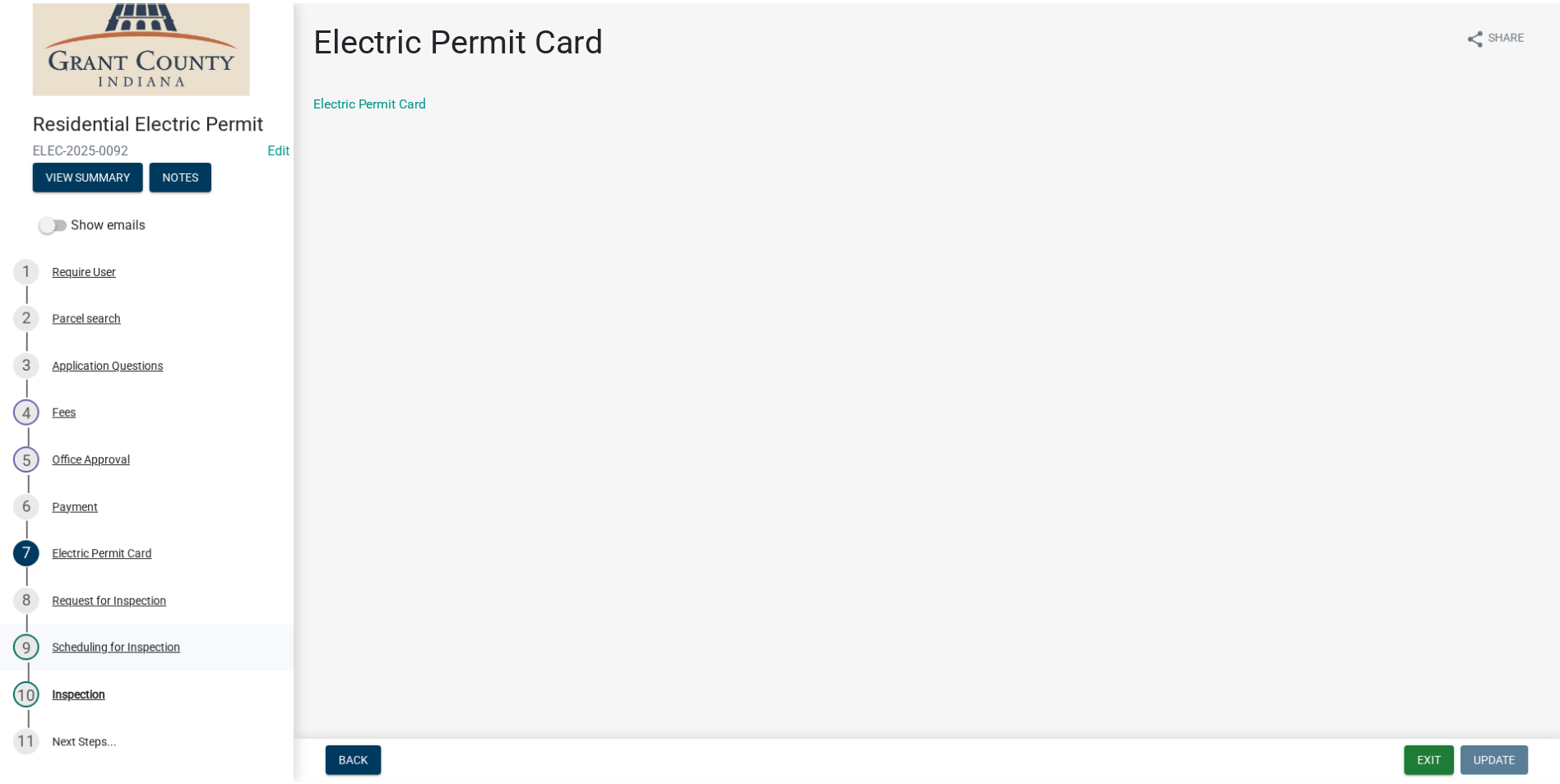
scroll to position [184, 0]
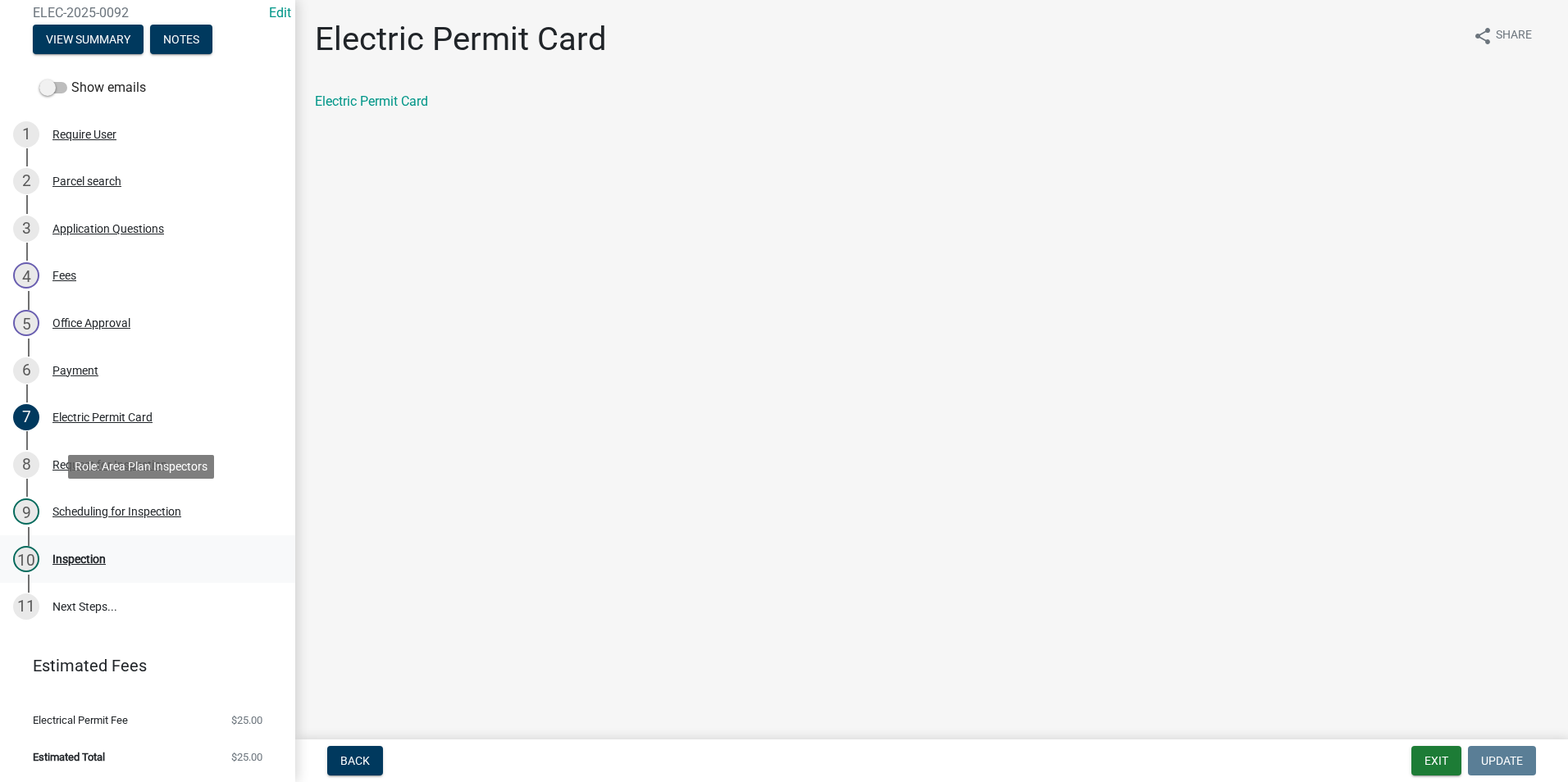
click at [65, 541] on link "10 Inspection" at bounding box center [147, 559] width 296 height 48
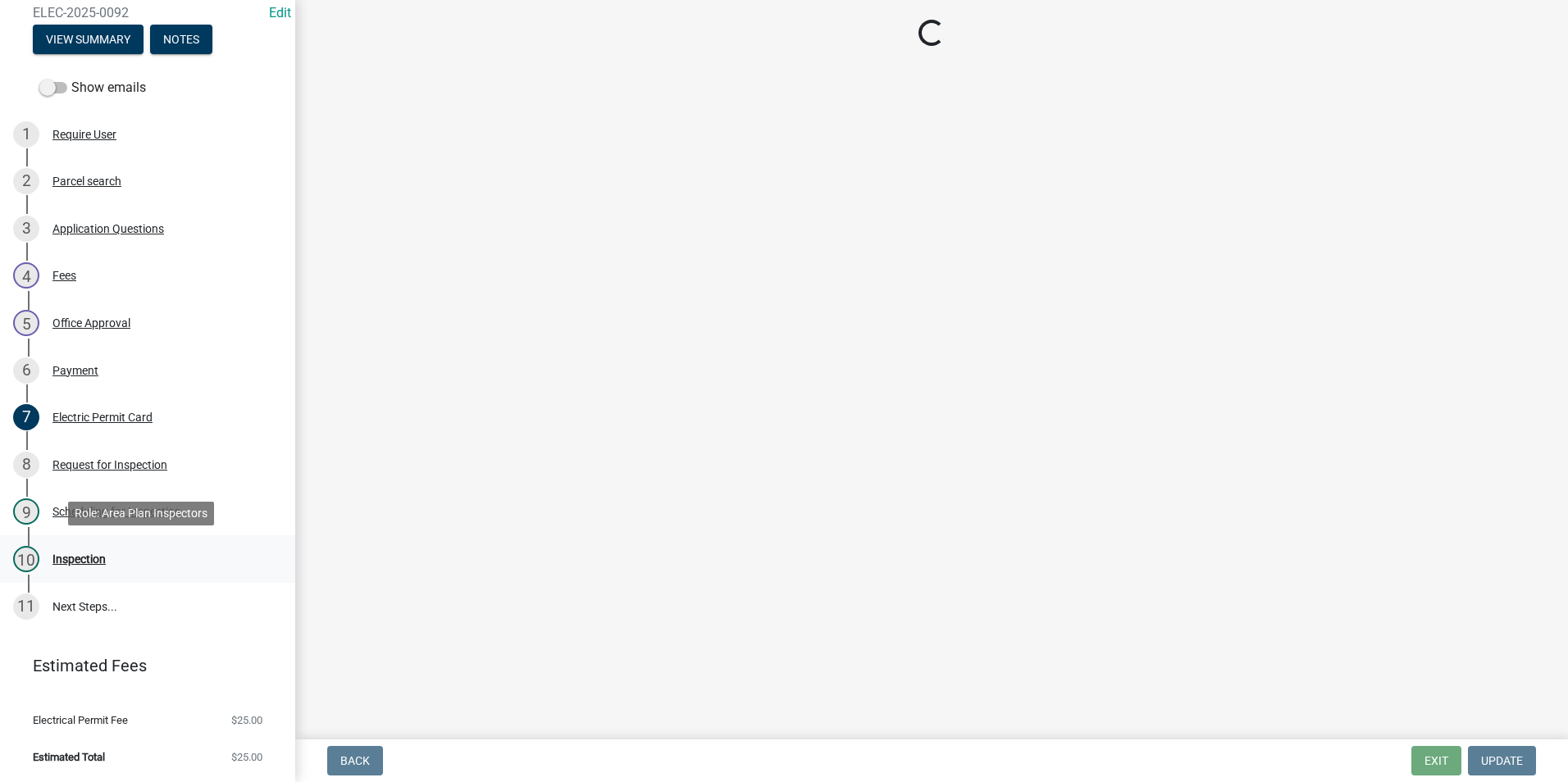
click at [71, 549] on div "10 Inspection" at bounding box center [140, 559] width 256 height 26
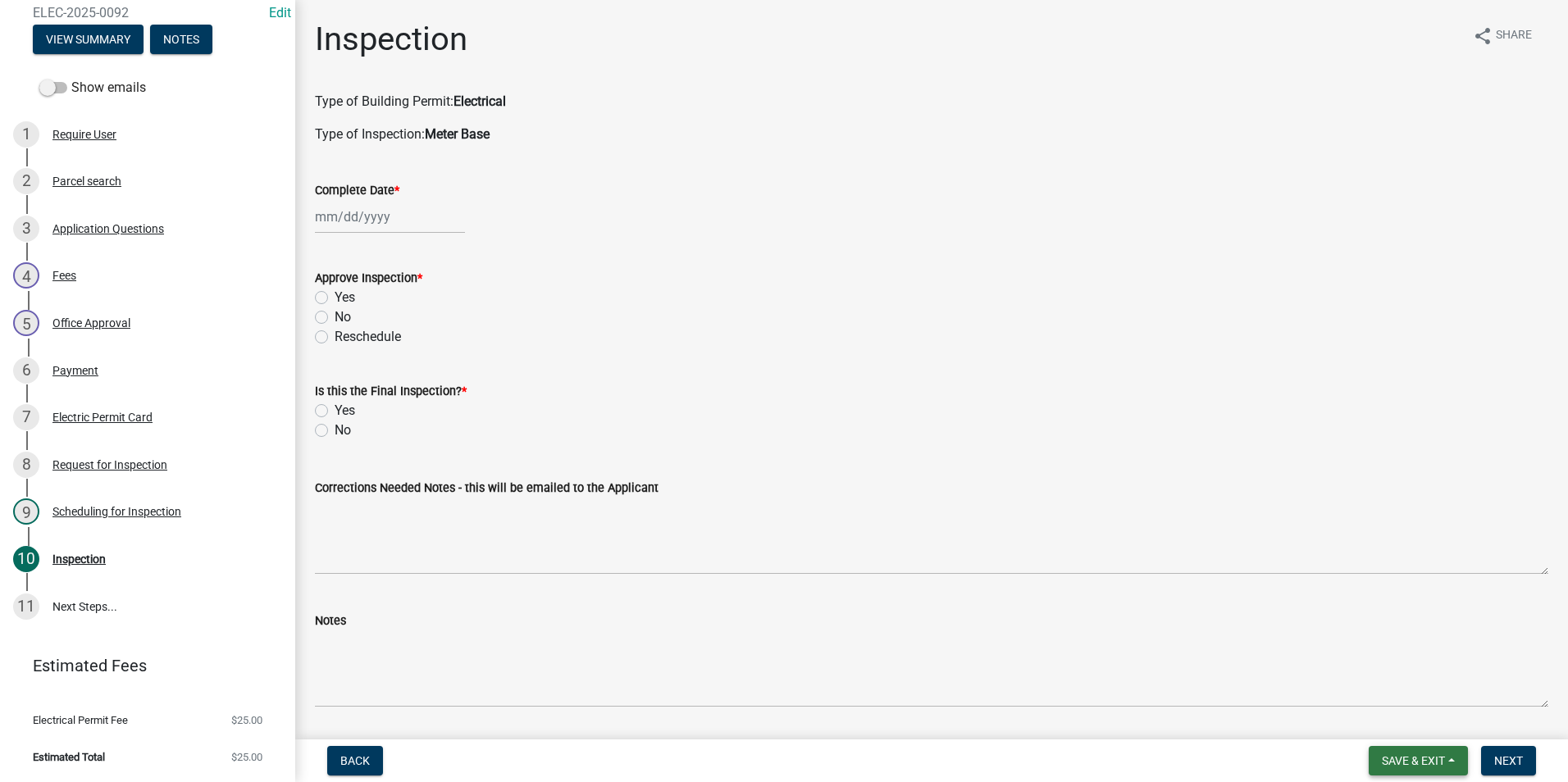
click at [1421, 755] on span "Save & Exit" at bounding box center [1414, 760] width 63 height 13
click at [1407, 720] on button "Save & Exit" at bounding box center [1402, 717] width 131 height 39
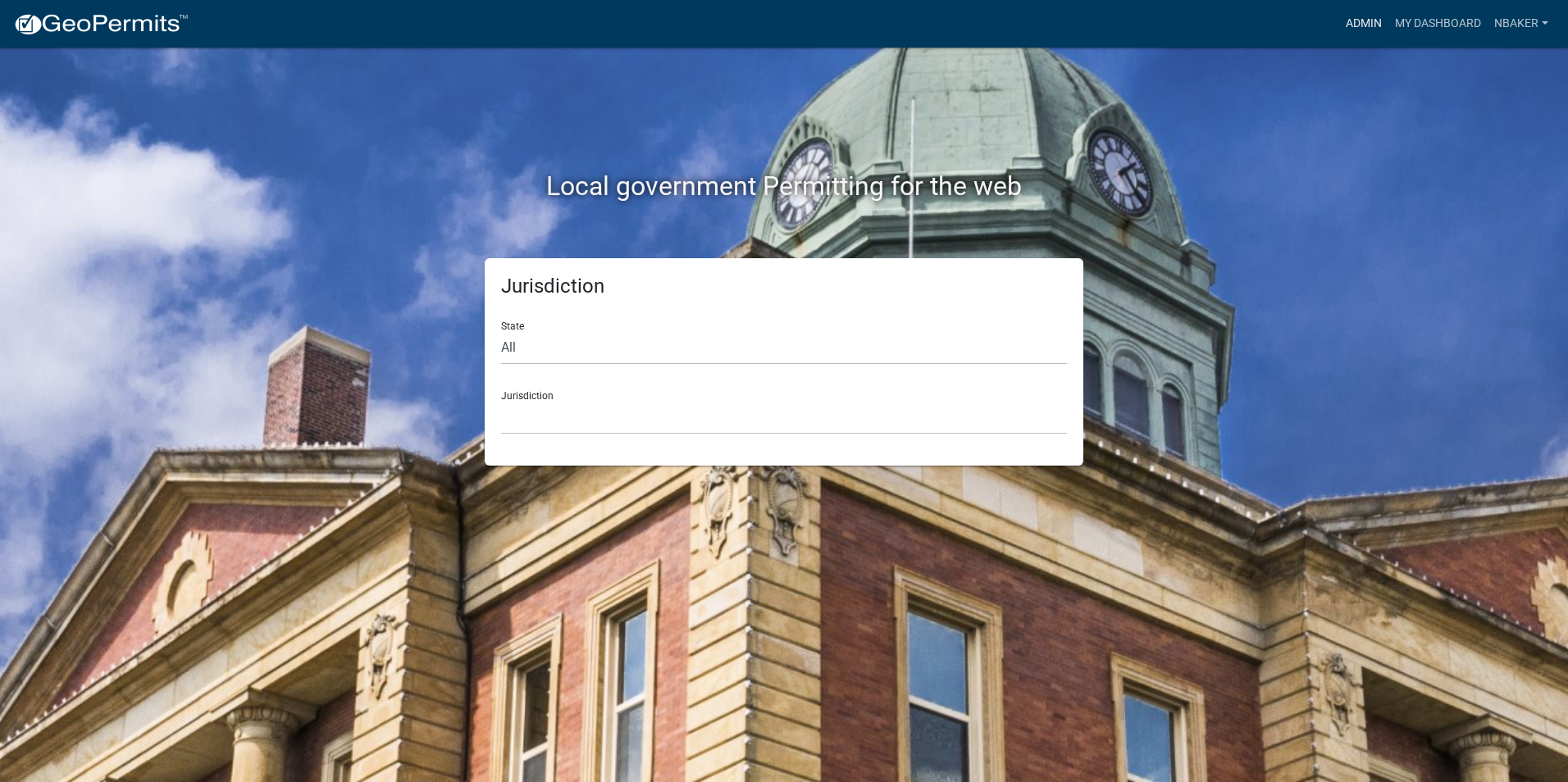
click at [1340, 34] on link "Admin" at bounding box center [1364, 24] width 49 height 31
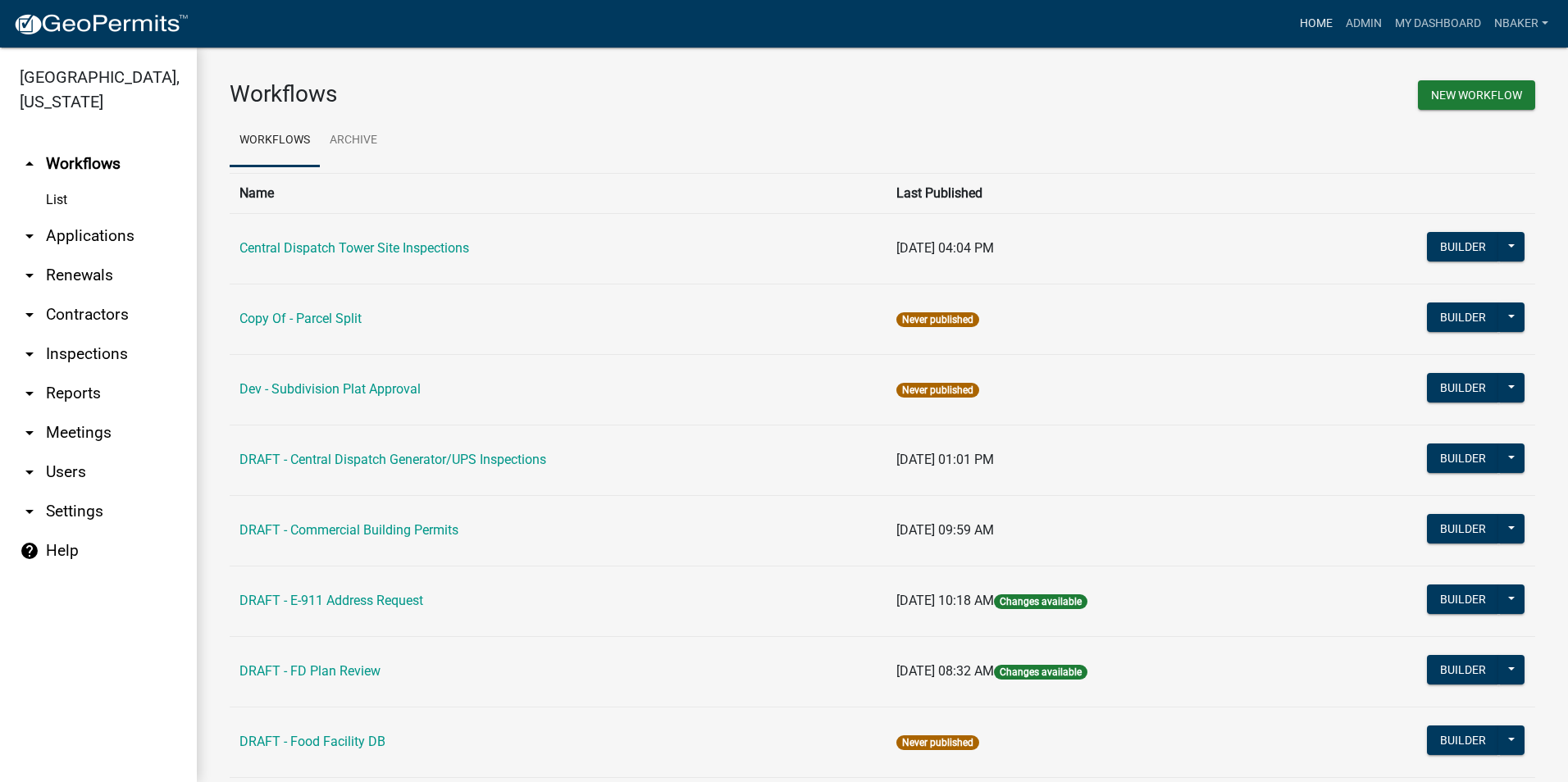
click at [1304, 28] on link "Home" at bounding box center [1316, 24] width 46 height 31
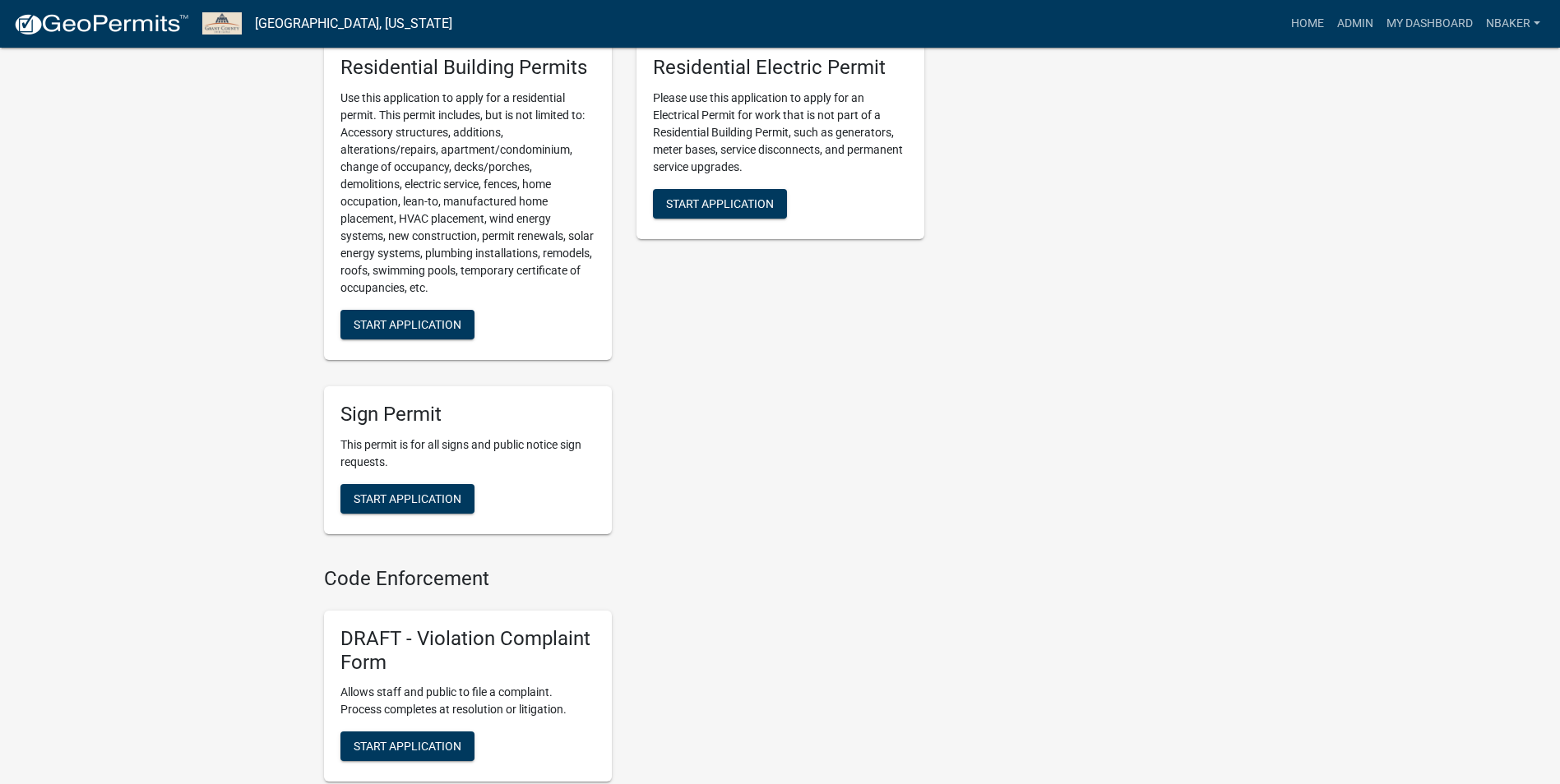
scroll to position [905, 0]
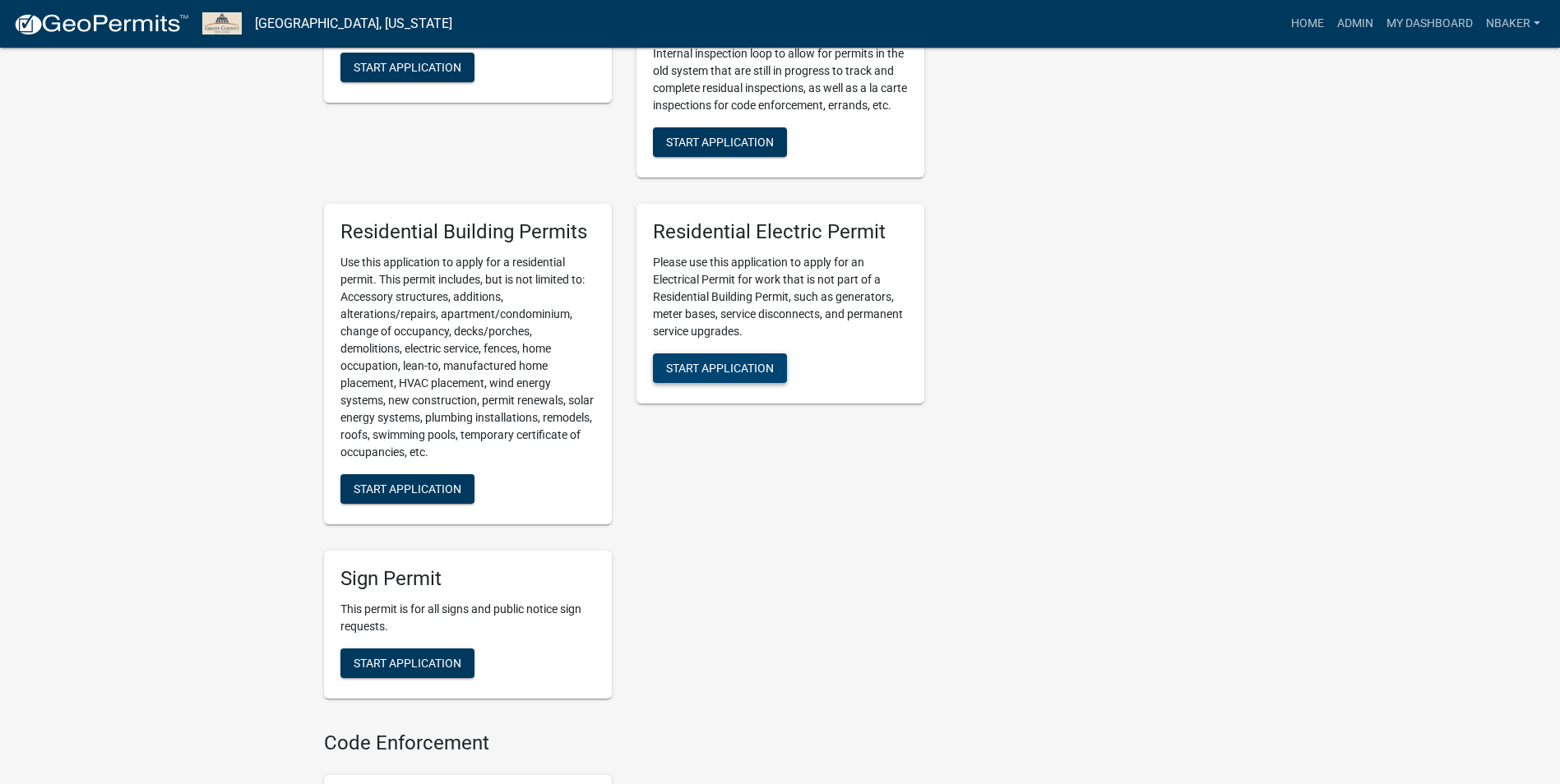
click at [765, 383] on button "Start Application" at bounding box center [720, 368] width 134 height 30
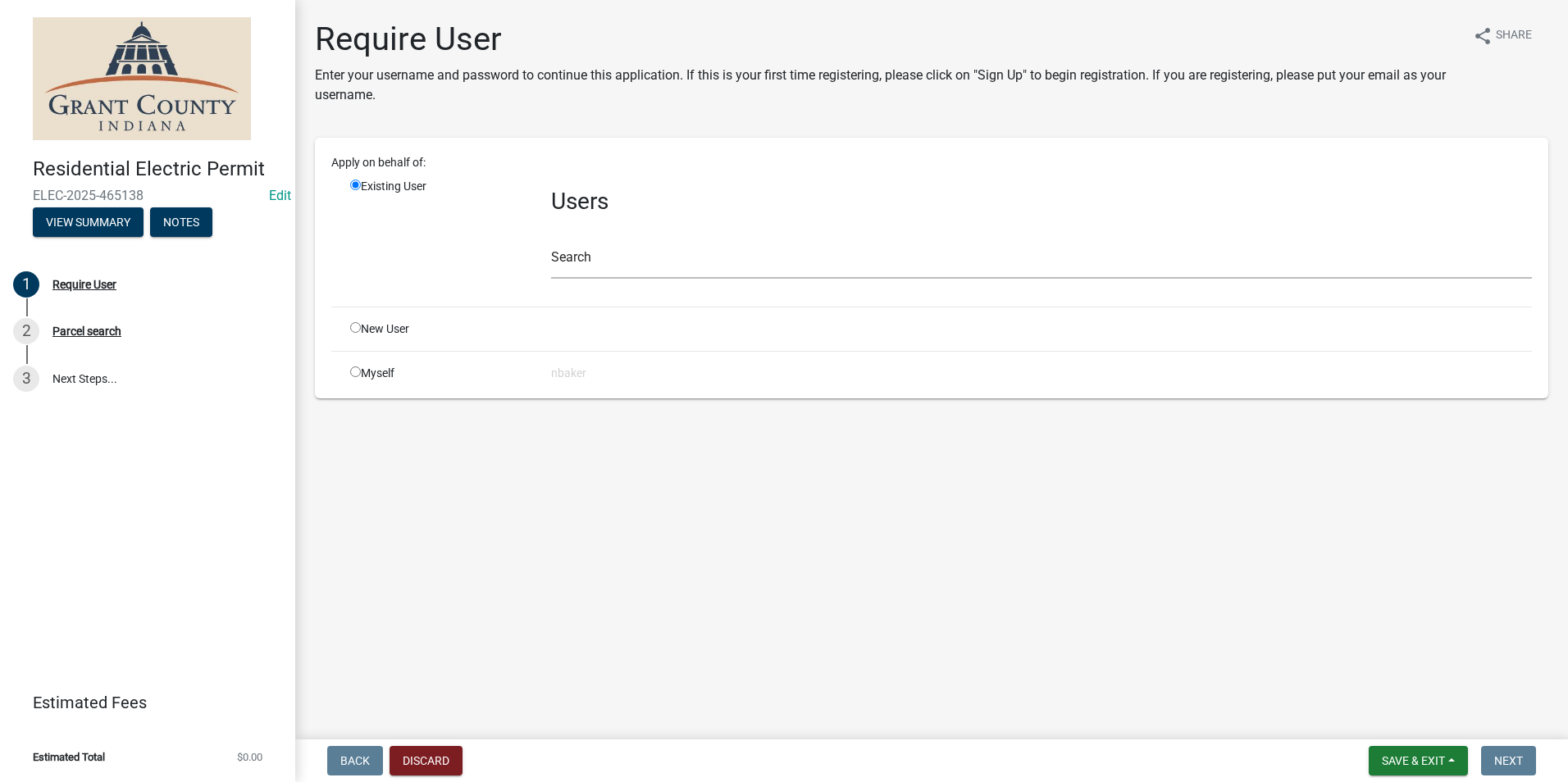
click at [356, 375] on input "radio" at bounding box center [356, 371] width 10 height 10
radio input "true"
radio input "false"
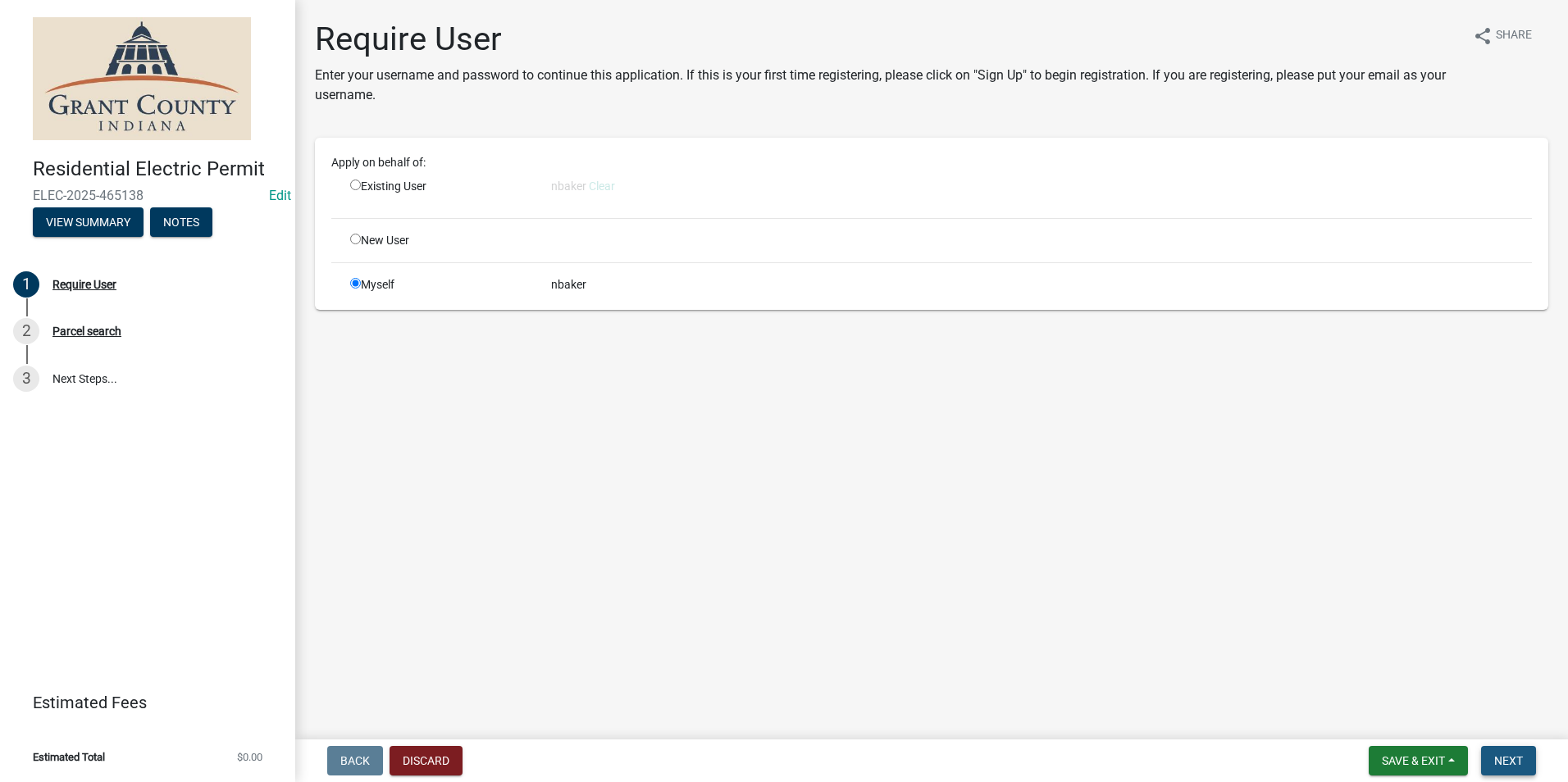
click at [1511, 762] on span "Next" at bounding box center [1509, 760] width 29 height 13
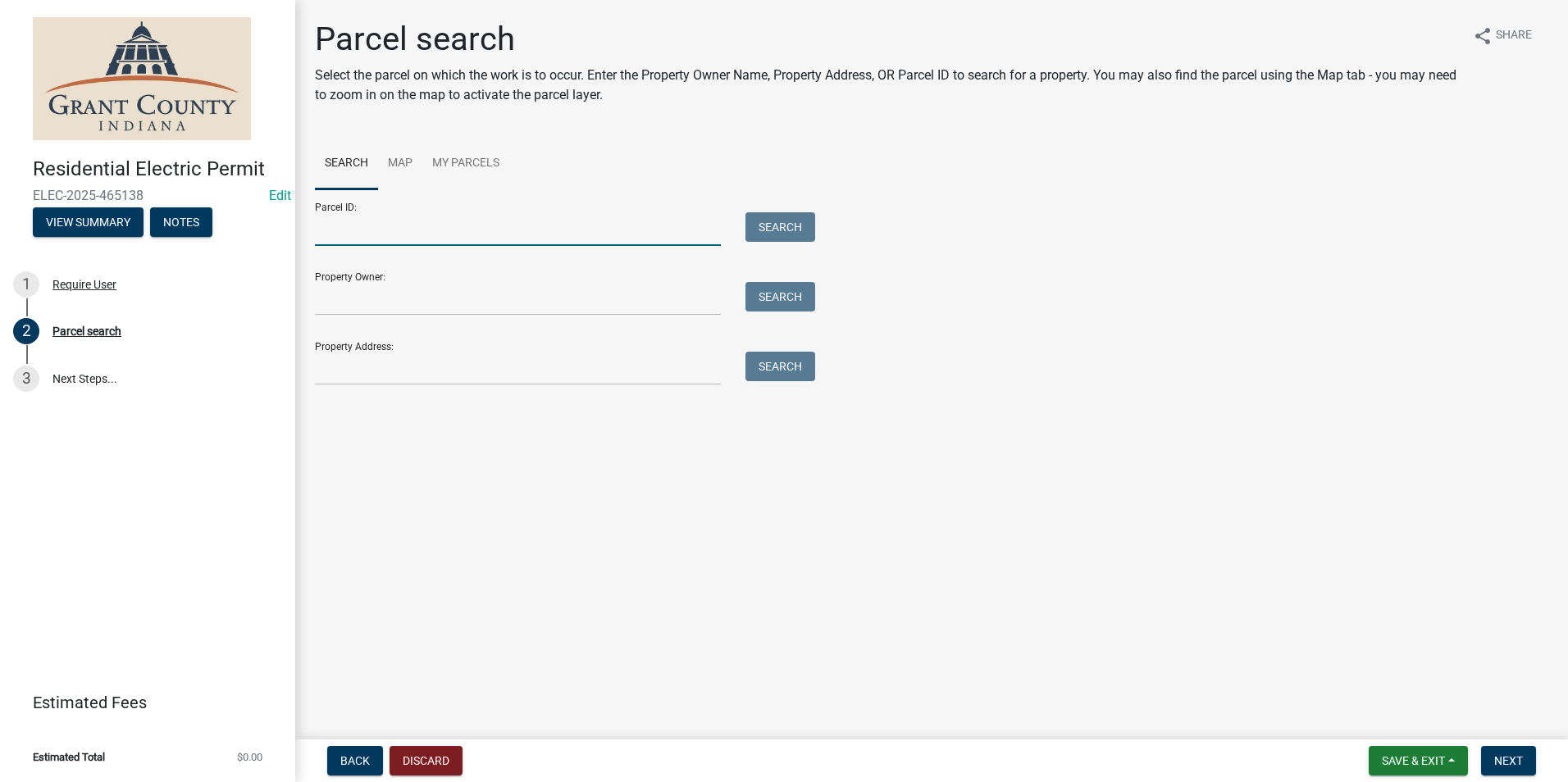
click at [464, 235] on input "Parcel ID:" at bounding box center [518, 229] width 406 height 34
paste input "27-09-10-201-073.000-013"
click at [341, 228] on input "27-09-10-201-073.000-013" at bounding box center [518, 229] width 406 height 34
type input "27-09-10-201-073.000-013"
click at [794, 240] on button "Search" at bounding box center [781, 228] width 70 height 30
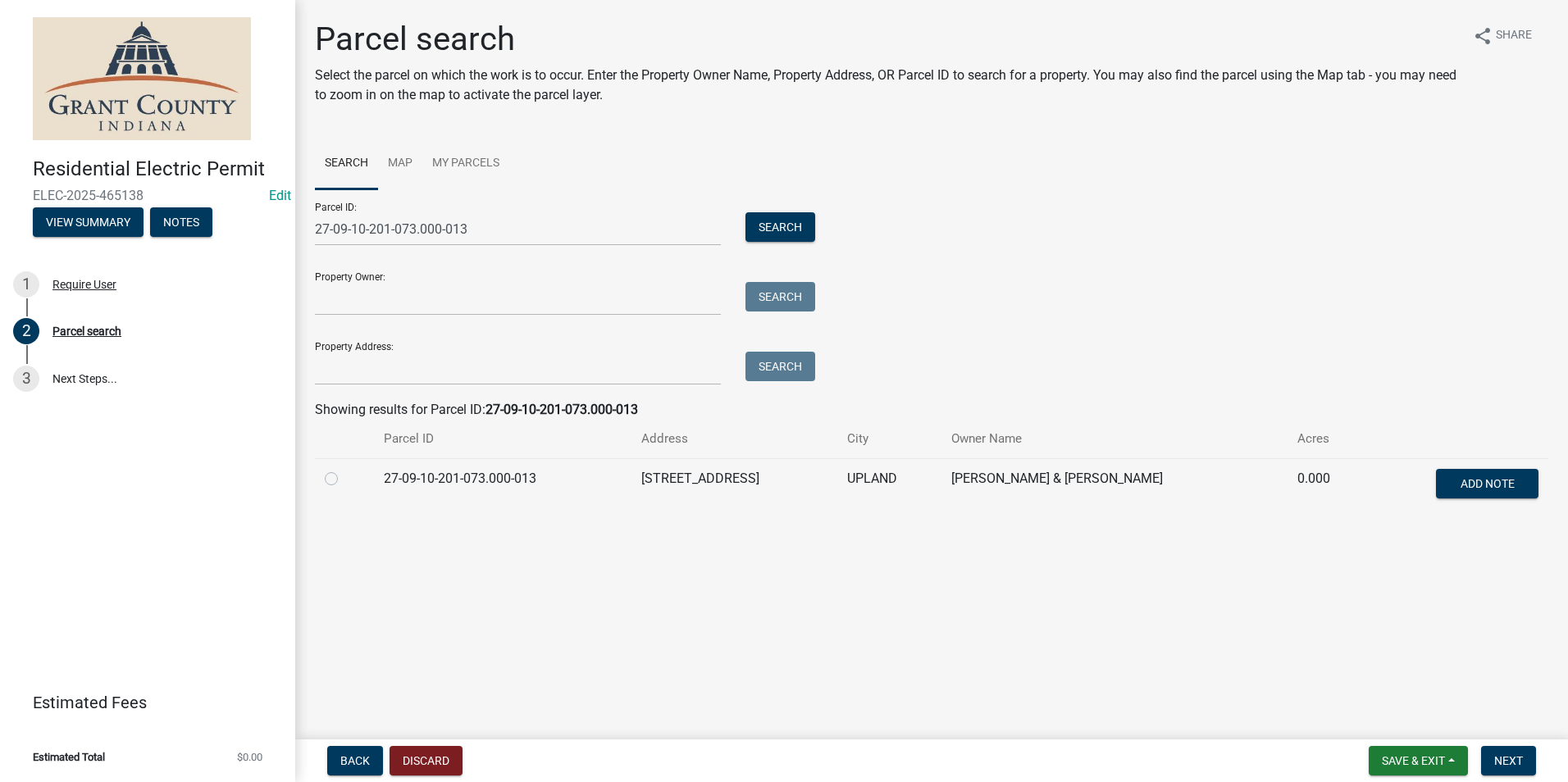
click at [344, 469] on label at bounding box center [344, 469] width 0 height 0
click at [344, 479] on input "radio" at bounding box center [350, 474] width 10 height 10
radio input "true"
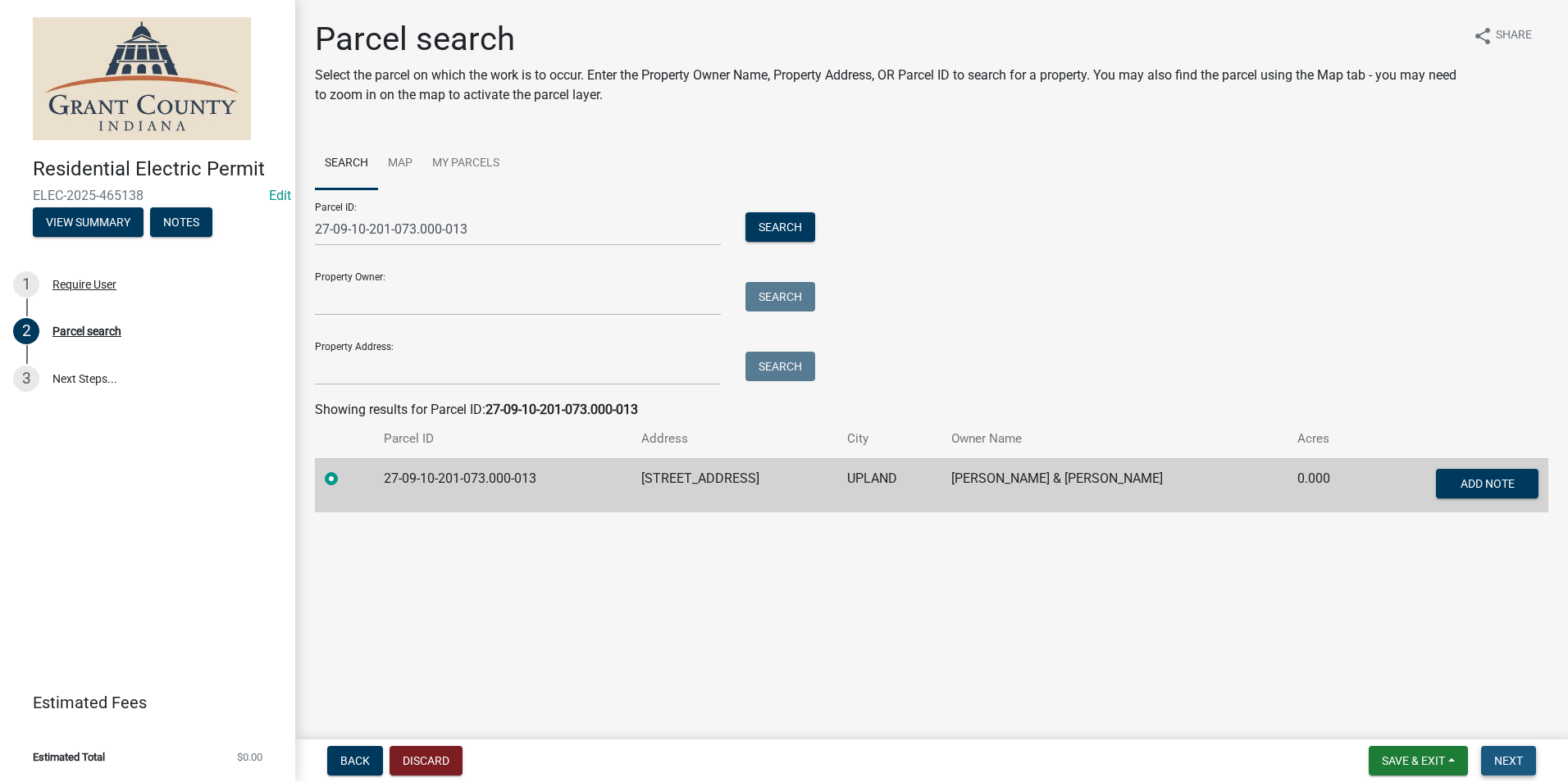
click at [1503, 752] on button "Next" at bounding box center [1509, 761] width 55 height 30
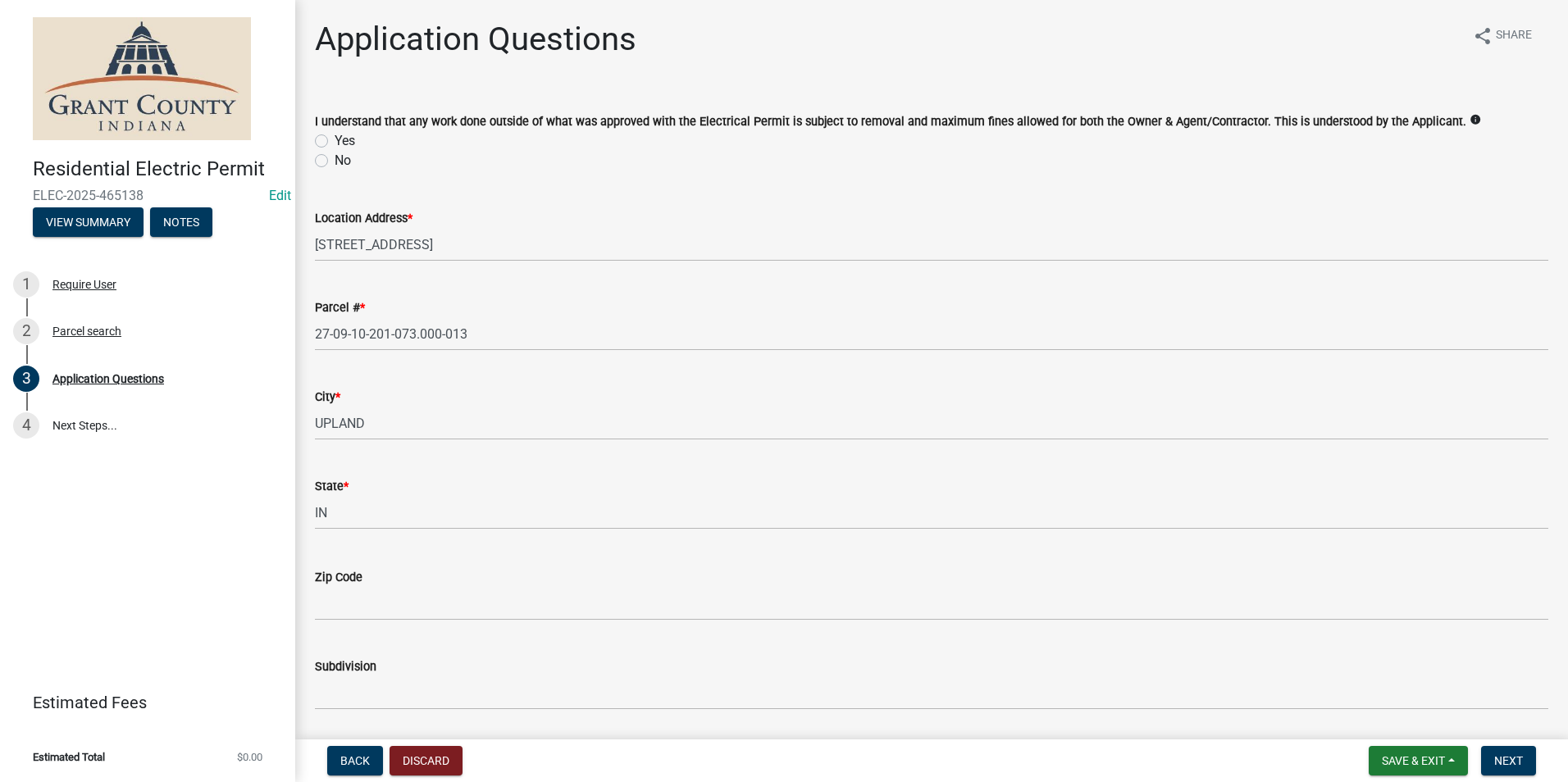
click at [335, 142] on label "Yes" at bounding box center [345, 140] width 21 height 20
click at [335, 142] on input "Yes" at bounding box center [340, 136] width 10 height 10
radio input "true"
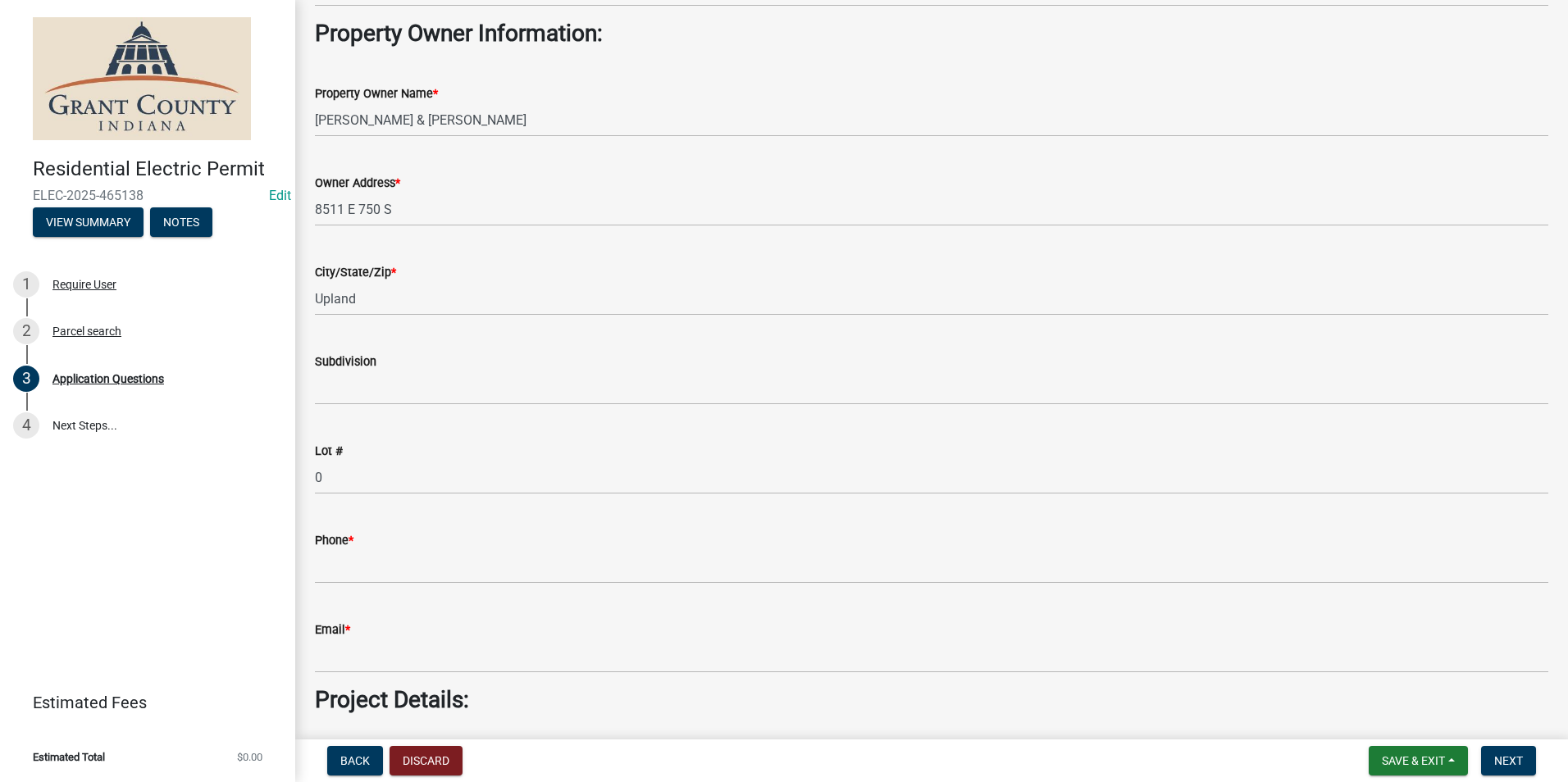
scroll to position [984, 0]
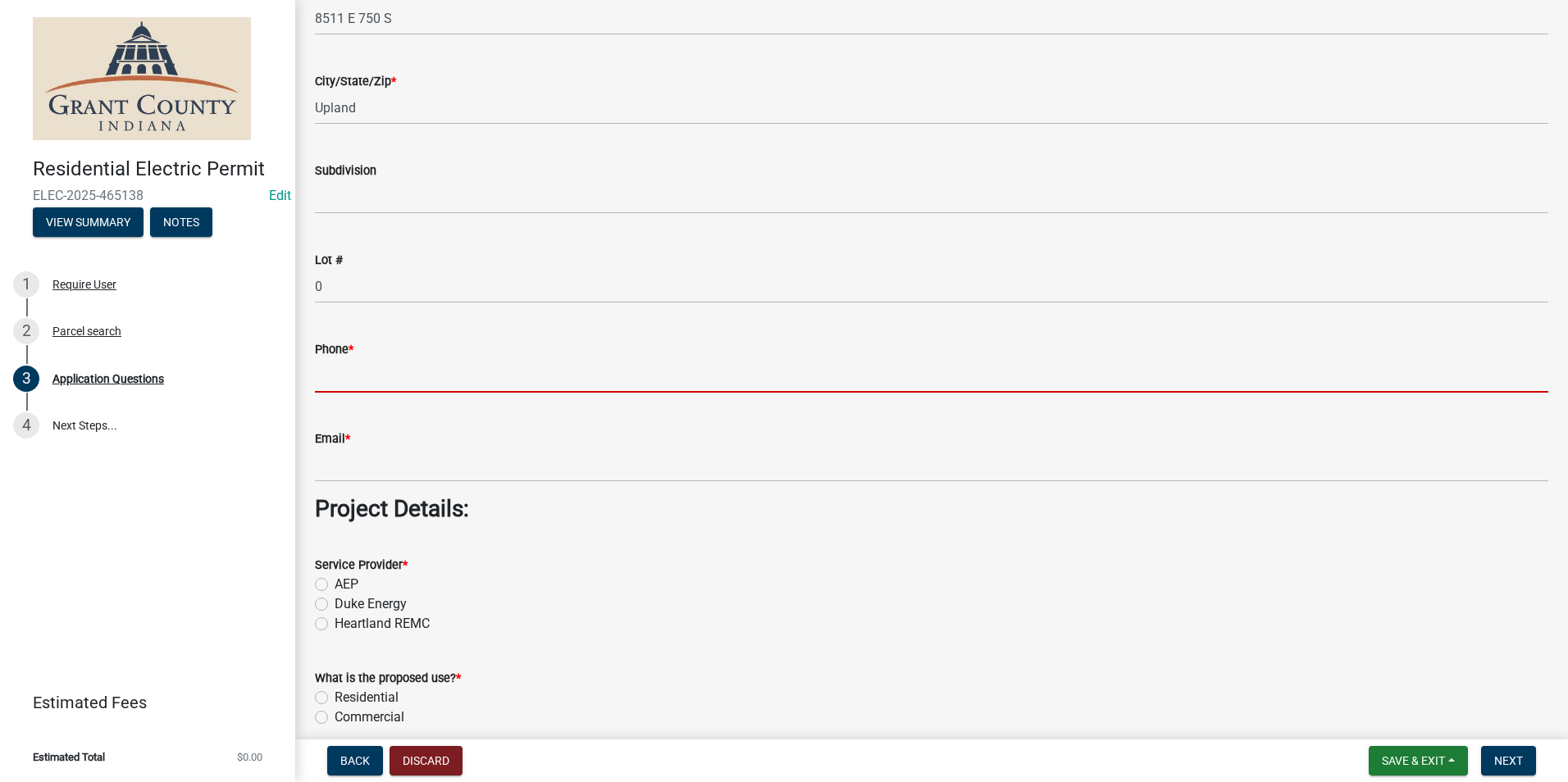
click at [440, 385] on input "Phone *" at bounding box center [931, 376] width 1234 height 34
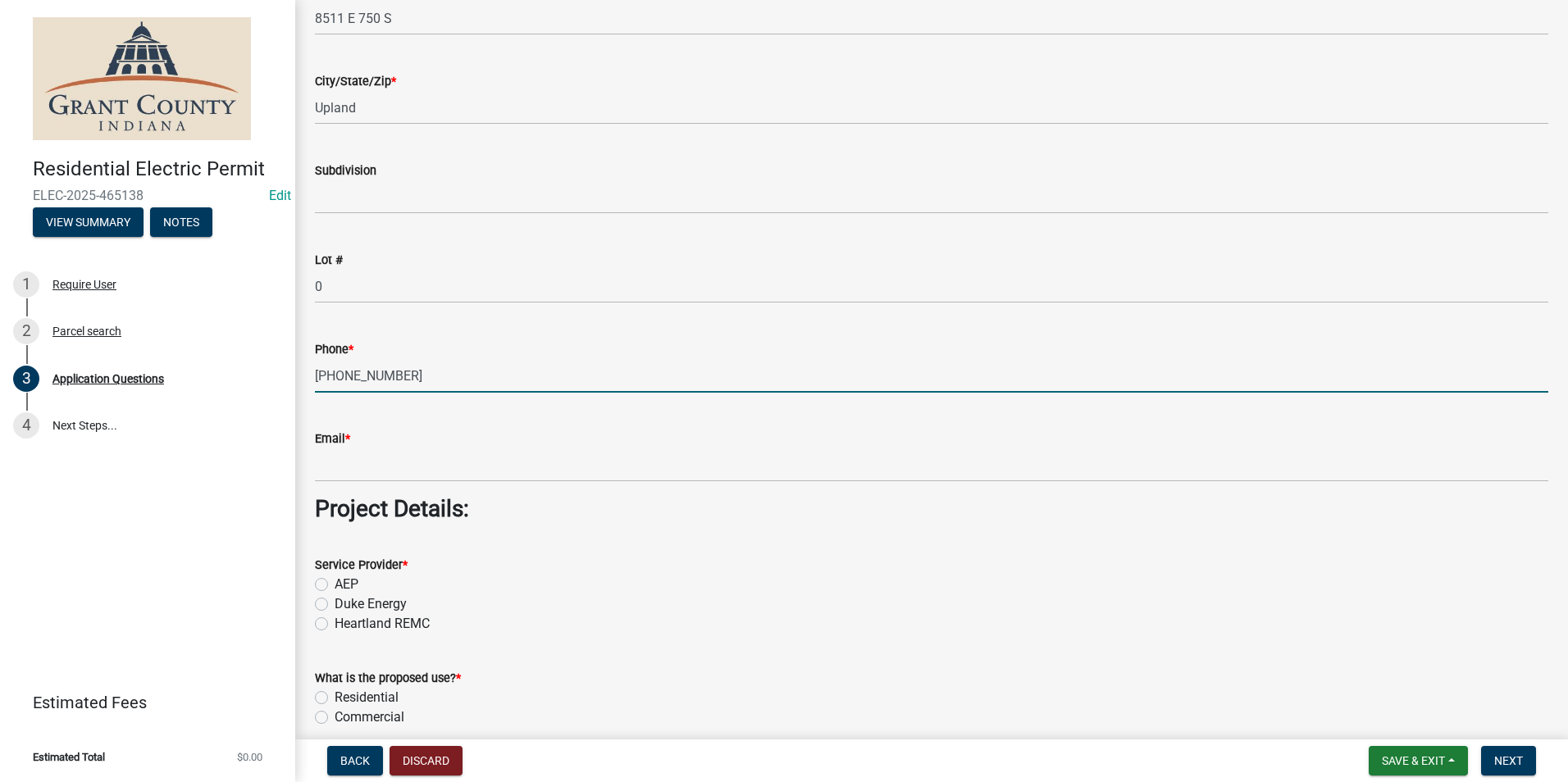
type input "[PHONE_NUMBER]"
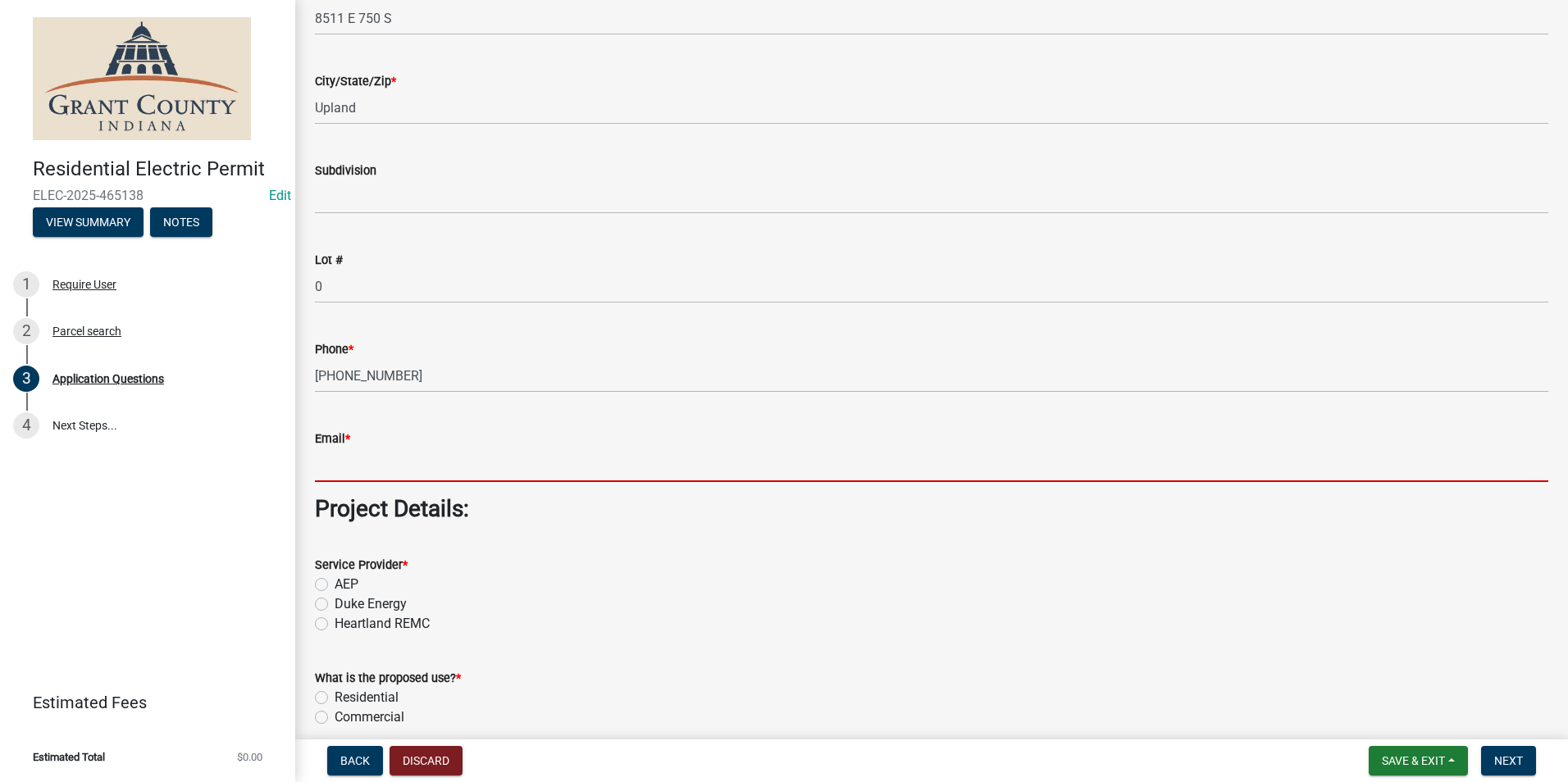
click at [431, 472] on input "Email *" at bounding box center [931, 465] width 1234 height 34
type input "[EMAIL_ADDRESS][DOMAIN_NAME]"
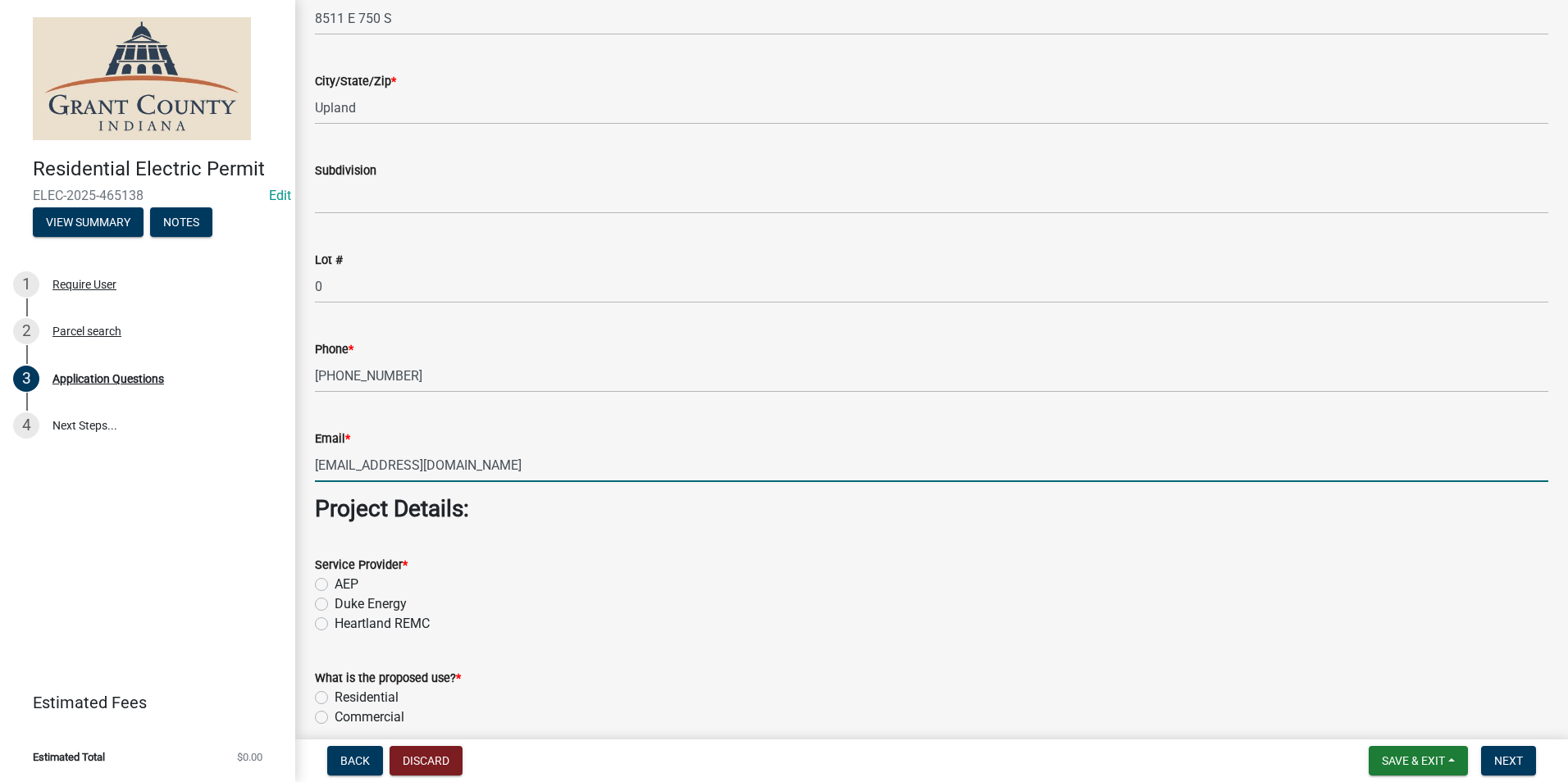
type input "500.00"
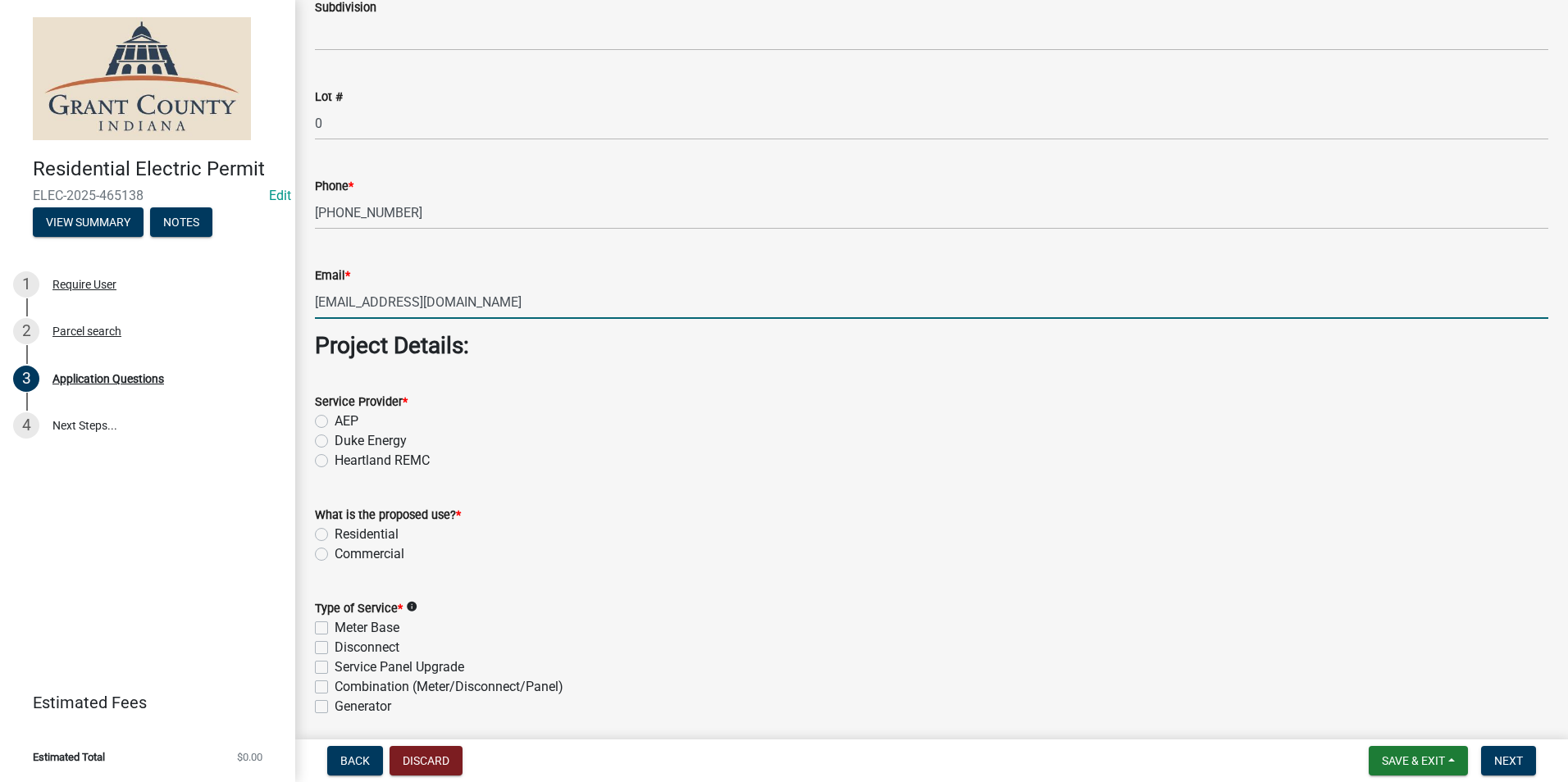
scroll to position [1148, 0]
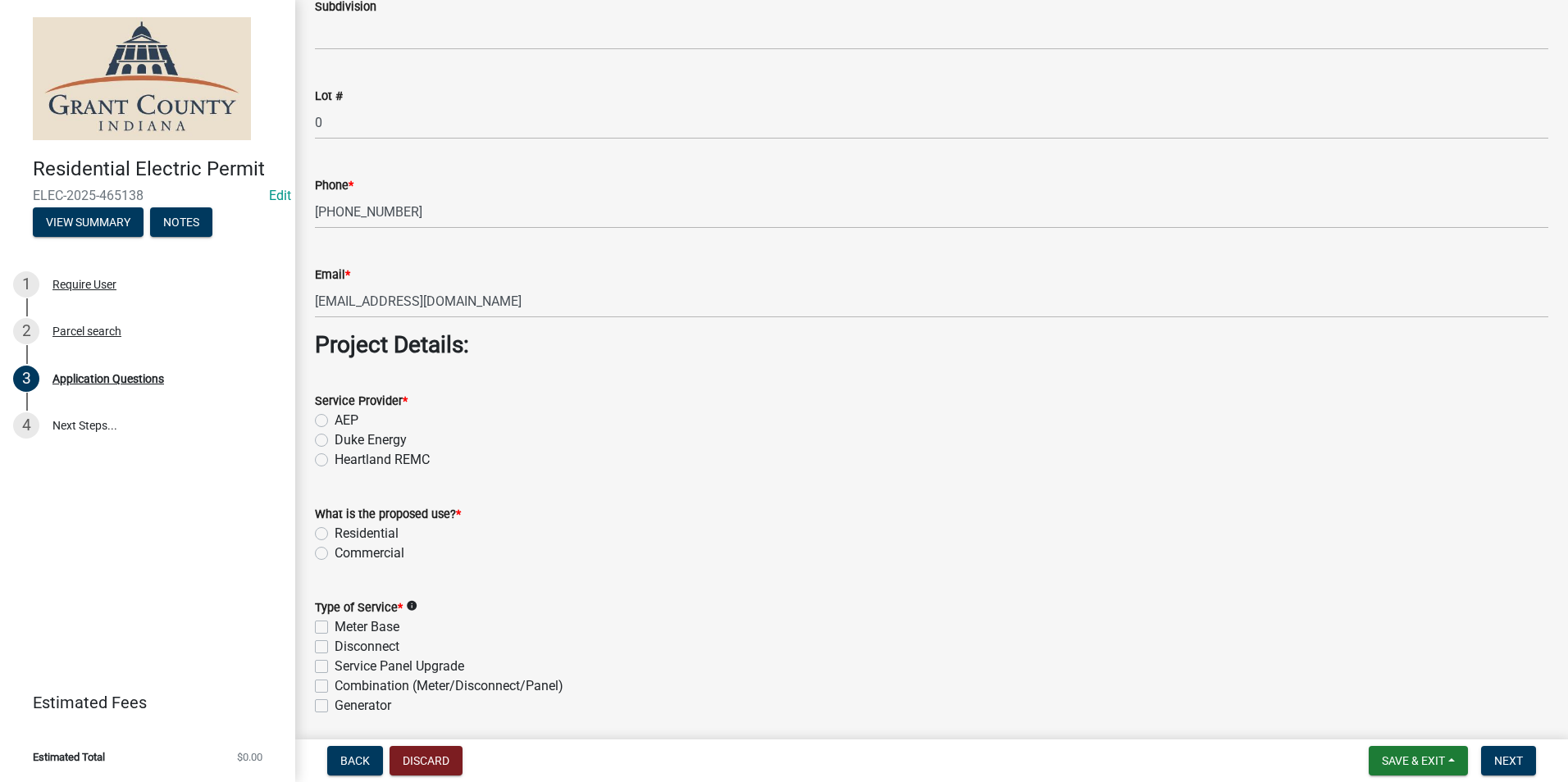
drag, startPoint x: 319, startPoint y: 418, endPoint x: 315, endPoint y: 455, distance: 37.2
click at [335, 418] on label "AEP" at bounding box center [346, 420] width 24 height 20
click at [335, 418] on input "AEP" at bounding box center [340, 416] width 10 height 10
radio input "true"
click at [335, 536] on label "Residential" at bounding box center [366, 534] width 64 height 20
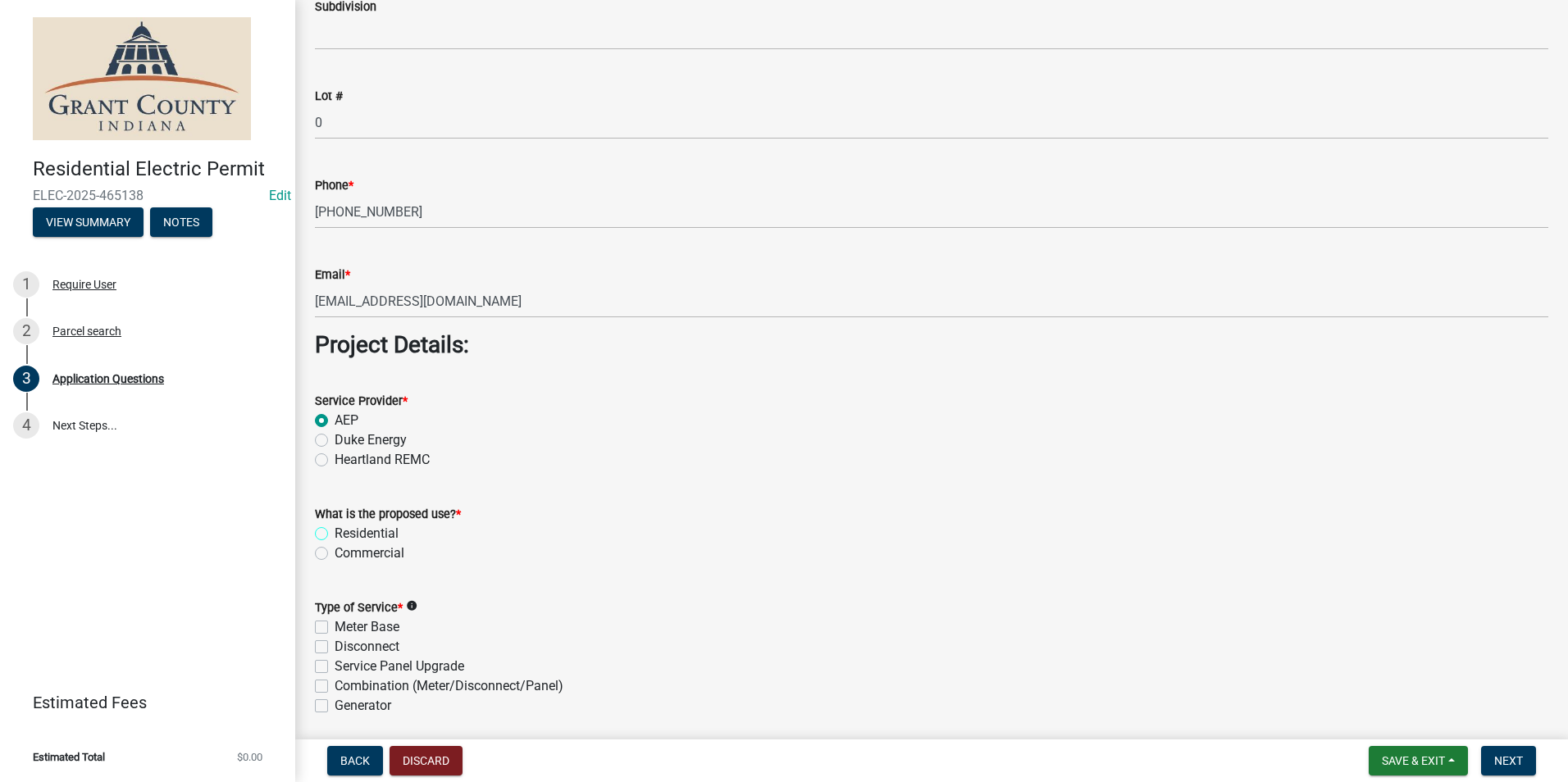
click at [335, 534] on input "Residential" at bounding box center [340, 529] width 10 height 10
radio input "true"
click at [335, 625] on label "Meter Base" at bounding box center [367, 627] width 65 height 20
click at [335, 625] on input "Meter Base" at bounding box center [340, 622] width 10 height 10
checkbox input "true"
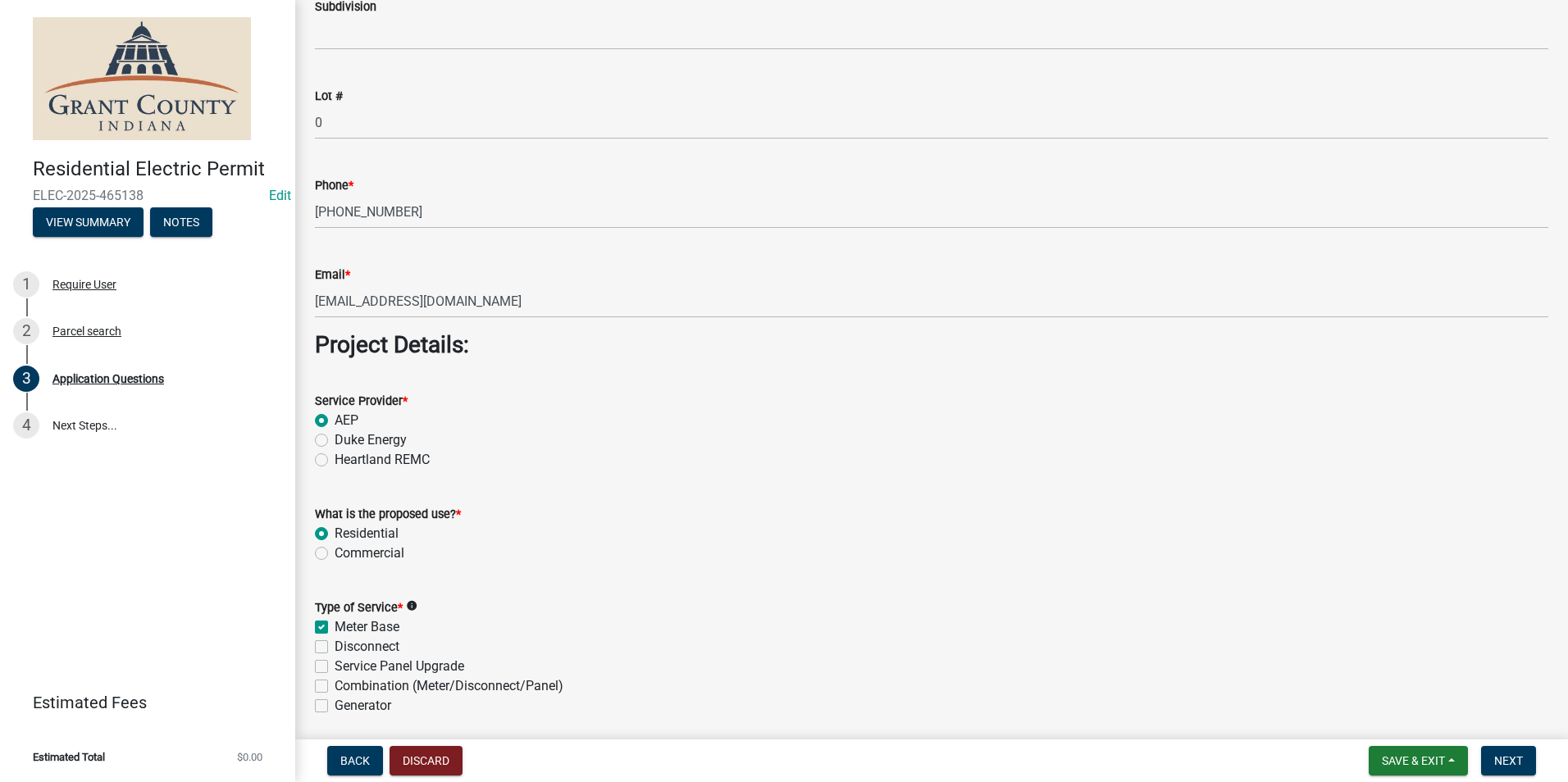
checkbox input "false"
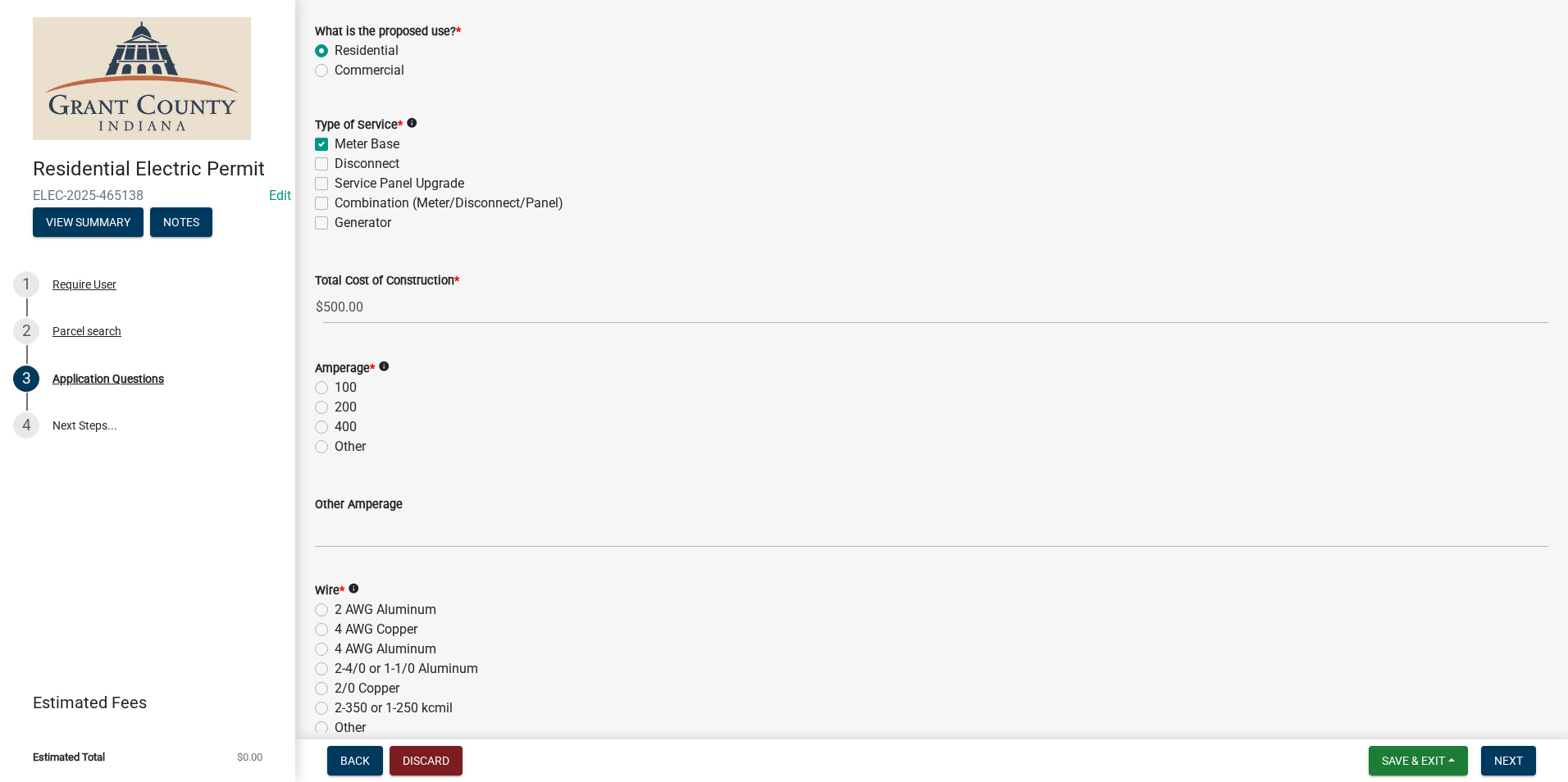
scroll to position [1640, 0]
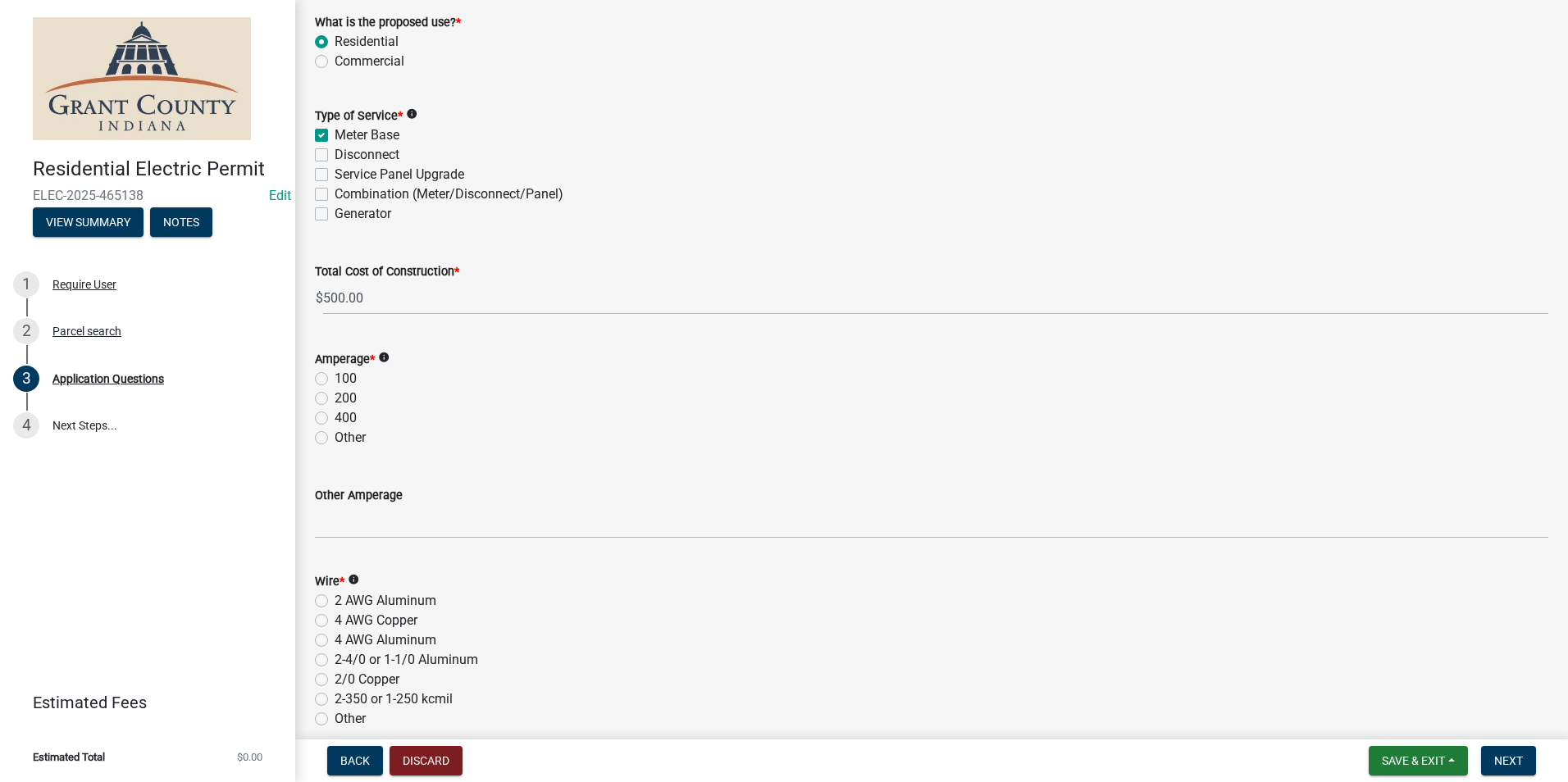
click at [335, 404] on label "200" at bounding box center [345, 398] width 22 height 20
click at [335, 399] on input "200" at bounding box center [340, 394] width 10 height 10
radio input "true"
click at [335, 623] on label "4 AWG Copper" at bounding box center [376, 621] width 83 height 20
click at [335, 622] on input "4 AWG Copper" at bounding box center [340, 616] width 10 height 10
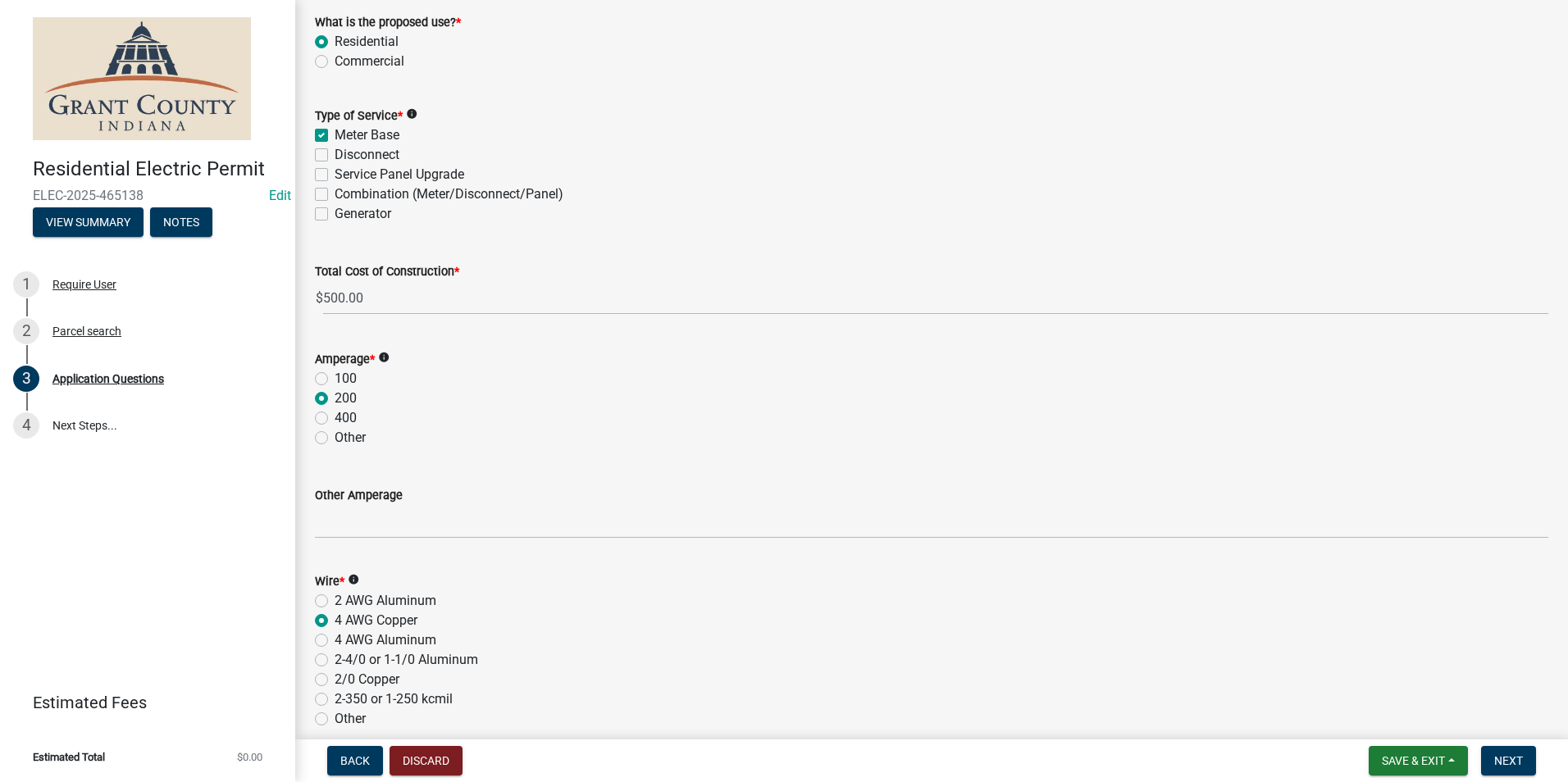
radio input "true"
click at [335, 642] on label "4 AWG Aluminum" at bounding box center [385, 640] width 102 height 20
click at [335, 642] on input "4 AWG Aluminum" at bounding box center [340, 636] width 10 height 10
radio input "true"
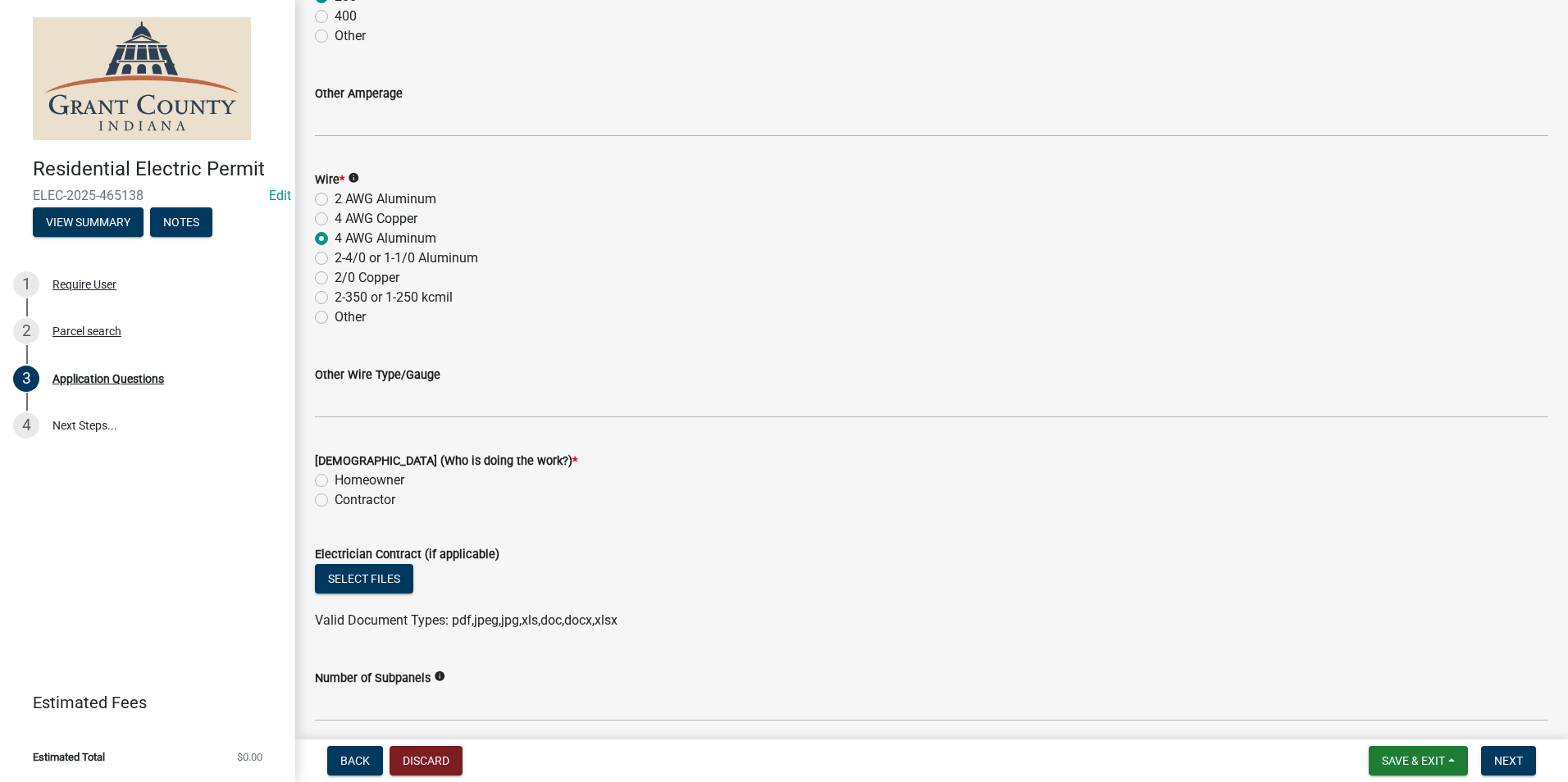
scroll to position [2050, 0]
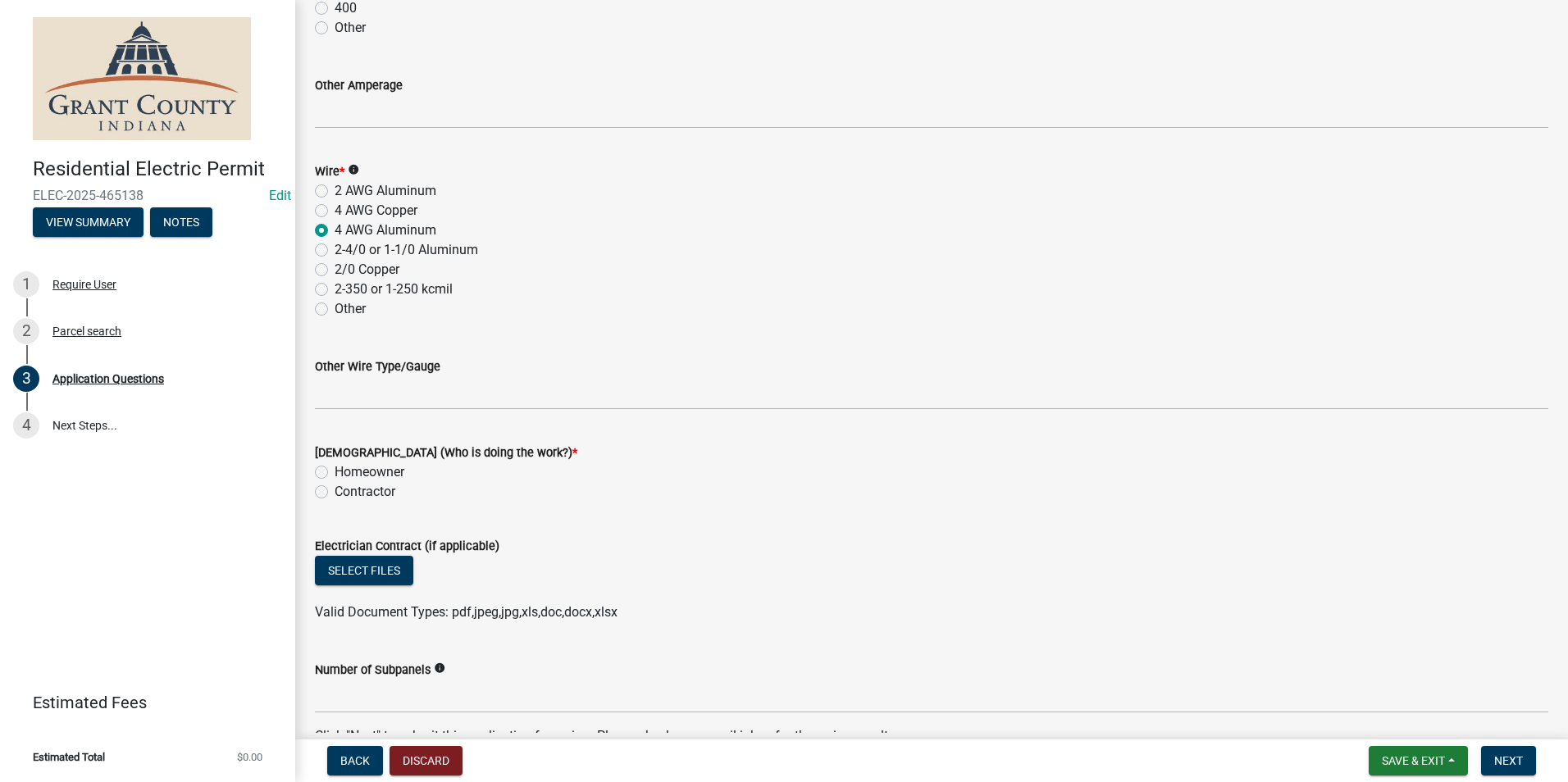
click at [335, 466] on label "Homeowner" at bounding box center [370, 472] width 70 height 20
click at [335, 466] on input "Homeowner" at bounding box center [340, 467] width 10 height 10
radio input "true"
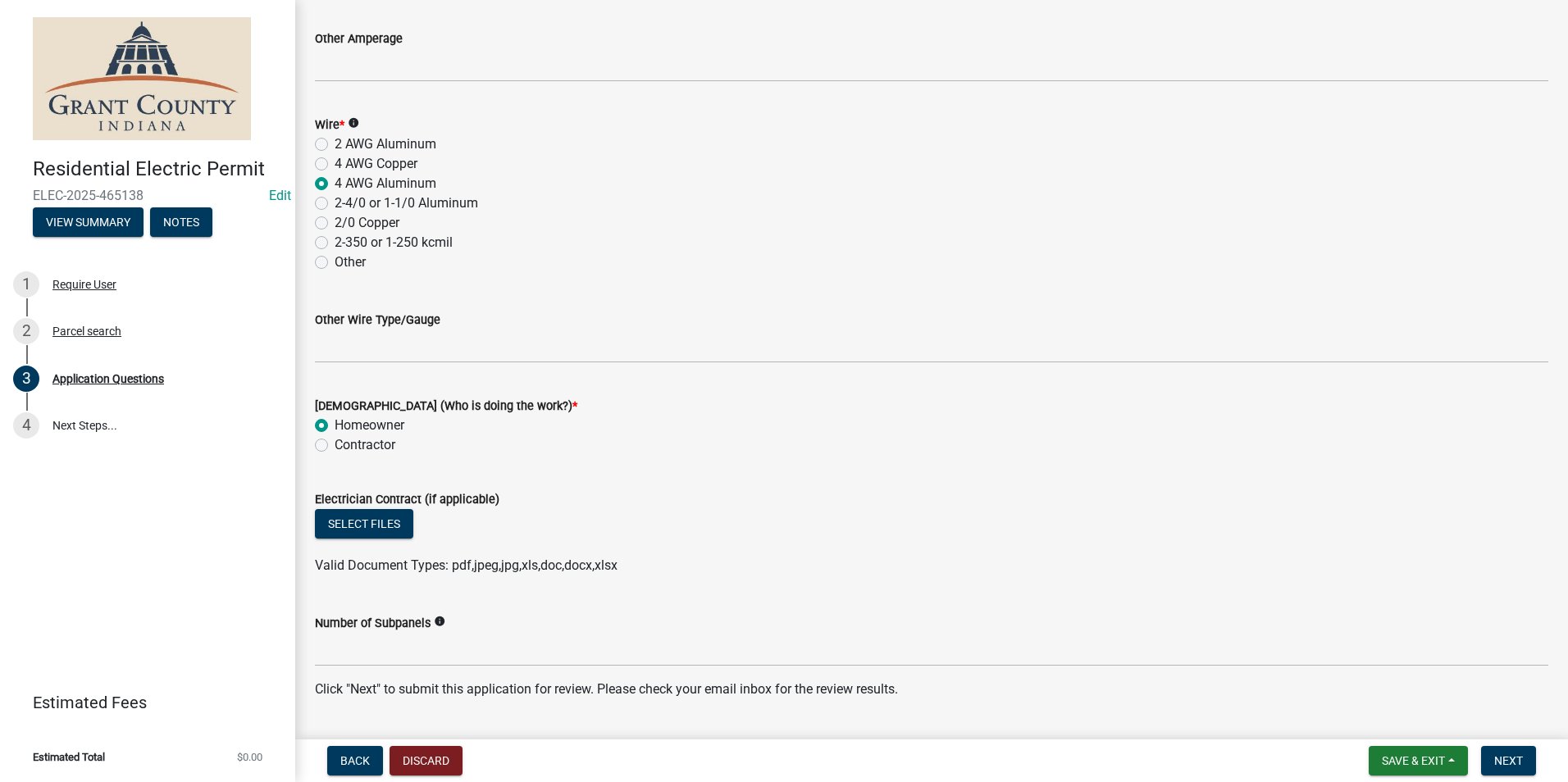
scroll to position [2140, 0]
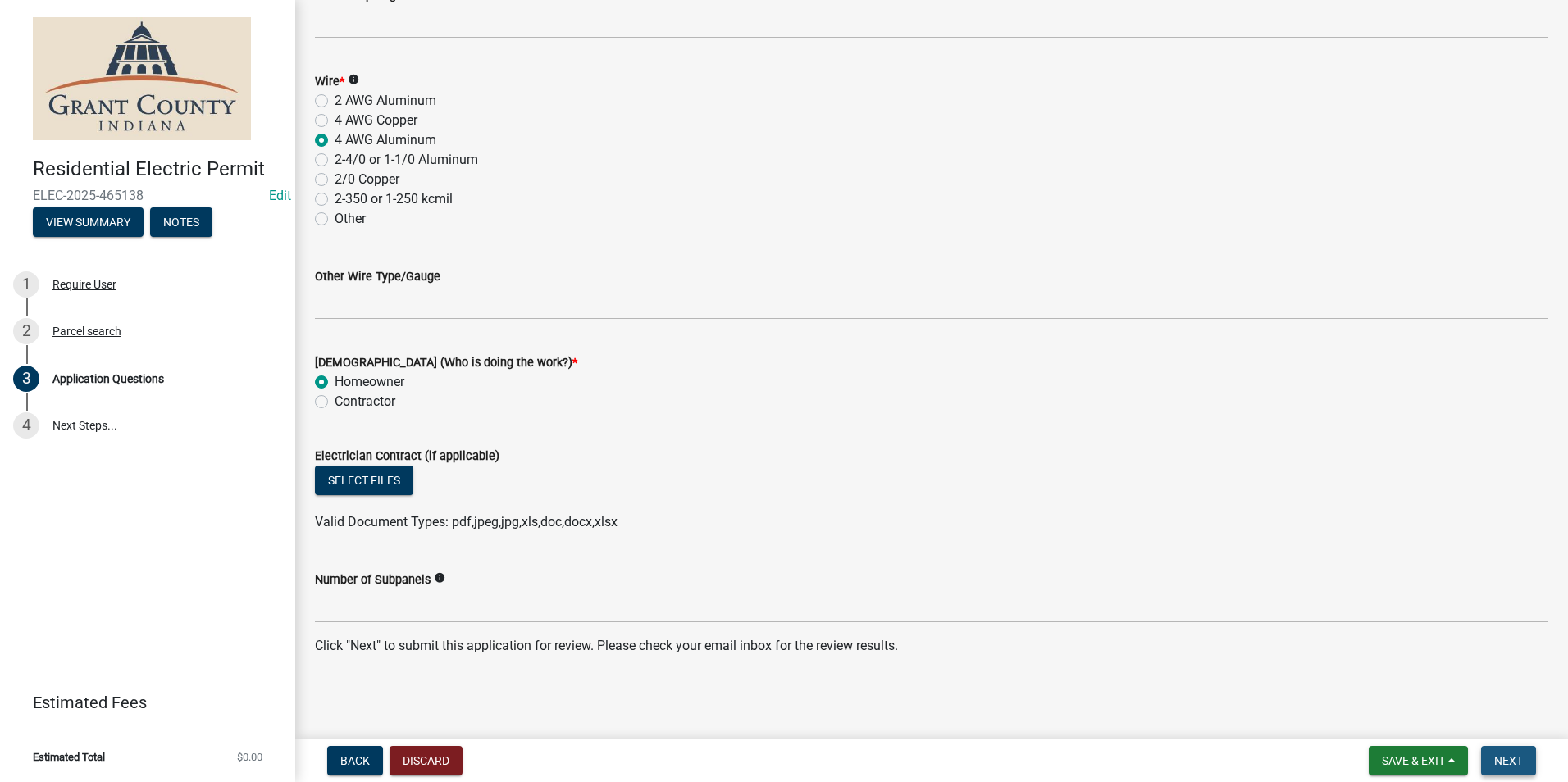
click at [1522, 755] on span "Next" at bounding box center [1509, 760] width 29 height 13
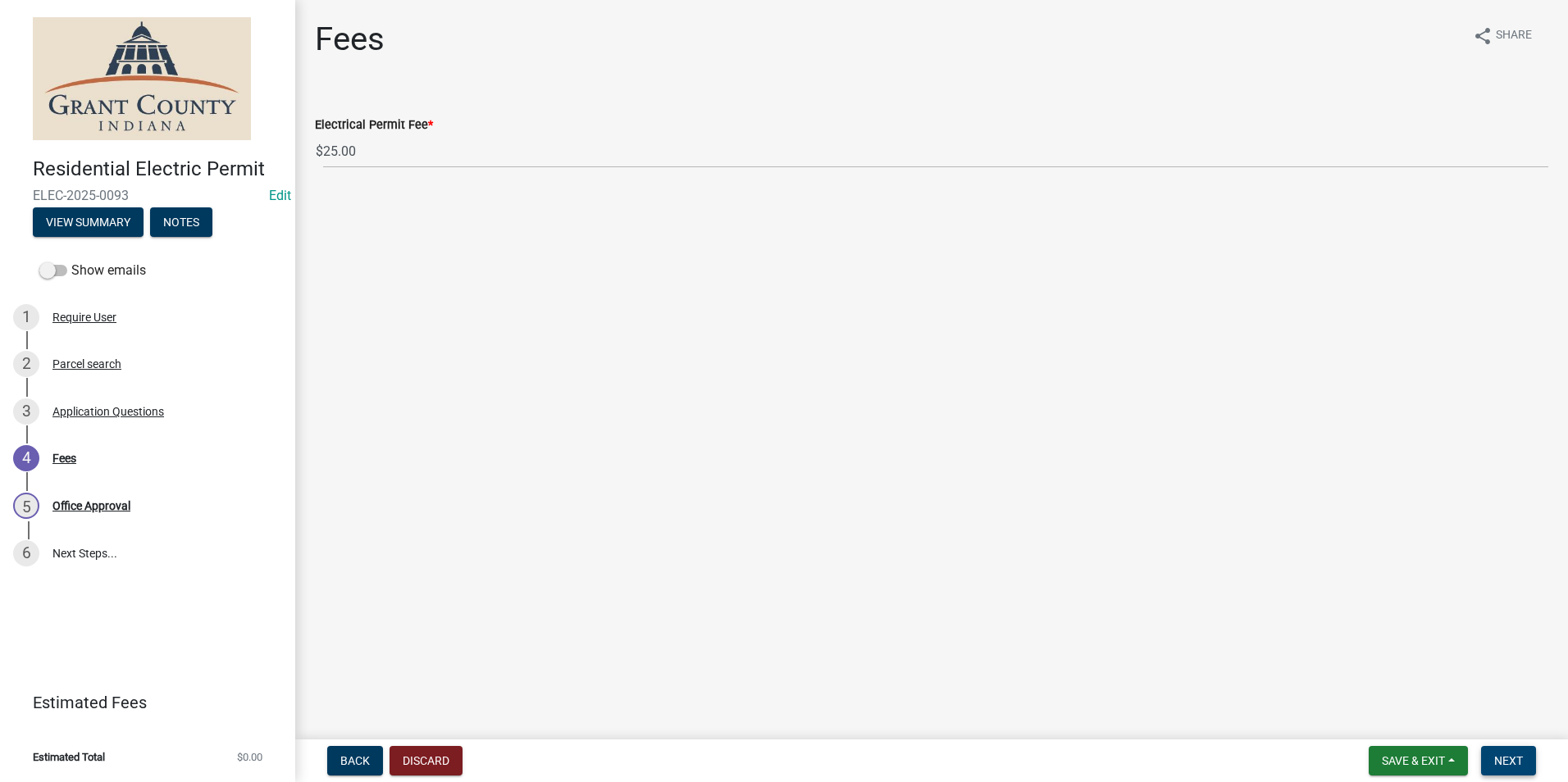
click at [1520, 755] on span "Next" at bounding box center [1509, 760] width 29 height 13
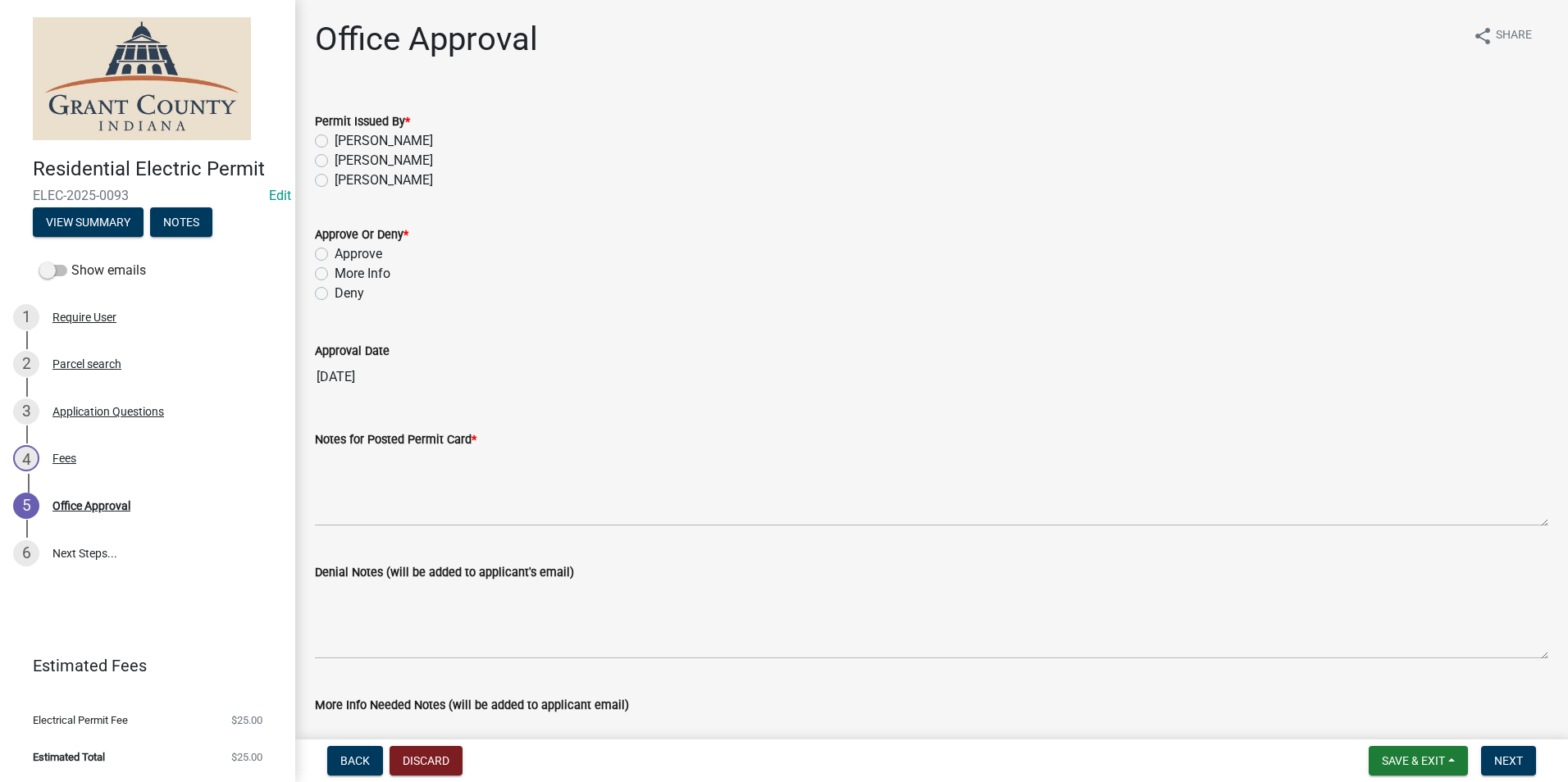
click at [335, 138] on label "[PERSON_NAME]" at bounding box center [384, 140] width 99 height 20
click at [335, 138] on input "[PERSON_NAME]" at bounding box center [340, 136] width 10 height 10
radio input "true"
click at [335, 255] on label "Approve" at bounding box center [358, 254] width 48 height 20
click at [335, 255] on input "Approve" at bounding box center [340, 249] width 10 height 10
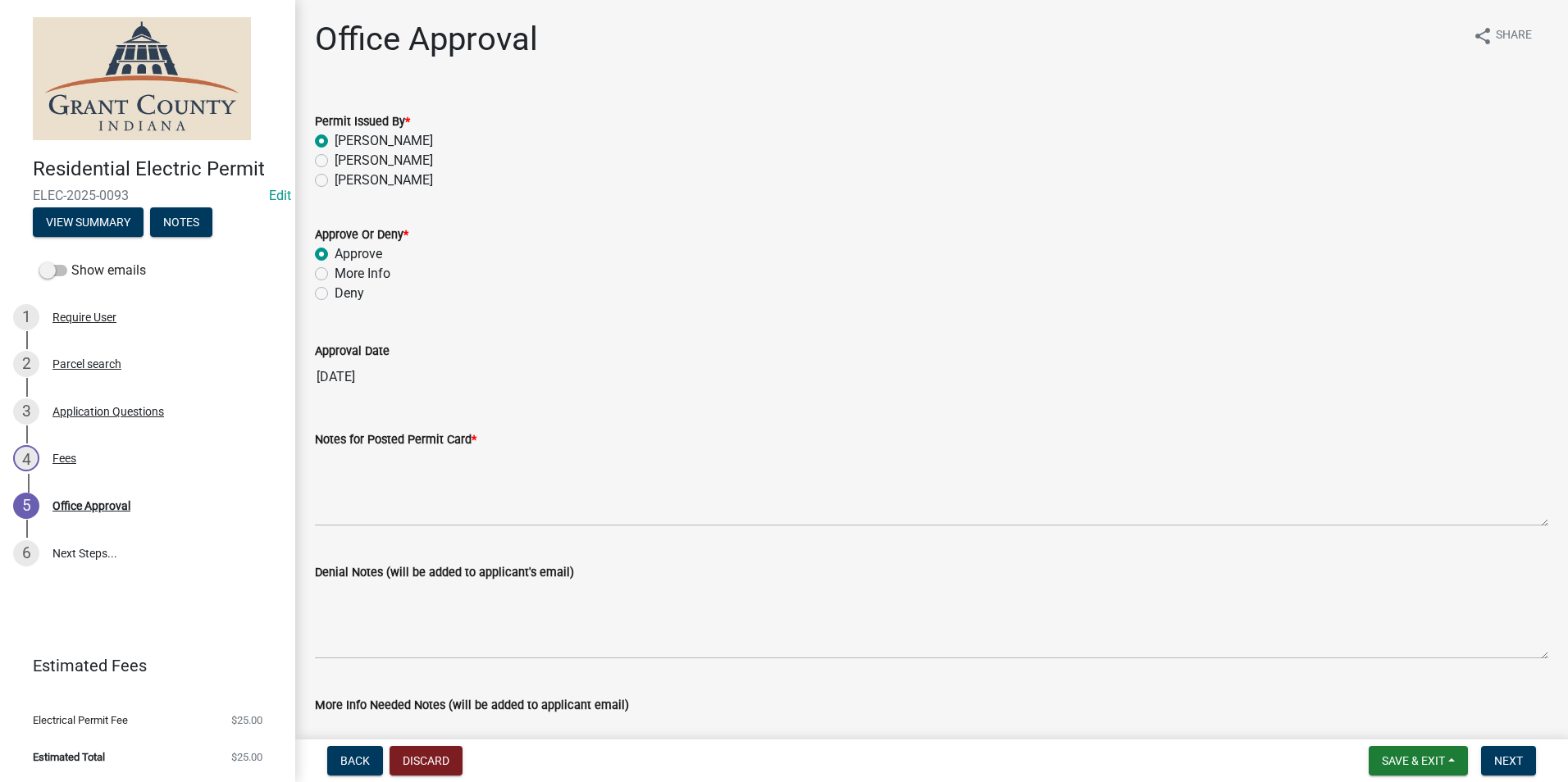
radio input "true"
click at [434, 448] on div "Notes for Posted Permit Card *" at bounding box center [931, 439] width 1234 height 20
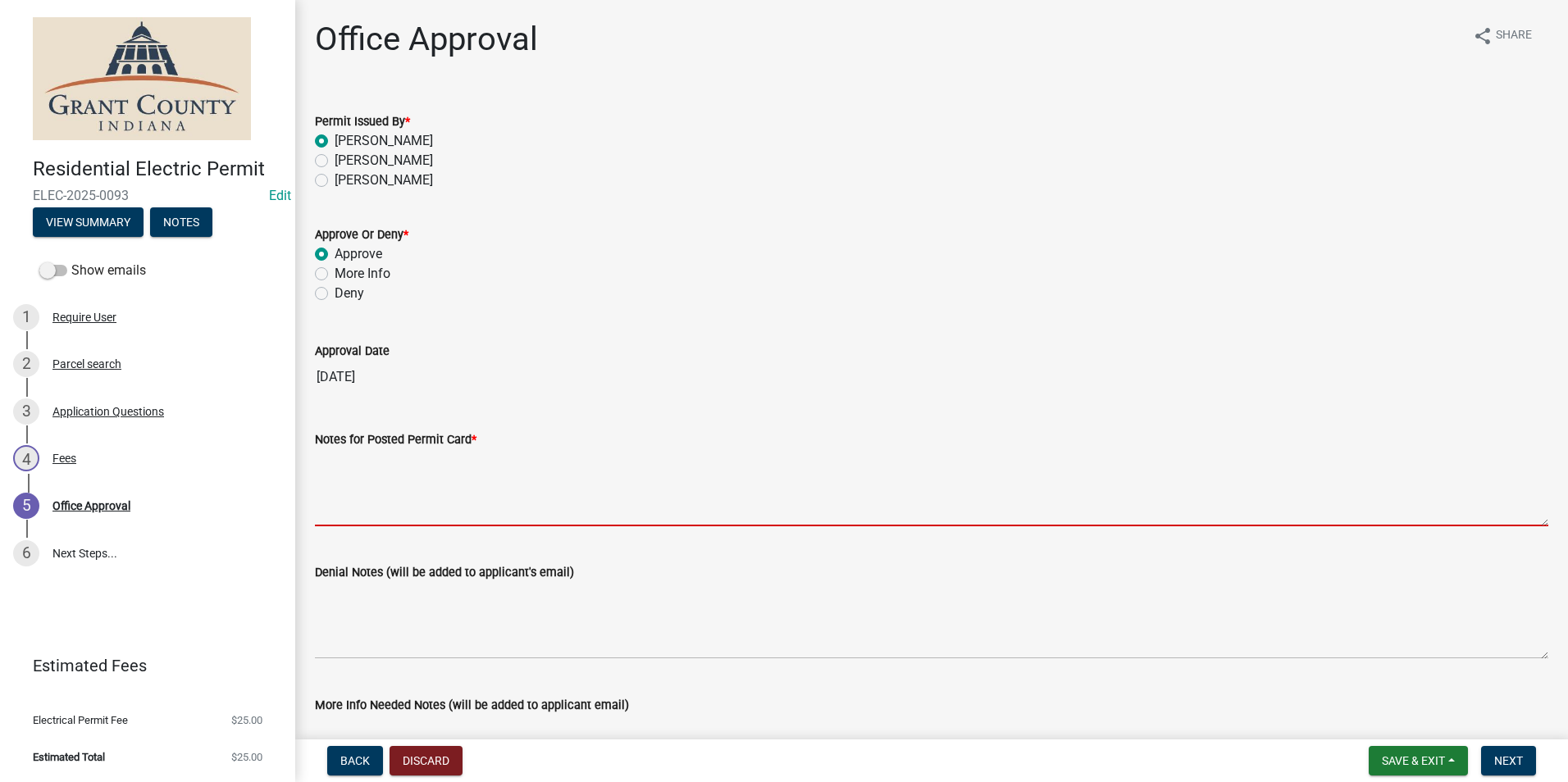
click at [438, 464] on textarea "Notes for Posted Permit Card *" at bounding box center [931, 487] width 1234 height 77
type textarea "B"
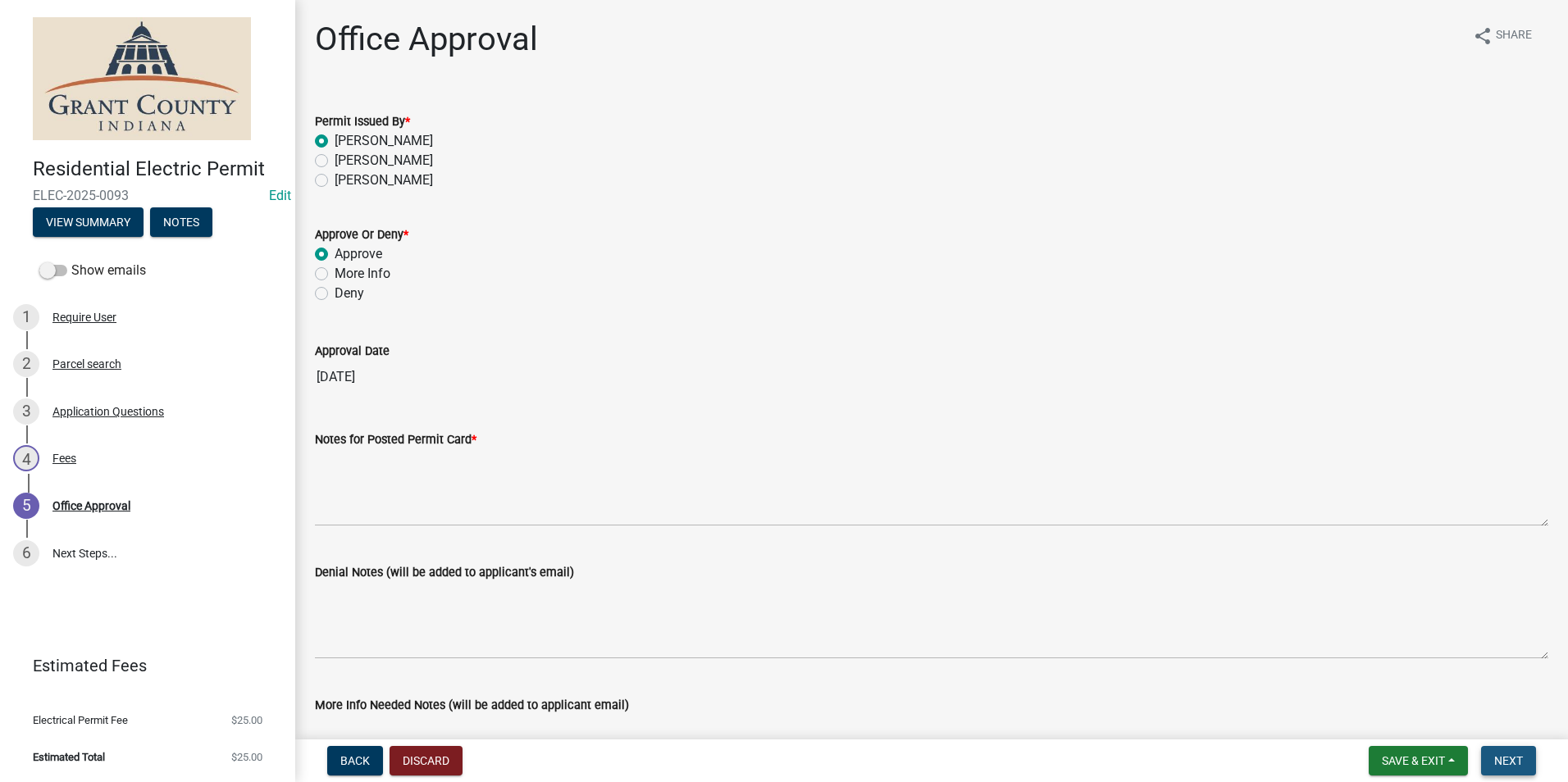
click at [1521, 765] on span "Next" at bounding box center [1509, 760] width 29 height 13
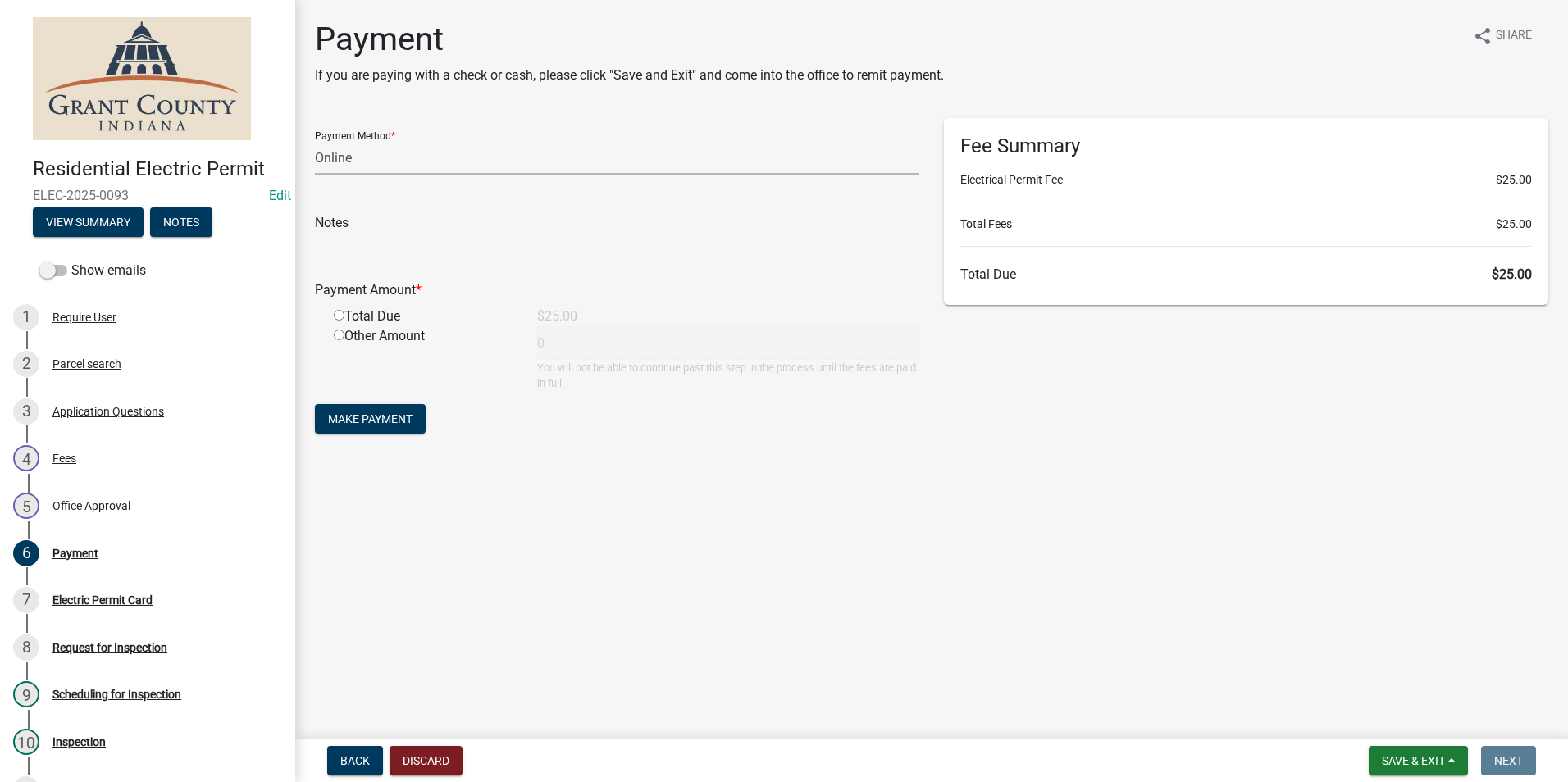
click at [569, 159] on select "Credit Card POS Check Cash Online" at bounding box center [617, 158] width 604 height 34
select select "1: 0"
click at [315, 141] on select "Credit Card POS Check Cash Online" at bounding box center [617, 158] width 604 height 34
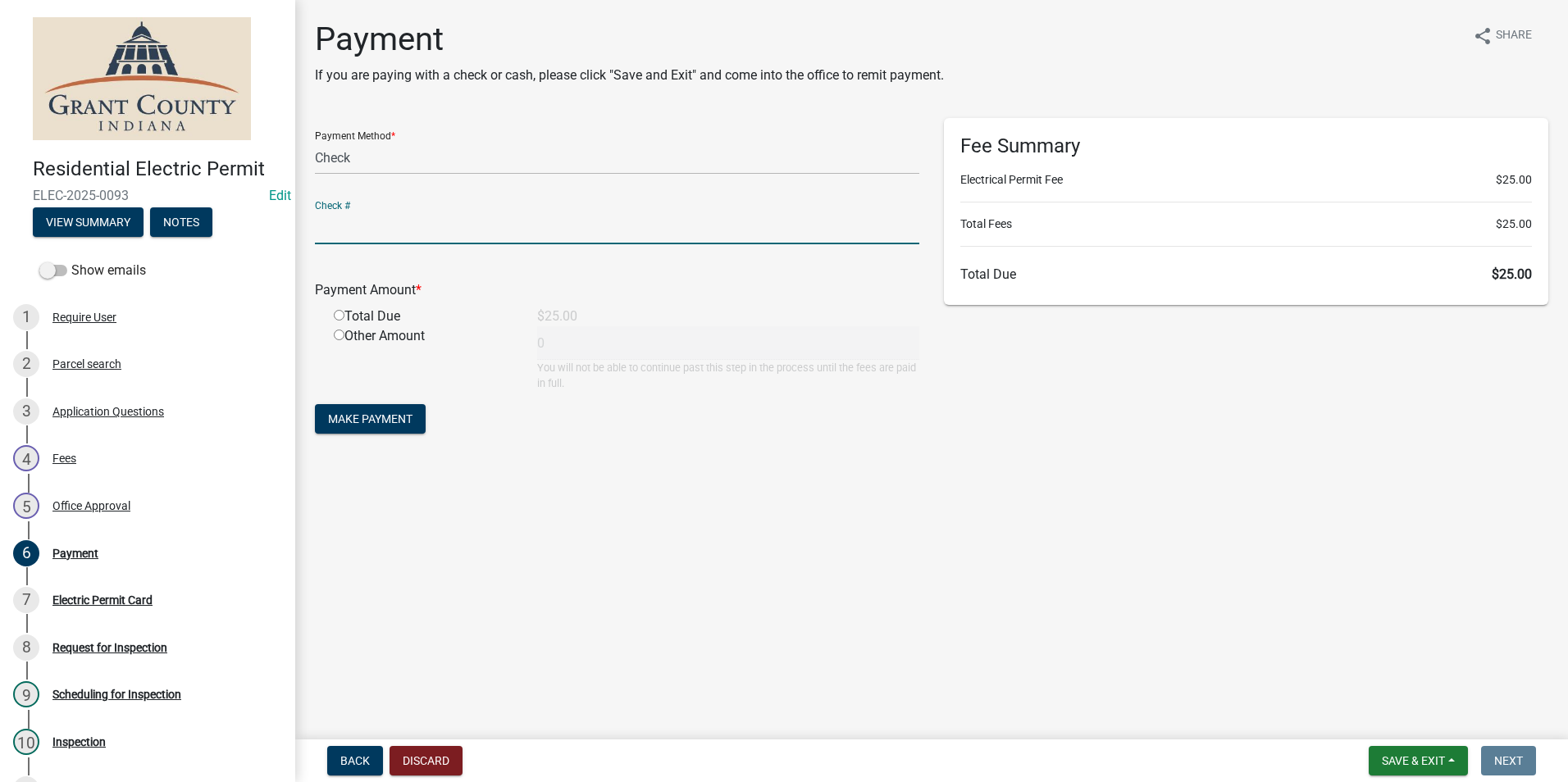
click at [390, 227] on input "text" at bounding box center [617, 228] width 604 height 34
type input "7579"
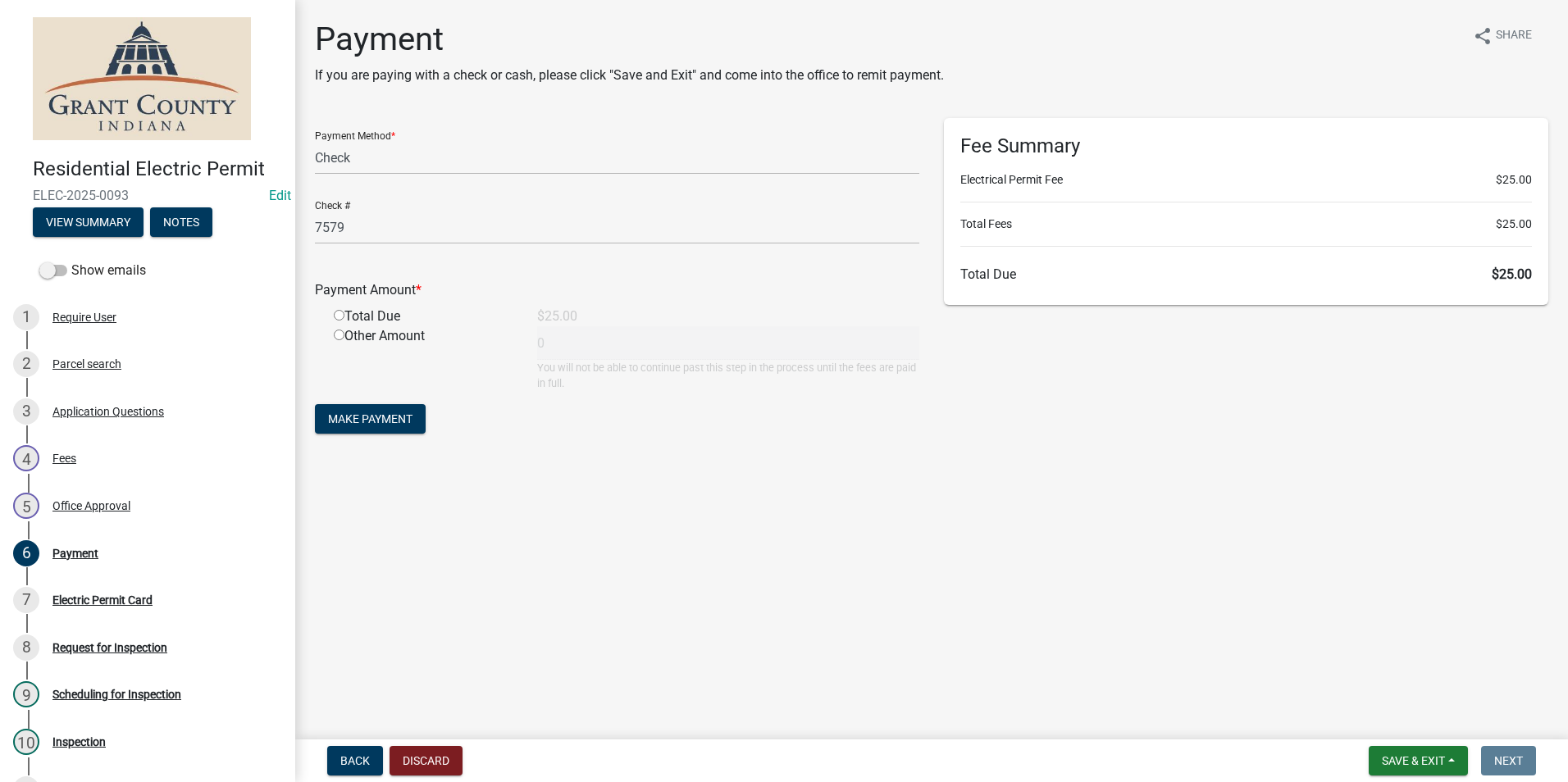
click at [343, 315] on input "radio" at bounding box center [339, 316] width 10 height 10
radio input "true"
type input "25"
click at [372, 411] on button "Make Payment" at bounding box center [370, 419] width 111 height 30
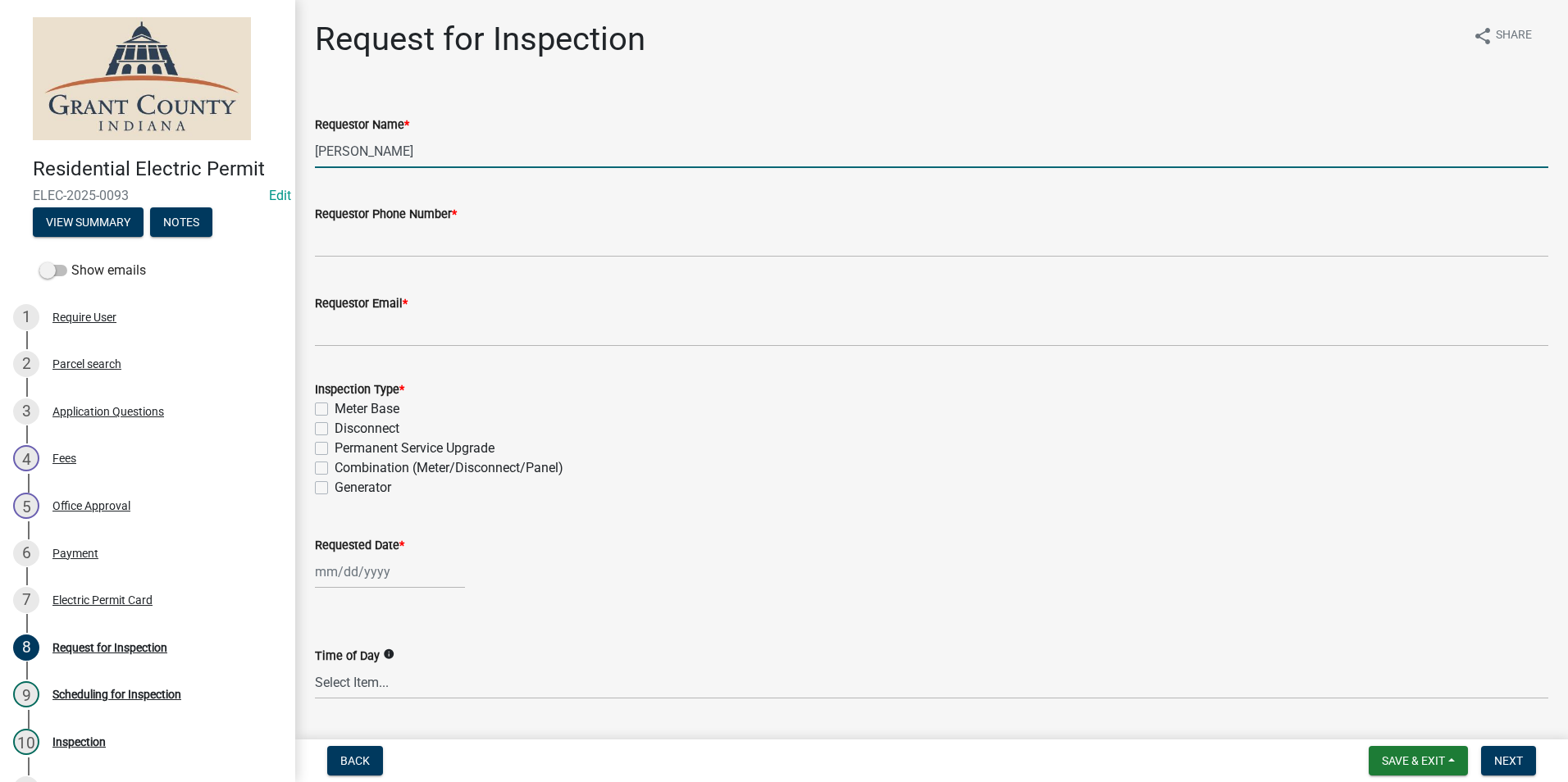
drag, startPoint x: 410, startPoint y: 155, endPoint x: 282, endPoint y: 147, distance: 128.2
click at [282, 147] on div "Residential Electric Permit ELEC-2025-0093 Edit View Summary Notes Show emails …" at bounding box center [784, 391] width 1568 height 782
type input "[PERSON_NAME]"
type input "[PHONE_NUMBER]"
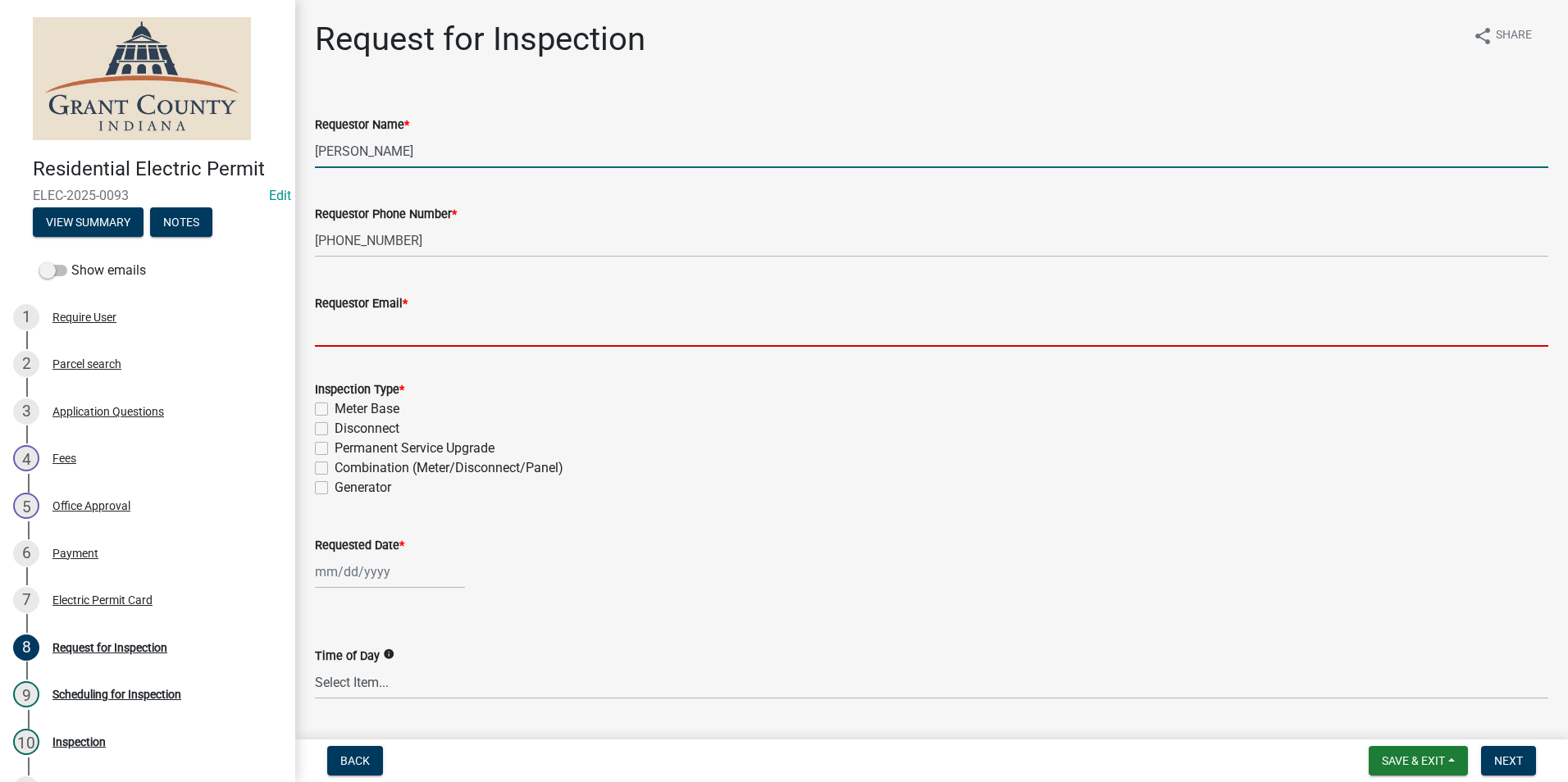
type input "[EMAIL_ADDRESS][DOMAIN_NAME]"
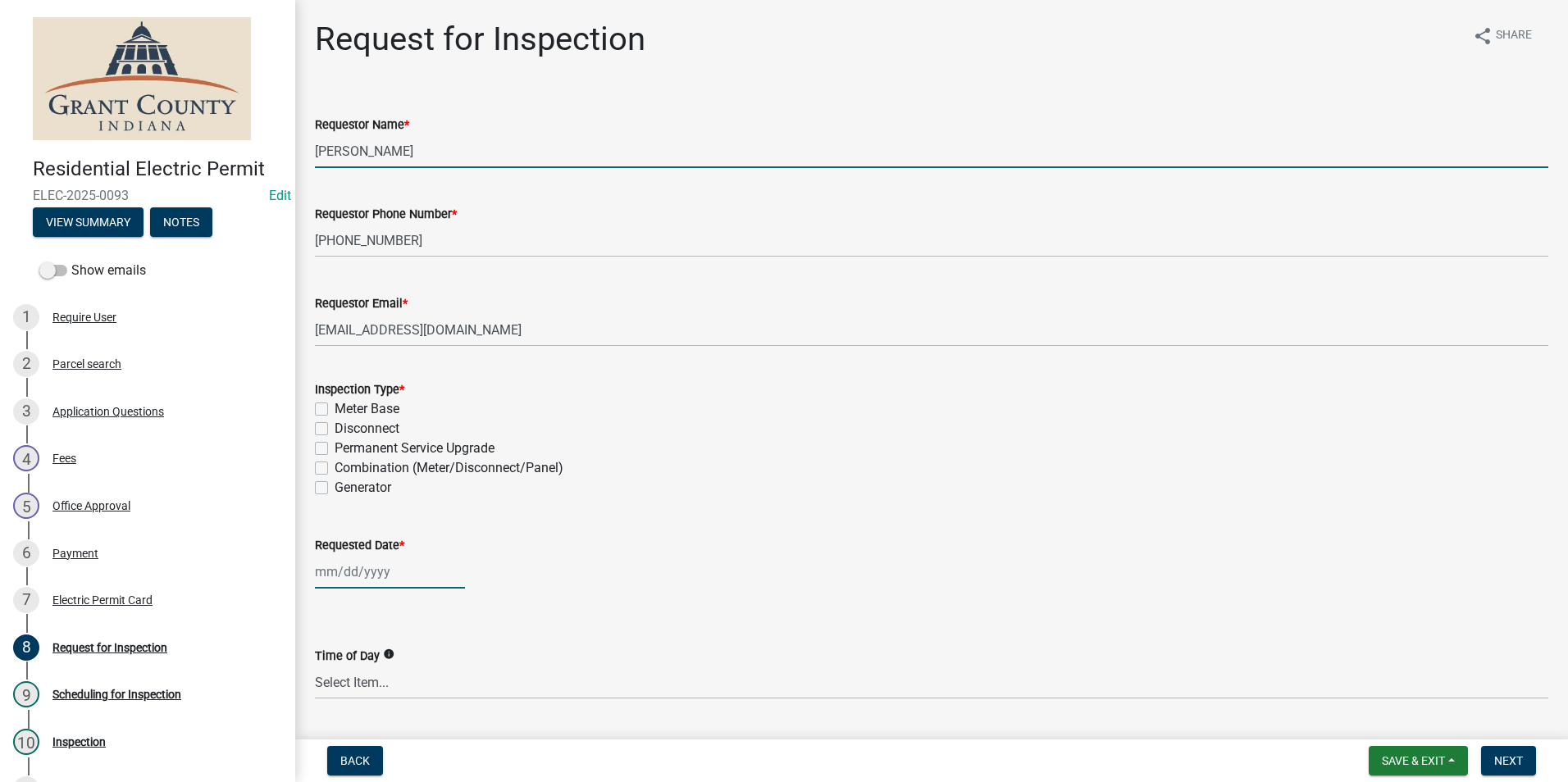
type input "[DATE]"
select select "8"
select select "2025"
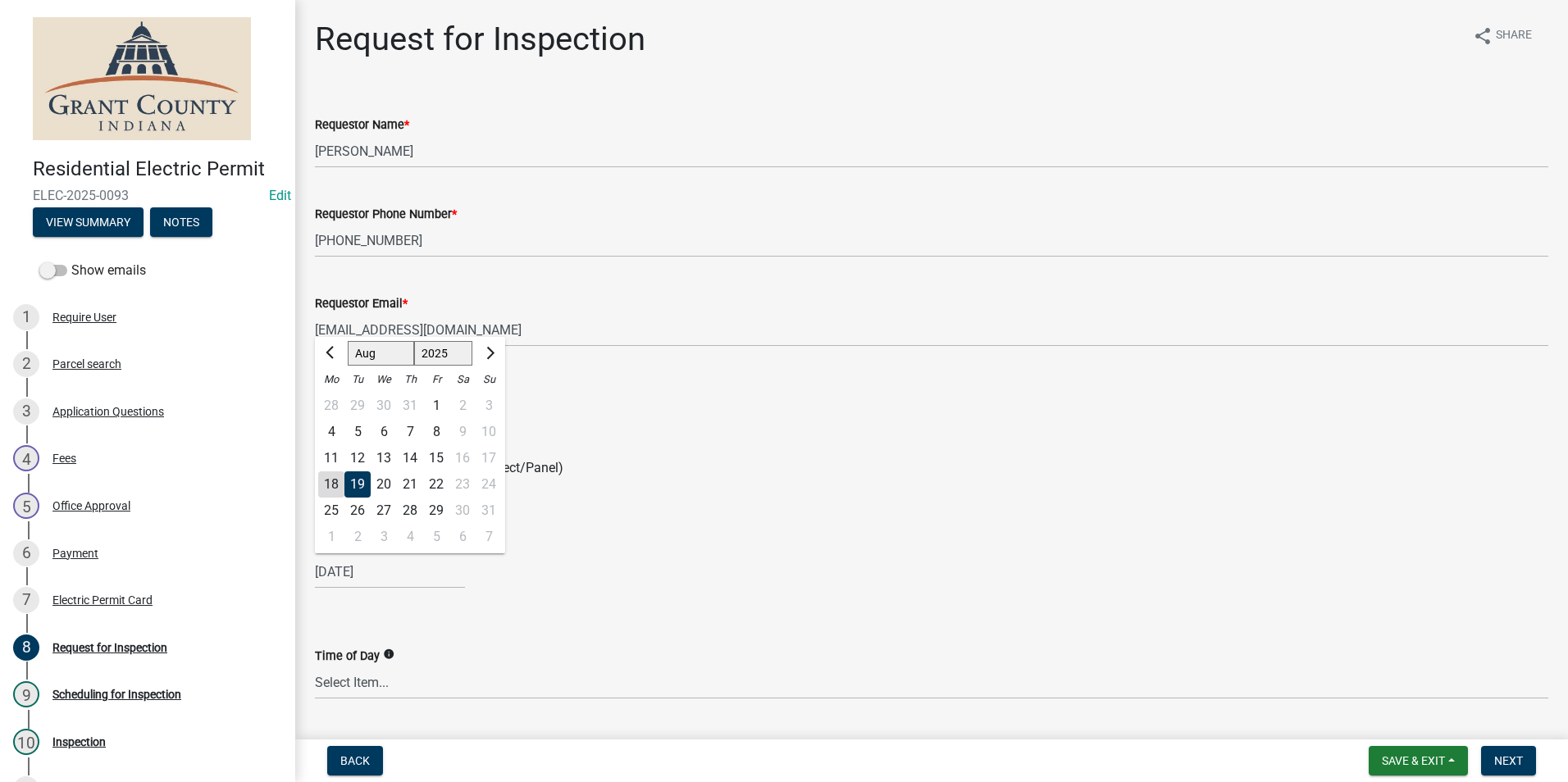
click at [352, 480] on div "19" at bounding box center [358, 485] width 26 height 26
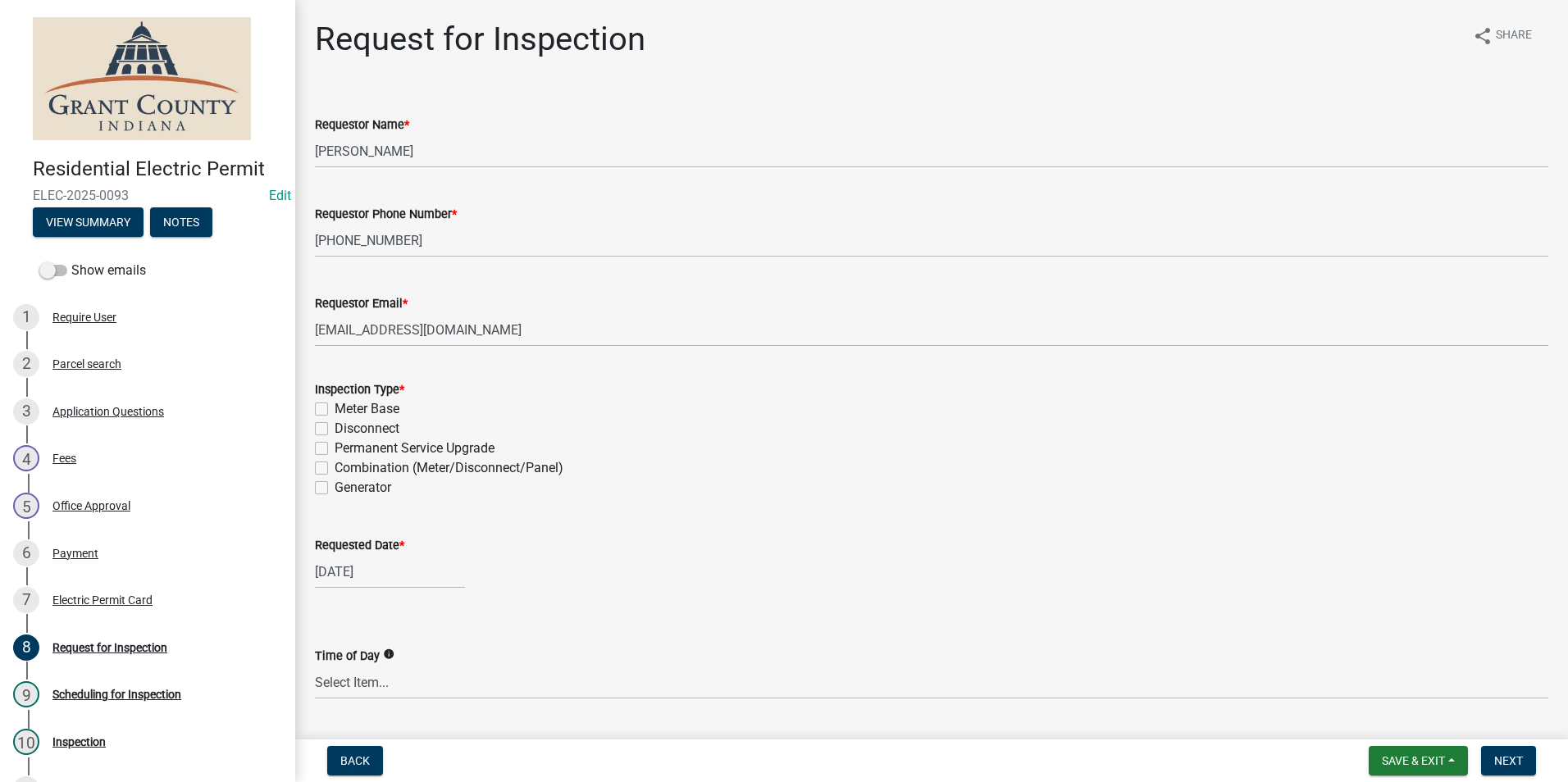
click at [335, 409] on label "Meter Base" at bounding box center [367, 409] width 65 height 20
click at [335, 409] on input "Meter Base" at bounding box center [340, 405] width 10 height 10
checkbox input "true"
checkbox input "false"
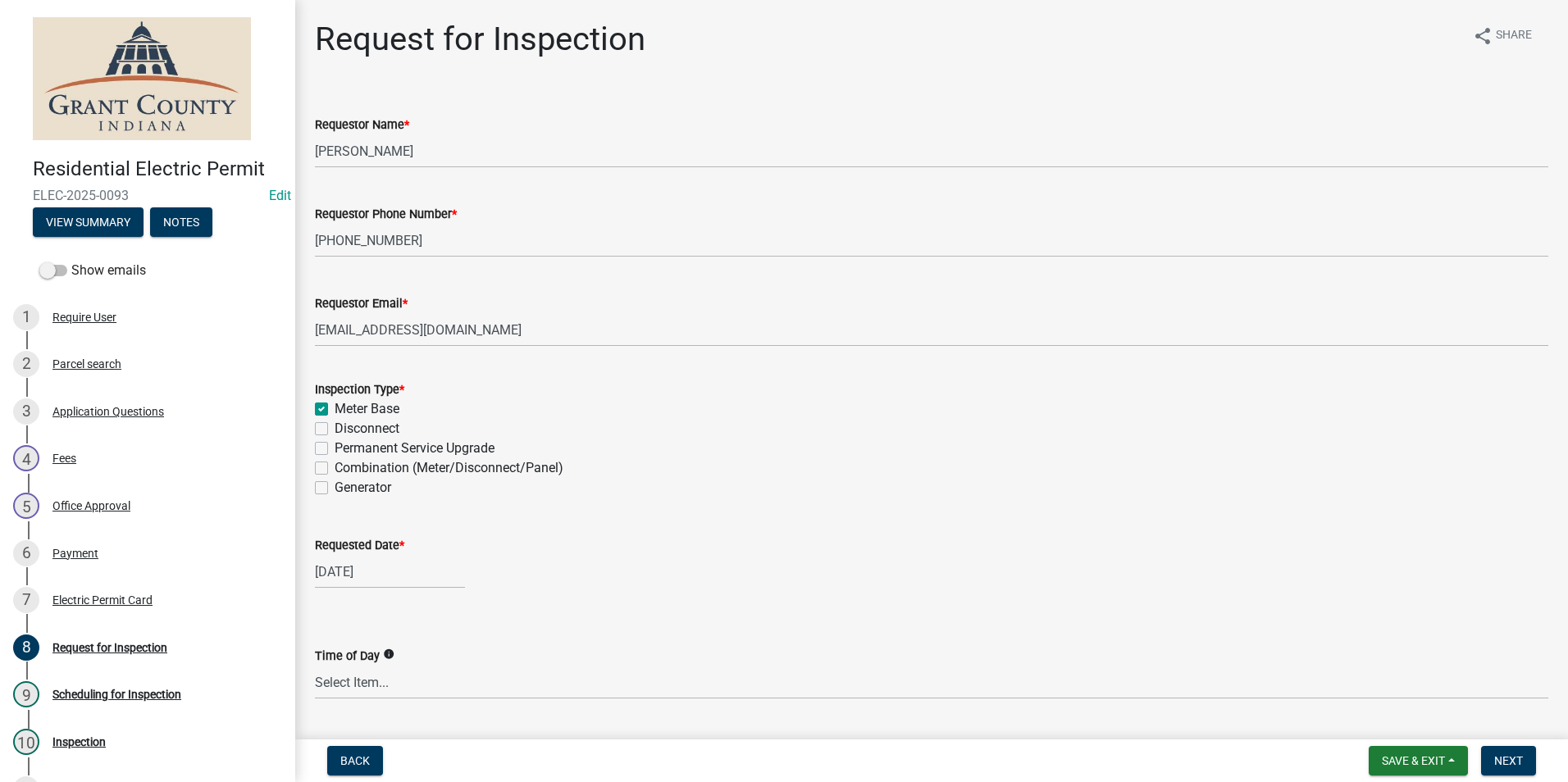
checkbox input "false"
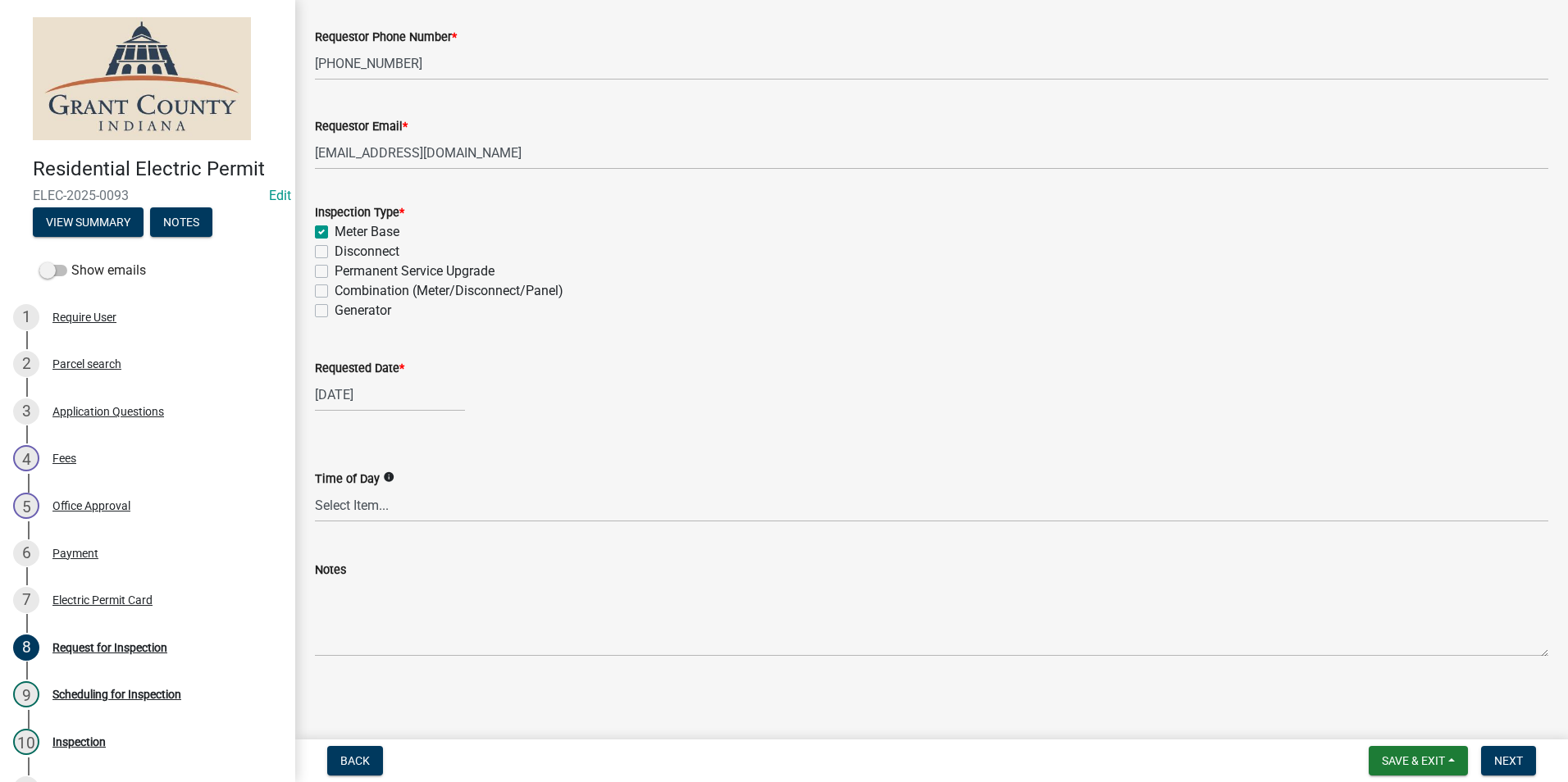
scroll to position [178, 0]
click at [1499, 758] on span "Next" at bounding box center [1509, 760] width 29 height 13
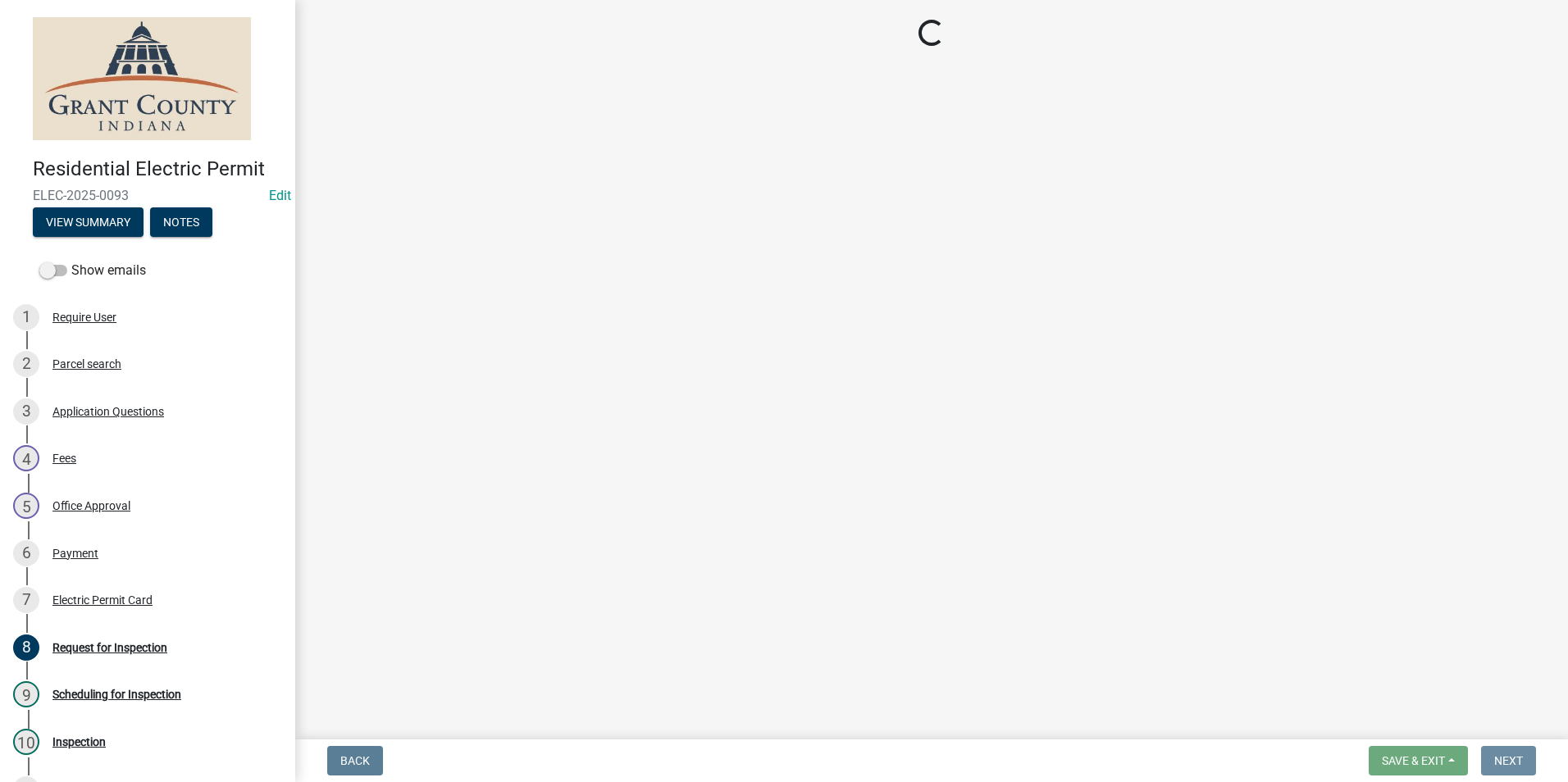
scroll to position [0, 0]
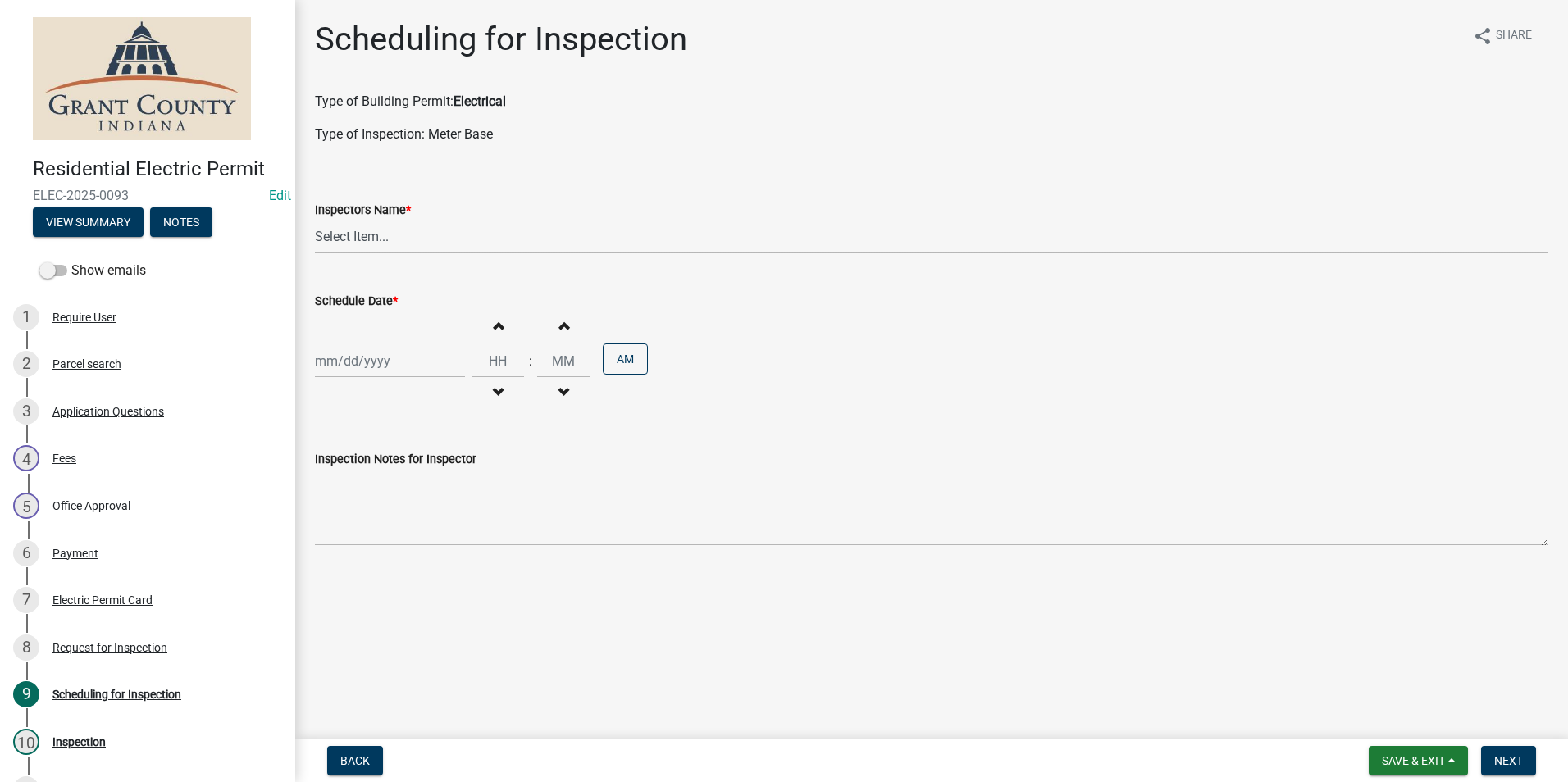
click at [378, 225] on select "Select Item... rberryhill ([PERSON_NAME]) [PERSON_NAME] ([PERSON_NAME]) BBenefi…" at bounding box center [931, 236] width 1234 height 34
select select "d7f9a44a-d2ea-4d3c-83b3-1aa71c950bd5"
click at [315, 220] on select "Select Item... rberryhill ([PERSON_NAME]) [PERSON_NAME] ([PERSON_NAME]) BBenefi…" at bounding box center [931, 236] width 1234 height 34
click at [374, 359] on div at bounding box center [390, 361] width 150 height 34
select select "8"
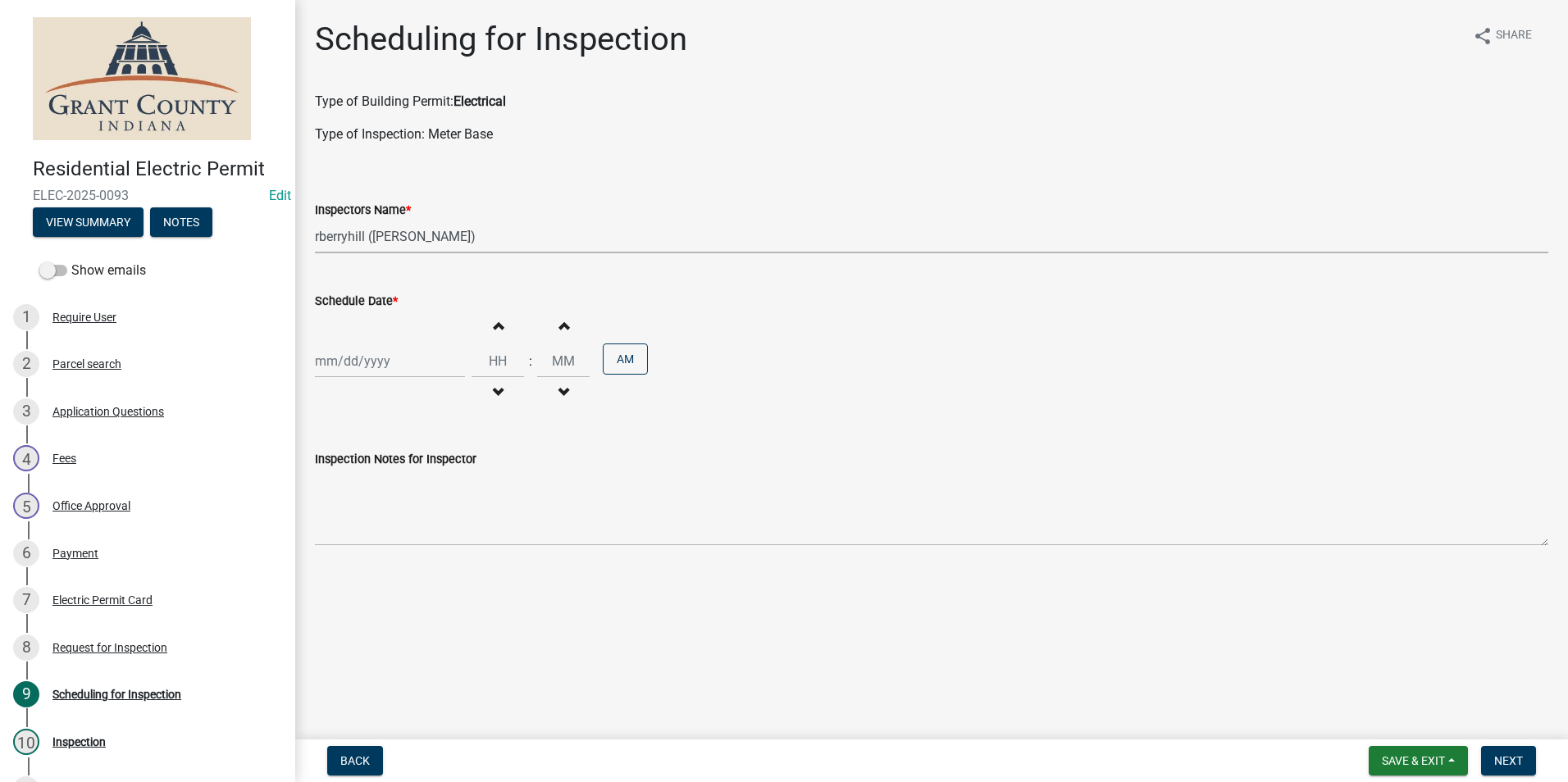
select select "2025"
click at [362, 522] on div "19" at bounding box center [358, 527] width 26 height 26
type input "[DATE]"
click at [1503, 758] on span "Next" at bounding box center [1509, 760] width 29 height 13
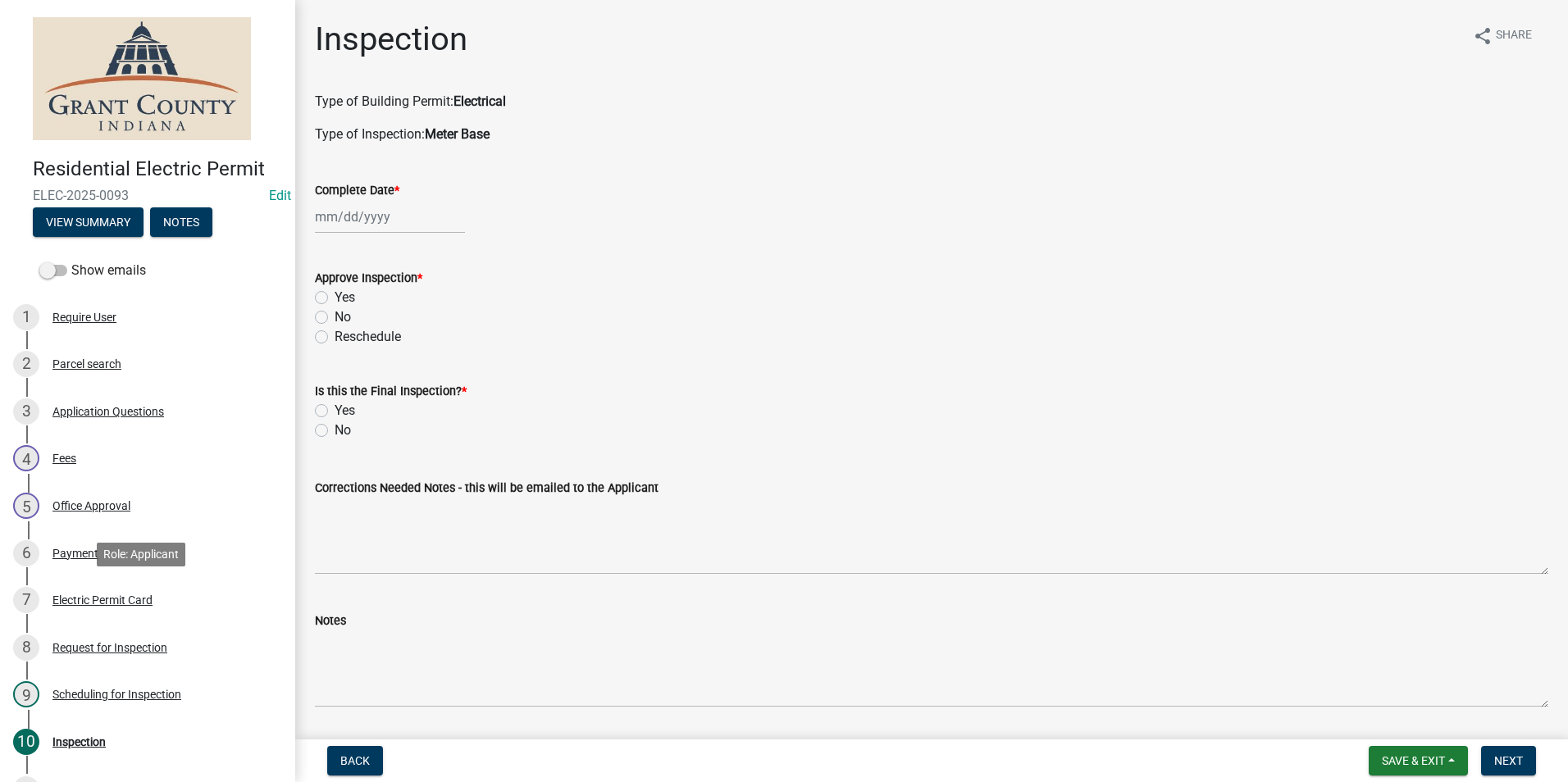
click at [133, 600] on div "Electric Permit Card" at bounding box center [102, 600] width 100 height 11
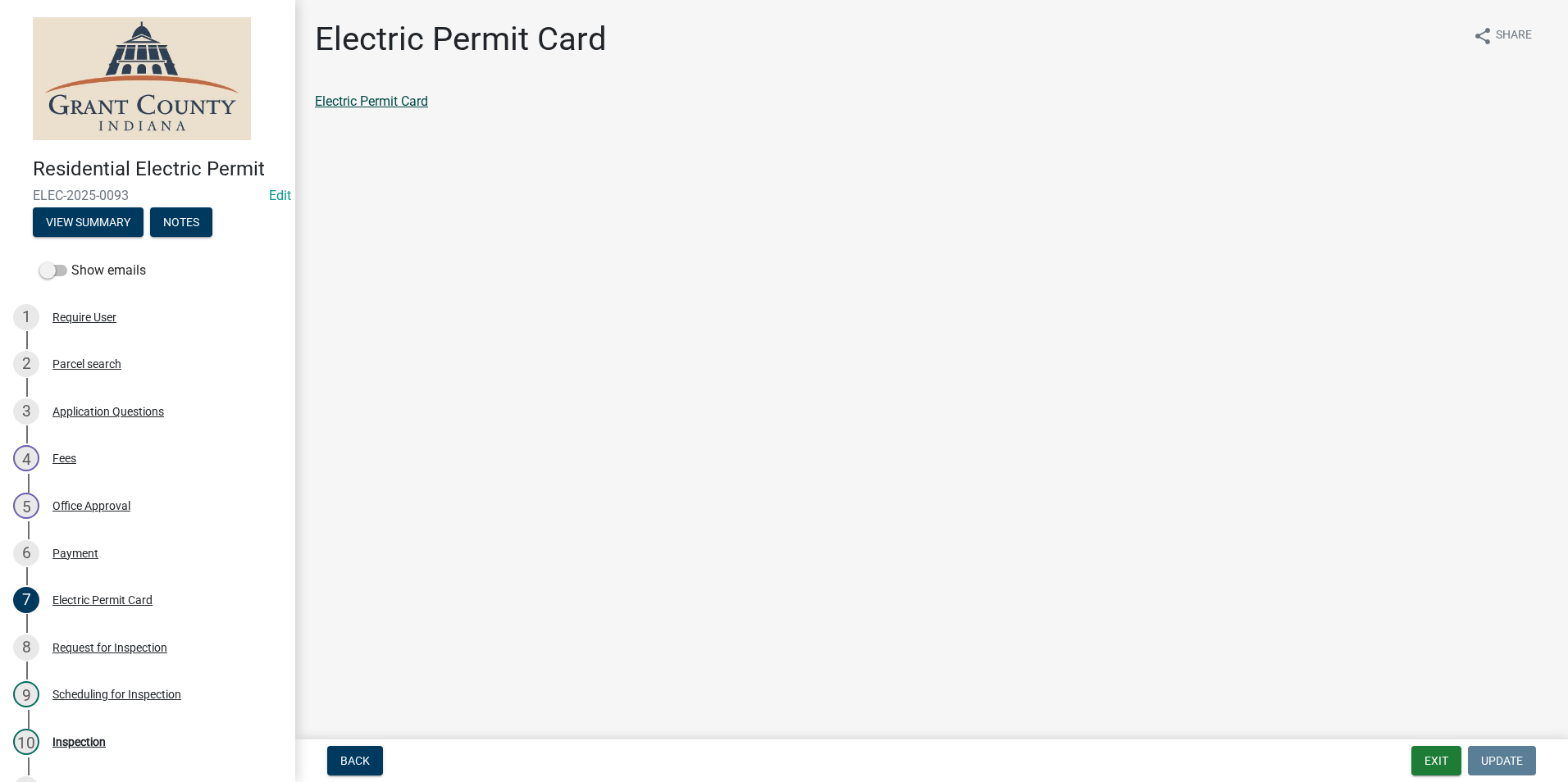
click at [398, 104] on link "Electric Permit Card" at bounding box center [372, 101] width 113 height 16
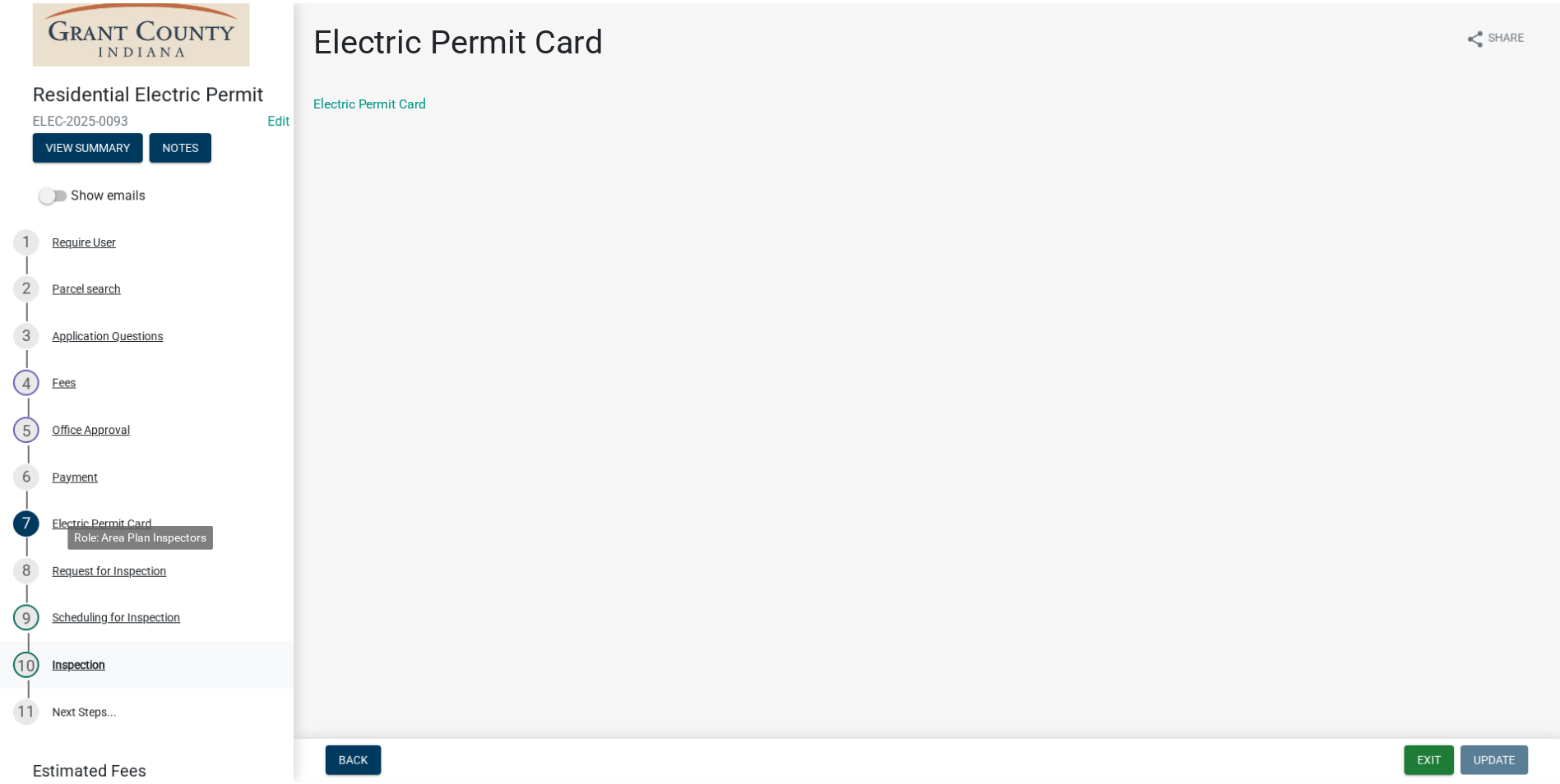
scroll to position [184, 0]
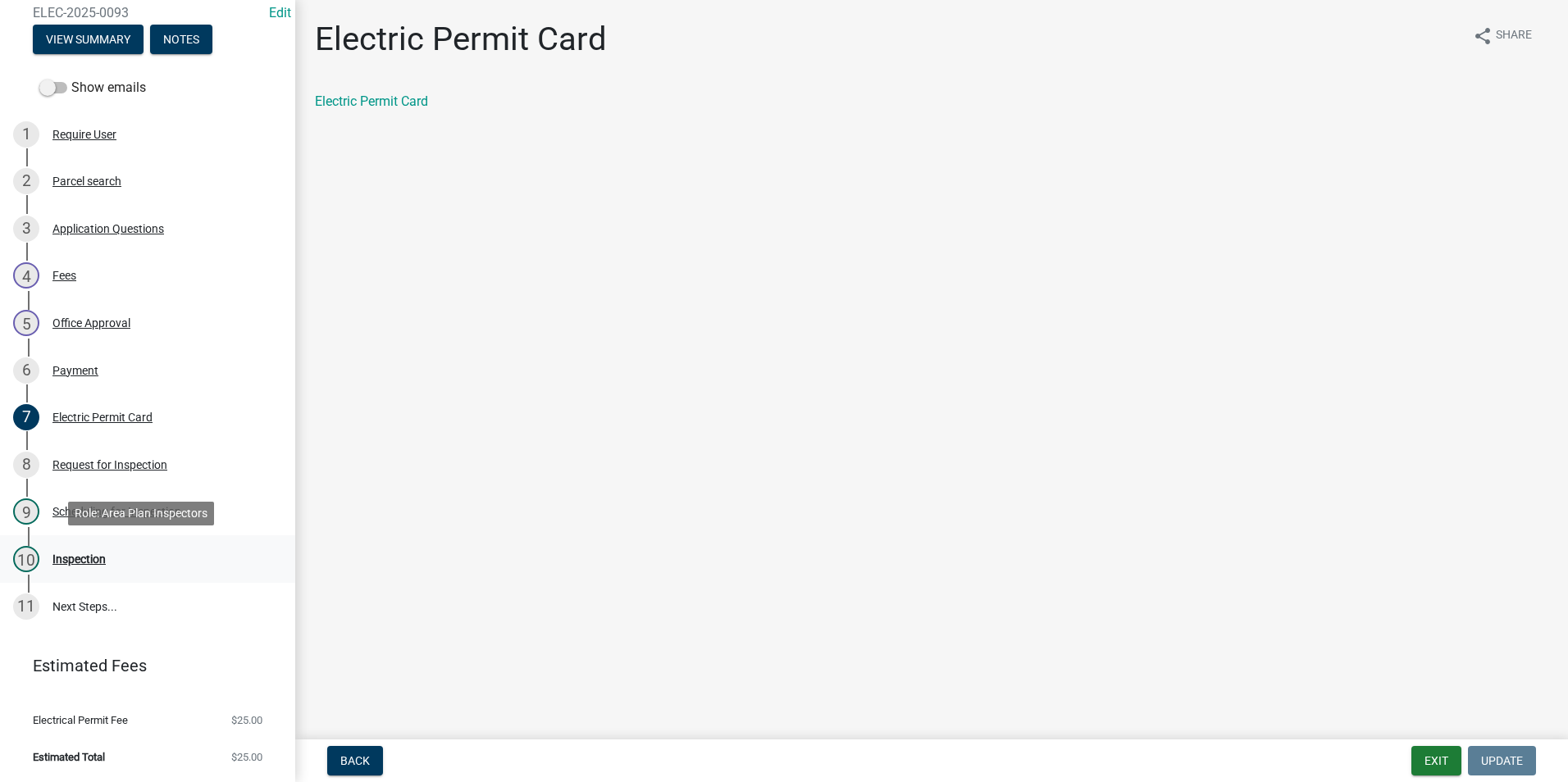
click at [105, 554] on div "Inspection" at bounding box center [78, 559] width 53 height 11
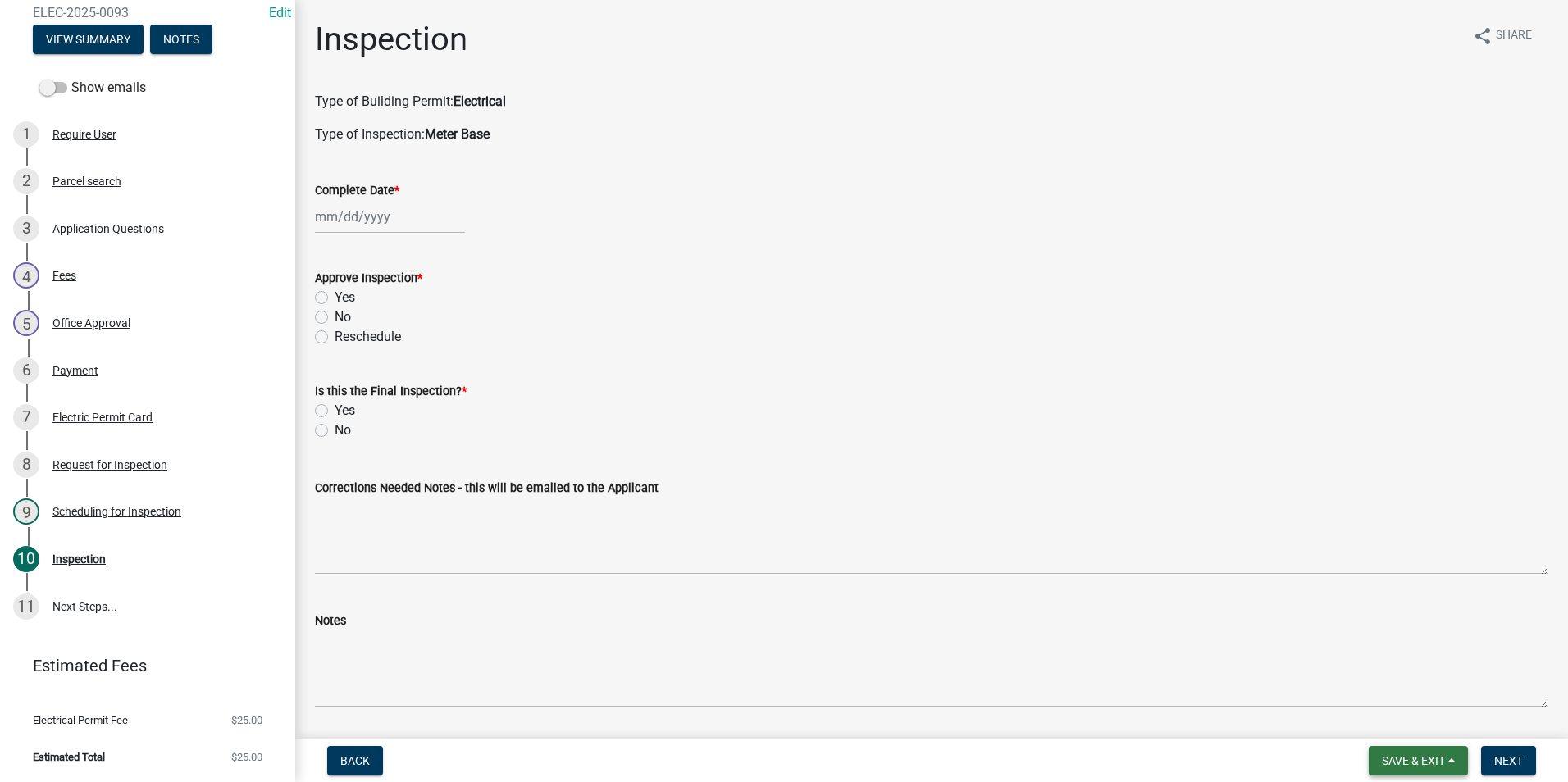
click at [1401, 760] on span "Save & Exit" at bounding box center [1414, 760] width 63 height 13
click at [1398, 713] on button "Save & Exit" at bounding box center [1402, 717] width 131 height 39
